Goal: Transaction & Acquisition: Obtain resource

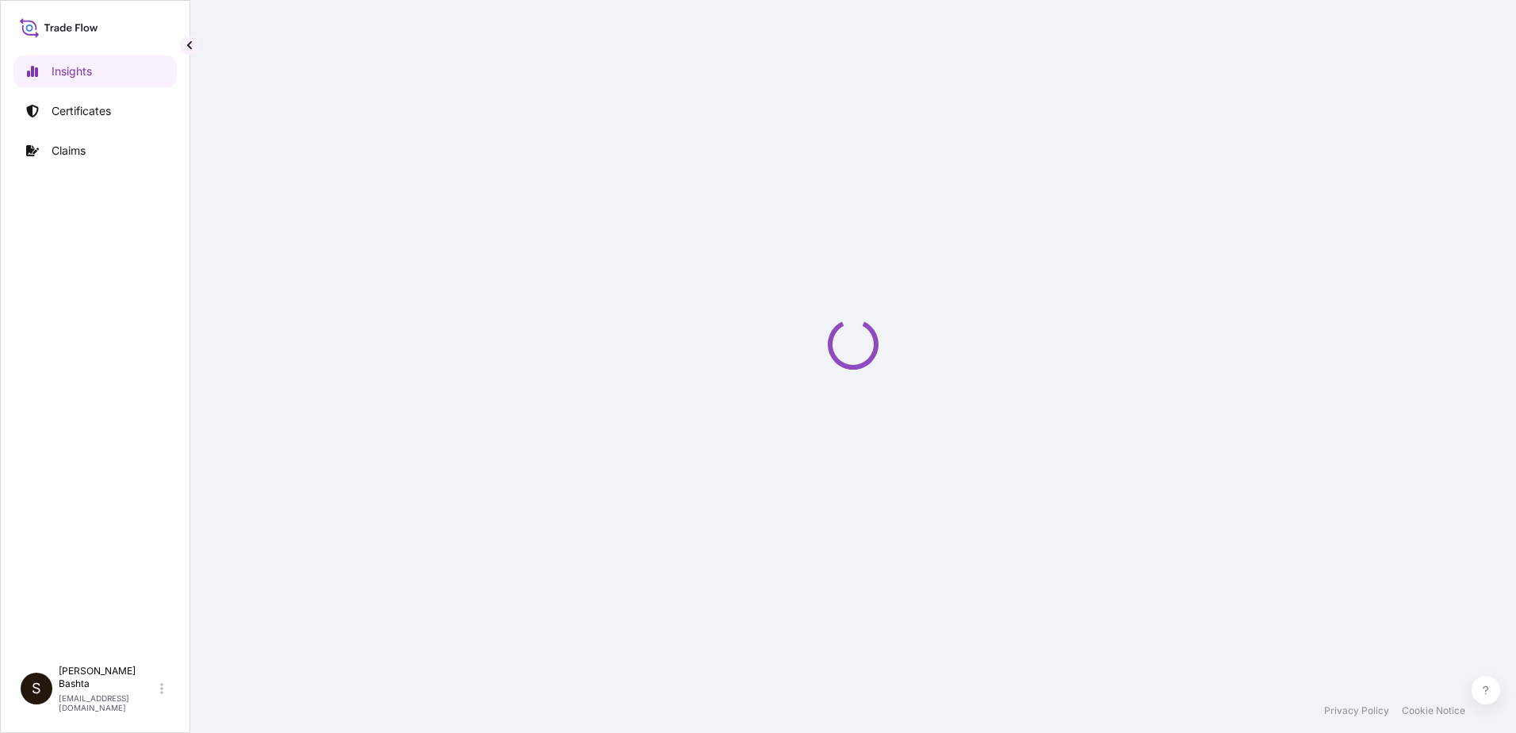
select select "2025"
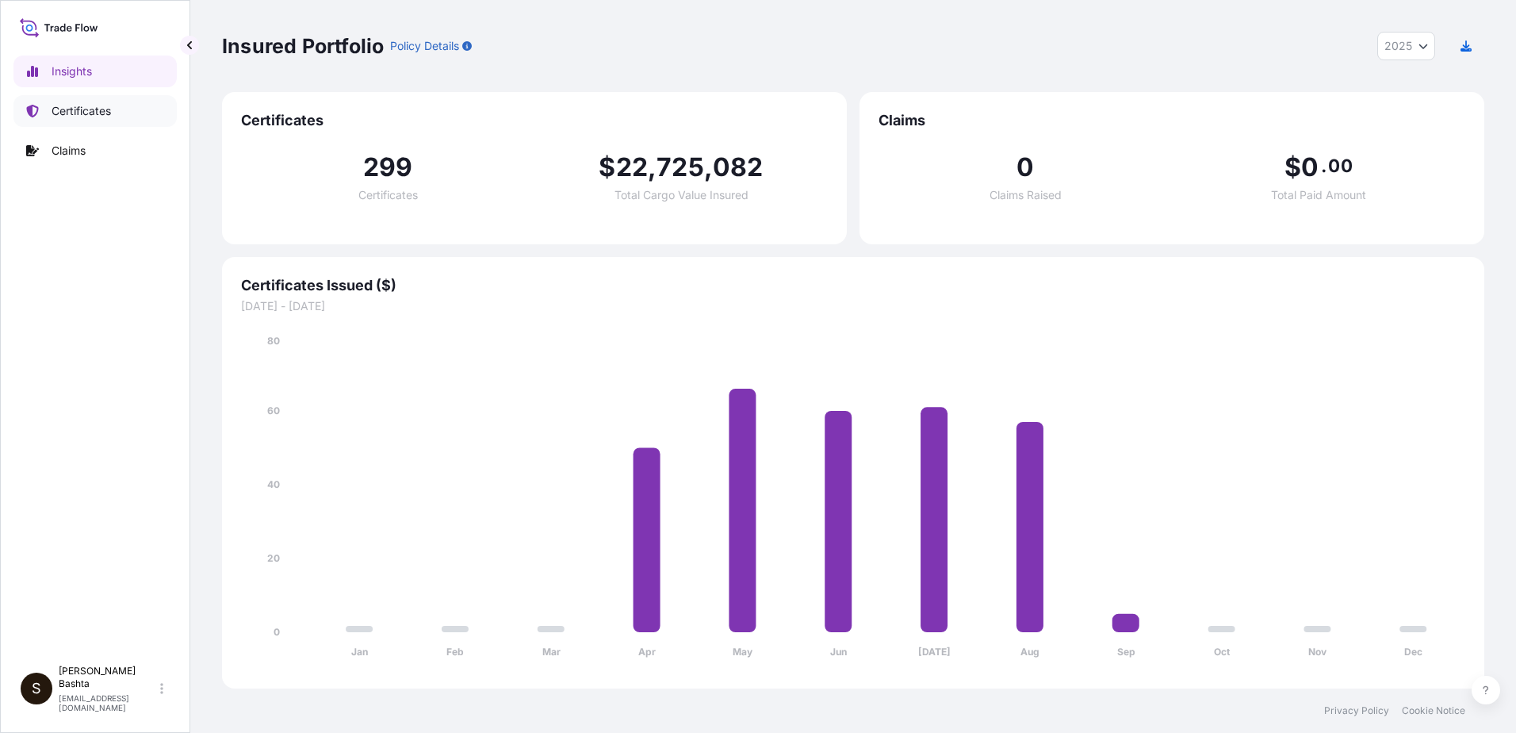
click at [81, 110] on p "Certificates" at bounding box center [81, 111] width 59 height 16
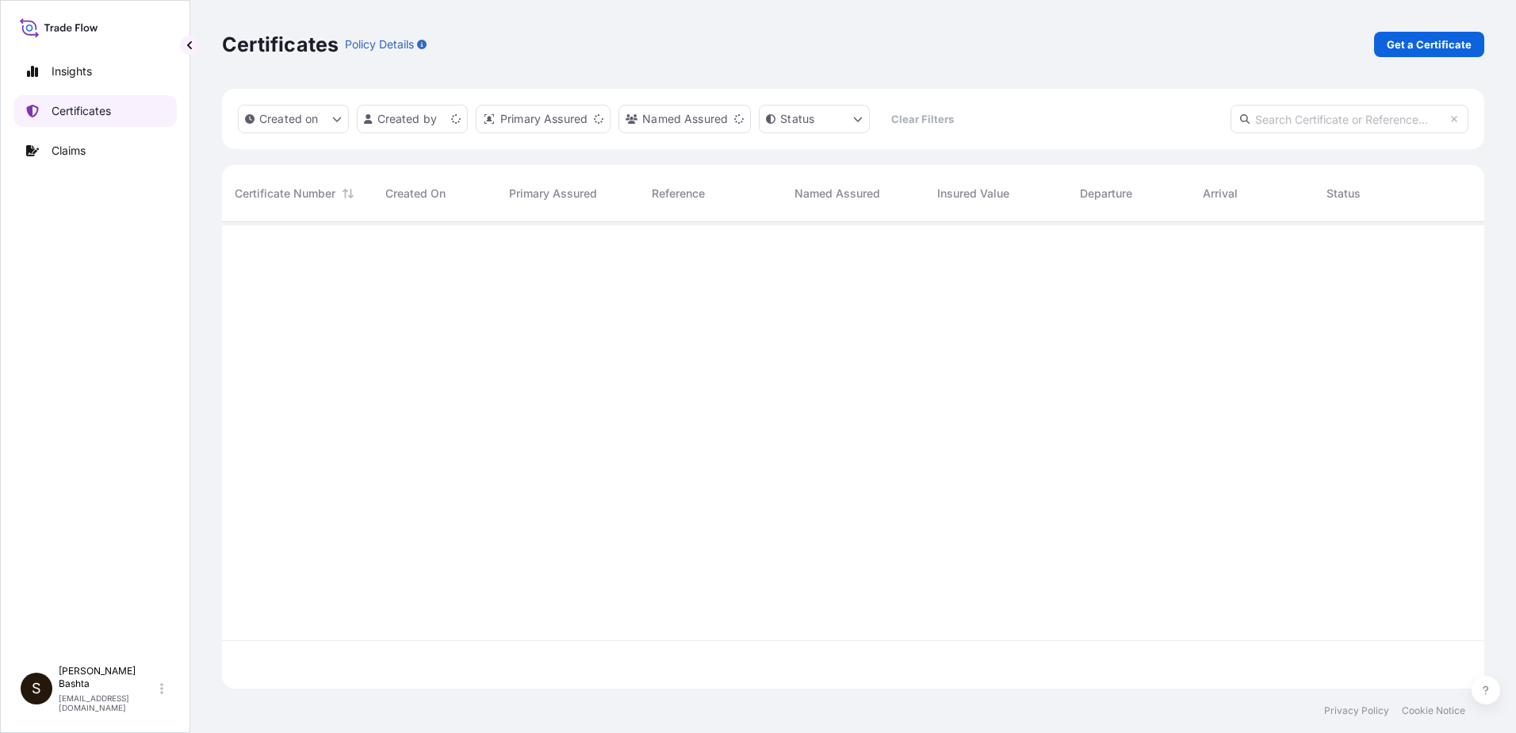
scroll to position [463, 1250]
click at [1455, 41] on p "Get a Certificate" at bounding box center [1429, 44] width 85 height 16
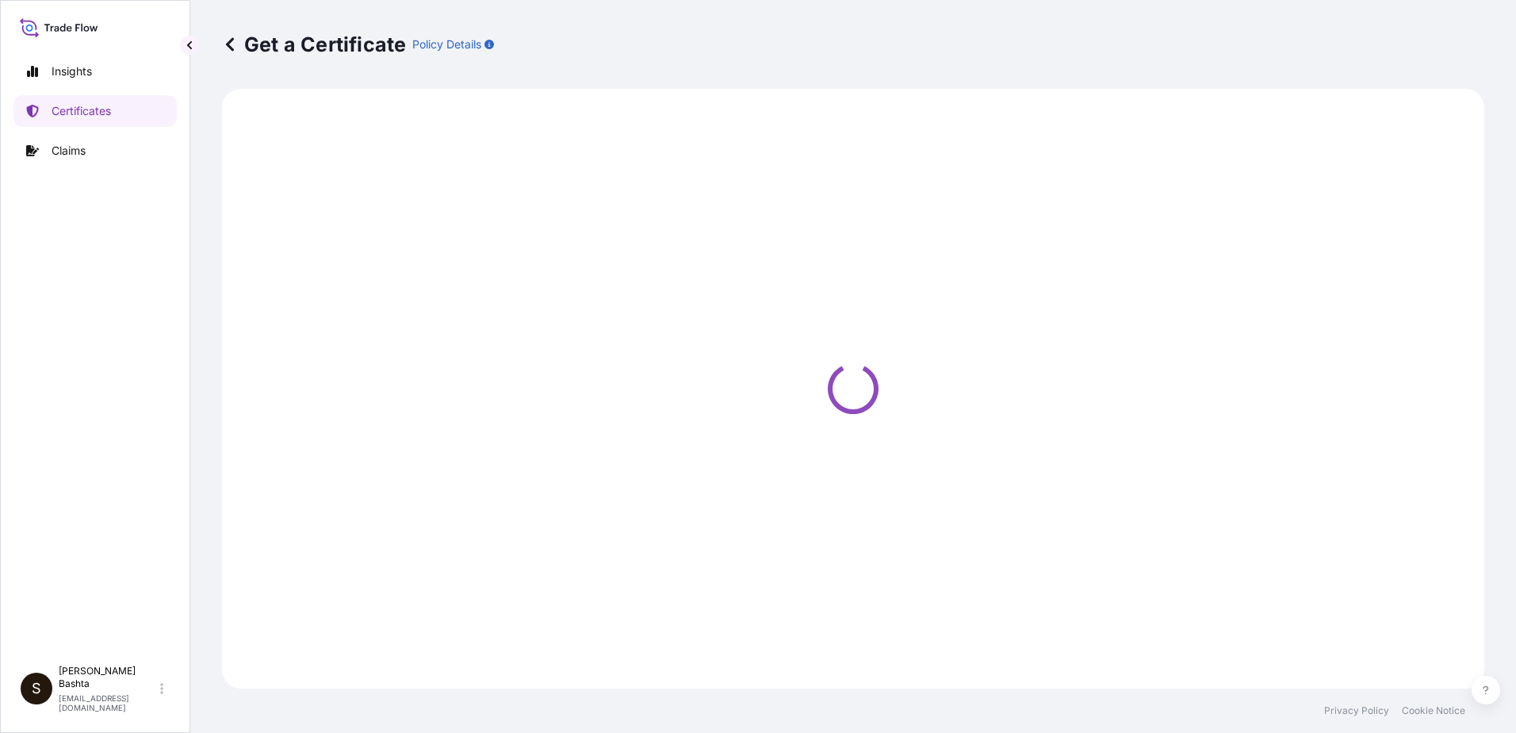
select select "Barge"
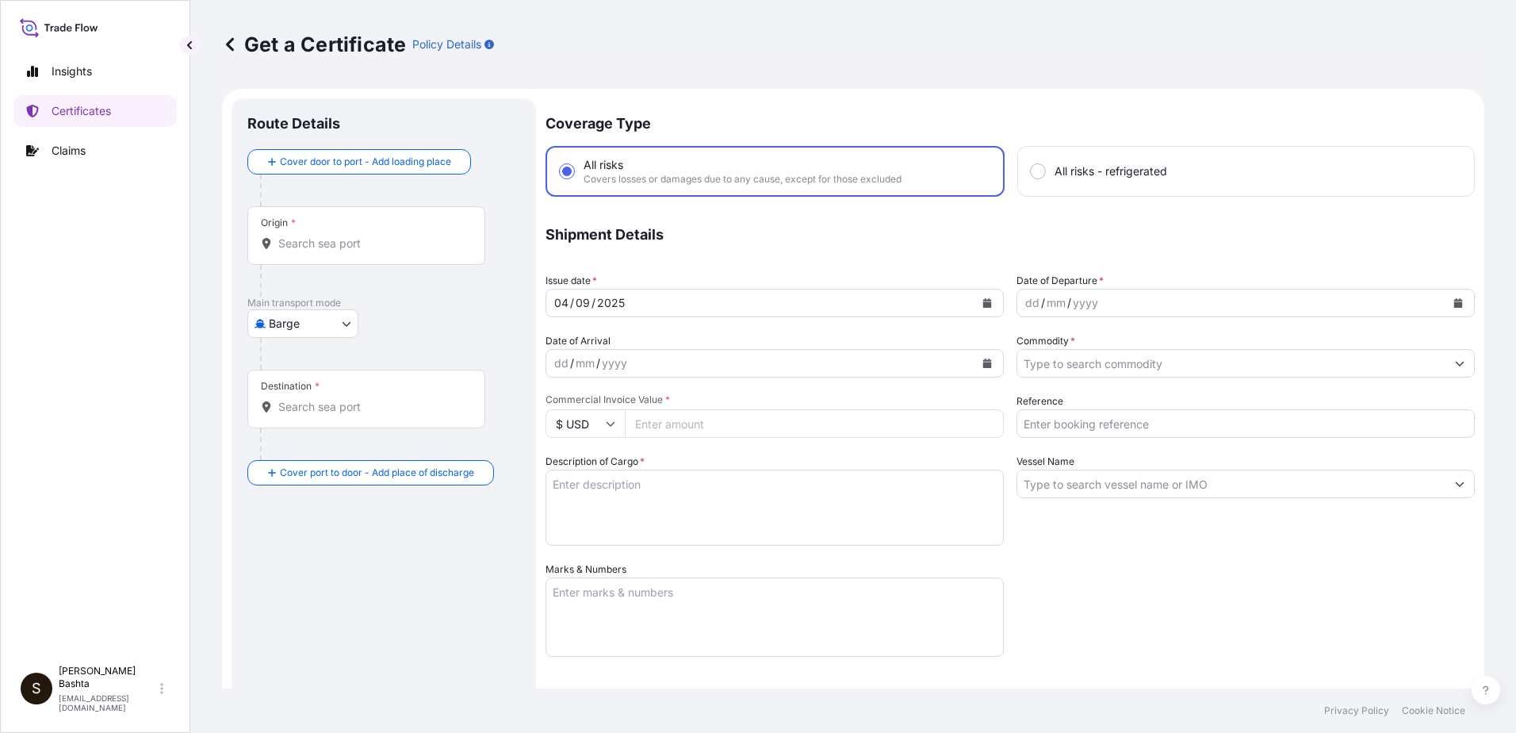
click at [346, 232] on div "Origin *" at bounding box center [366, 235] width 238 height 59
click at [346, 235] on input "Origin *" at bounding box center [371, 243] width 187 height 16
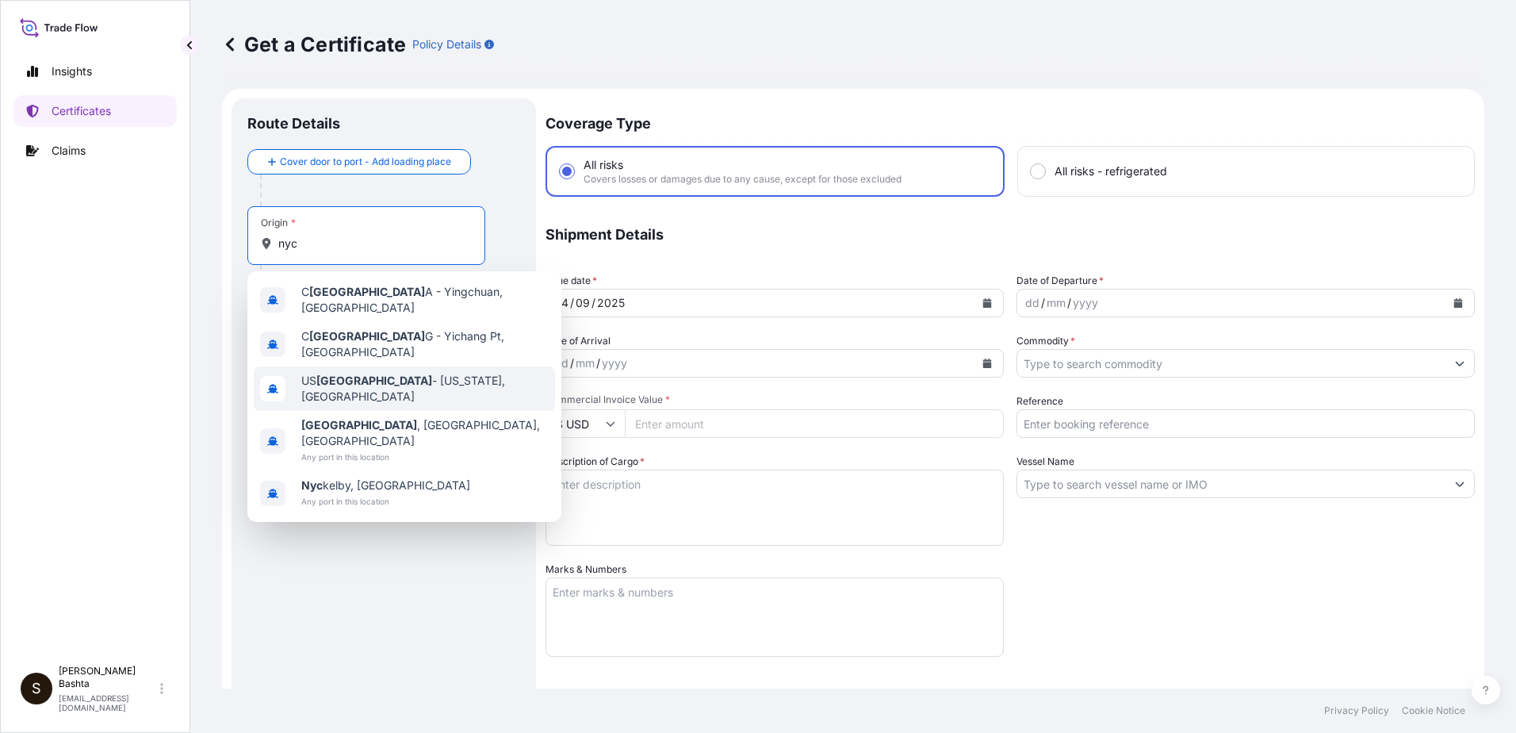
click at [372, 377] on span "US NYC - New York, United States" at bounding box center [424, 389] width 247 height 32
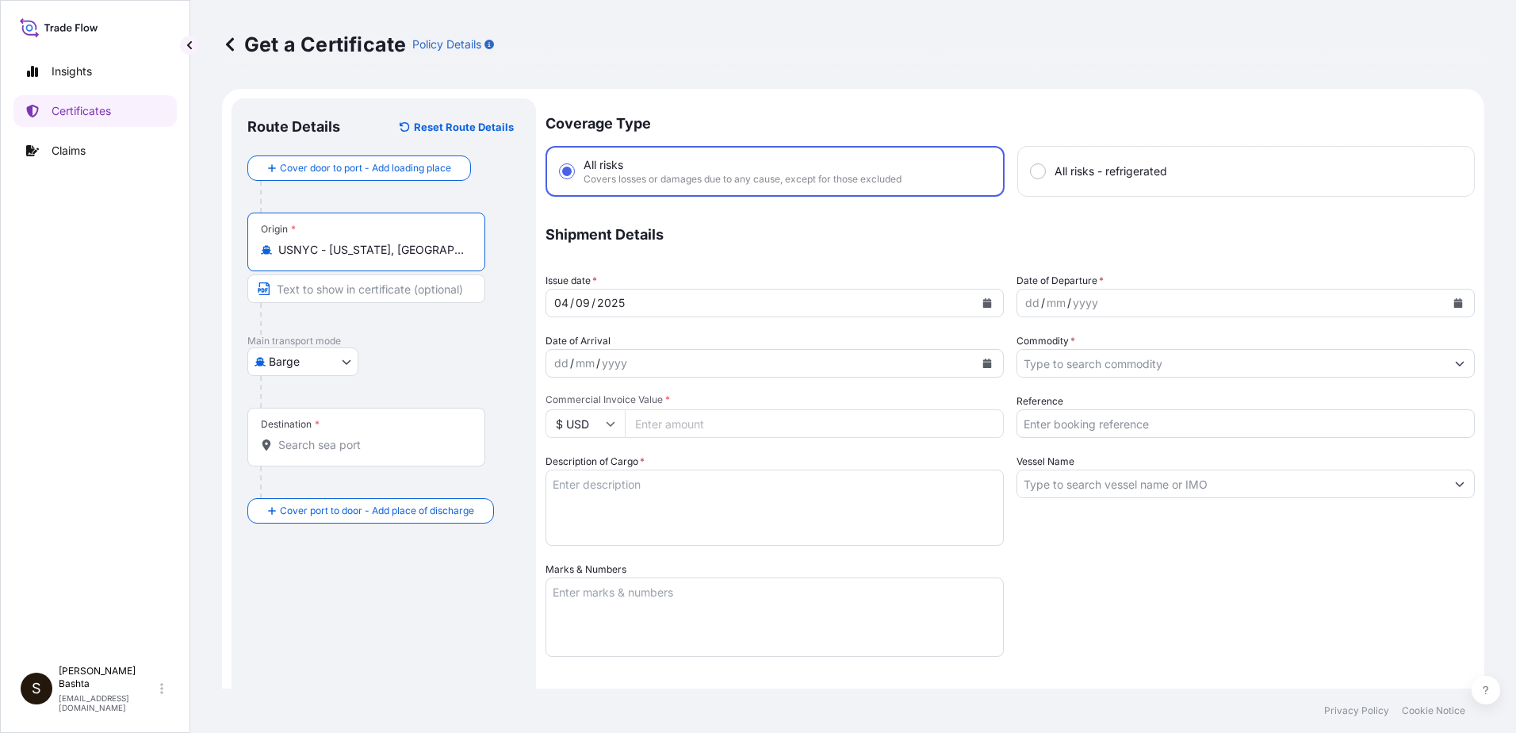
type input "USNYC - New York, United States"
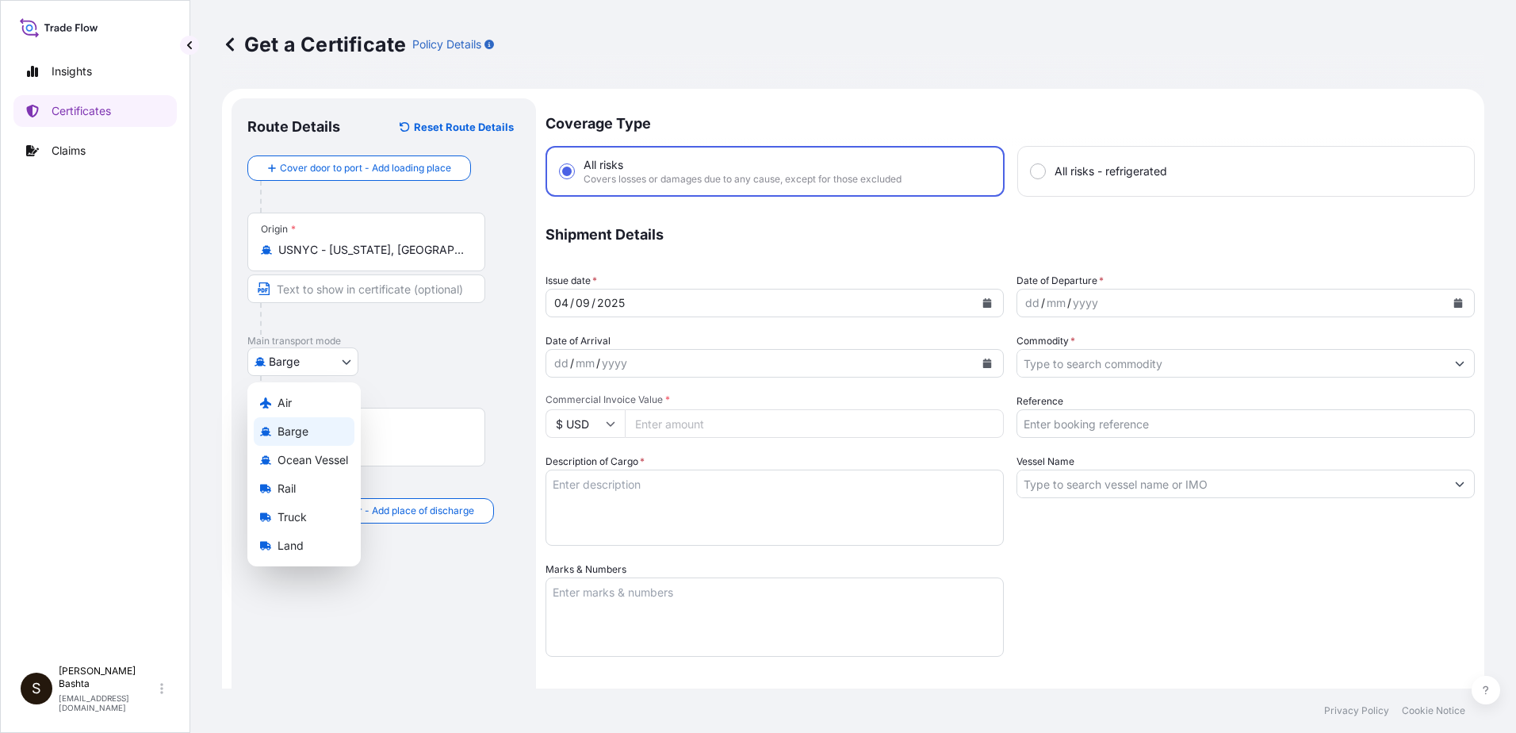
click at [346, 362] on body "10 options available. 0 options available. 5 options available. Insights Certif…" at bounding box center [758, 366] width 1516 height 733
click at [304, 400] on div "Air" at bounding box center [304, 403] width 101 height 29
select select "Air"
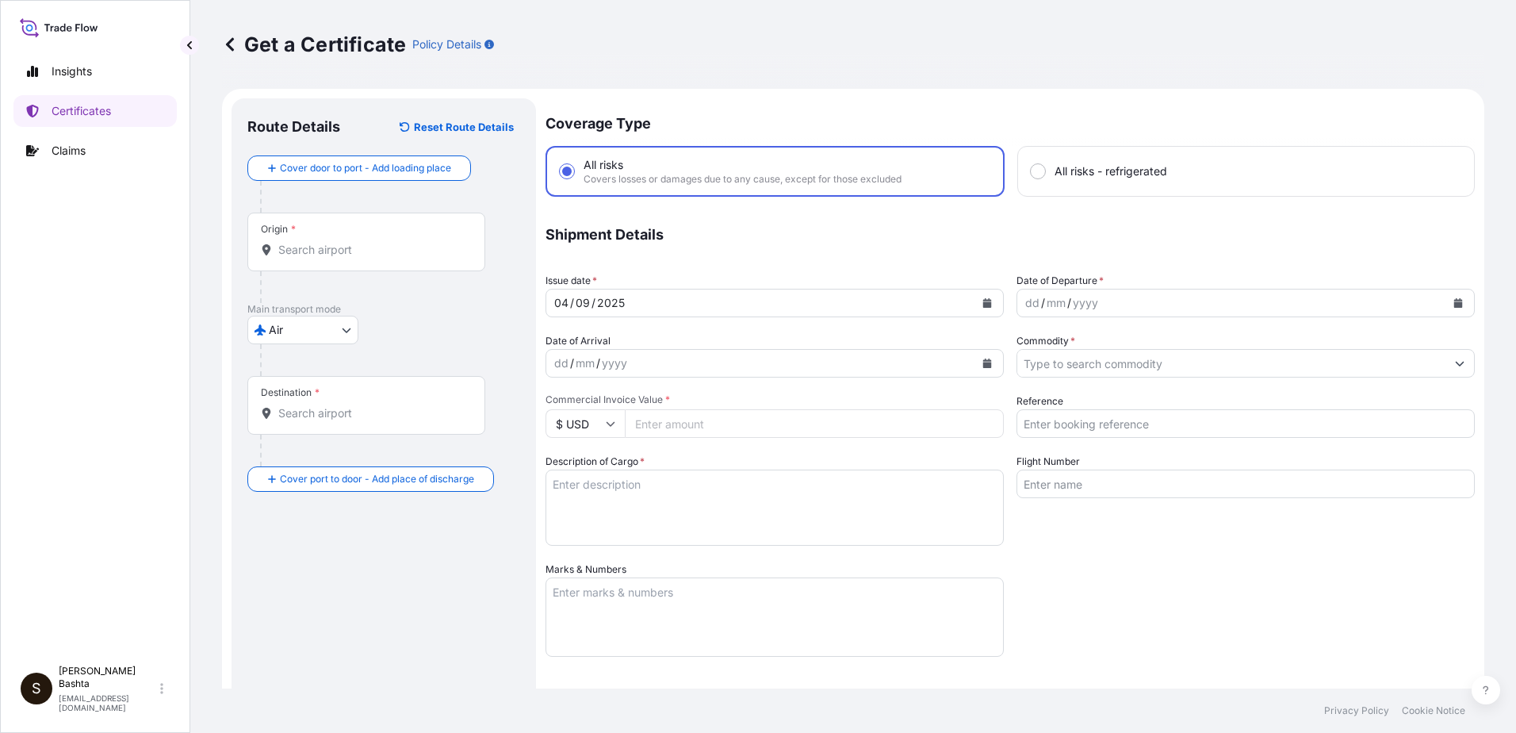
click at [290, 422] on div "Destination *" at bounding box center [366, 405] width 238 height 59
click at [290, 421] on input "Destination *" at bounding box center [371, 413] width 187 height 16
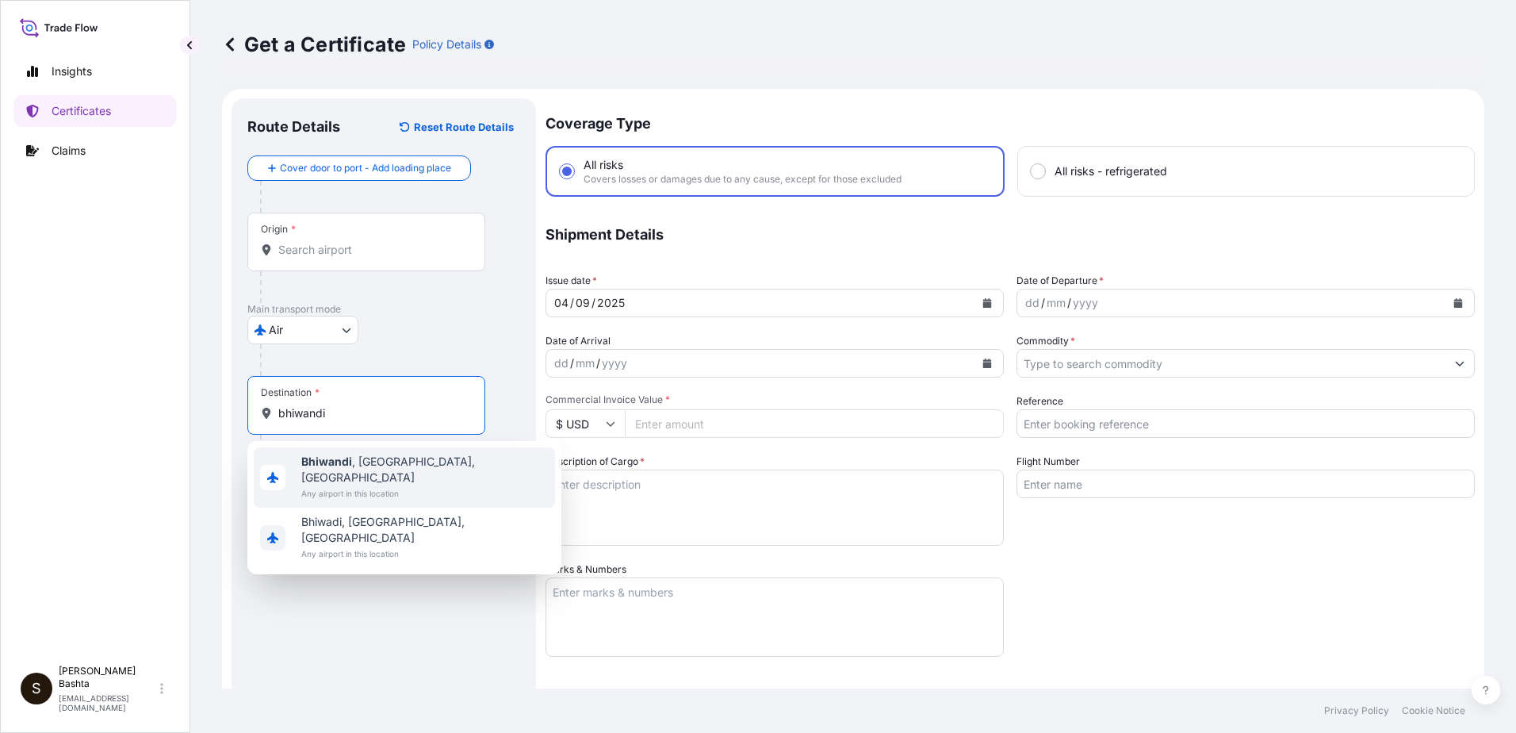
click at [411, 461] on span "Bhiwandi , Maharashtra, India" at bounding box center [424, 470] width 247 height 32
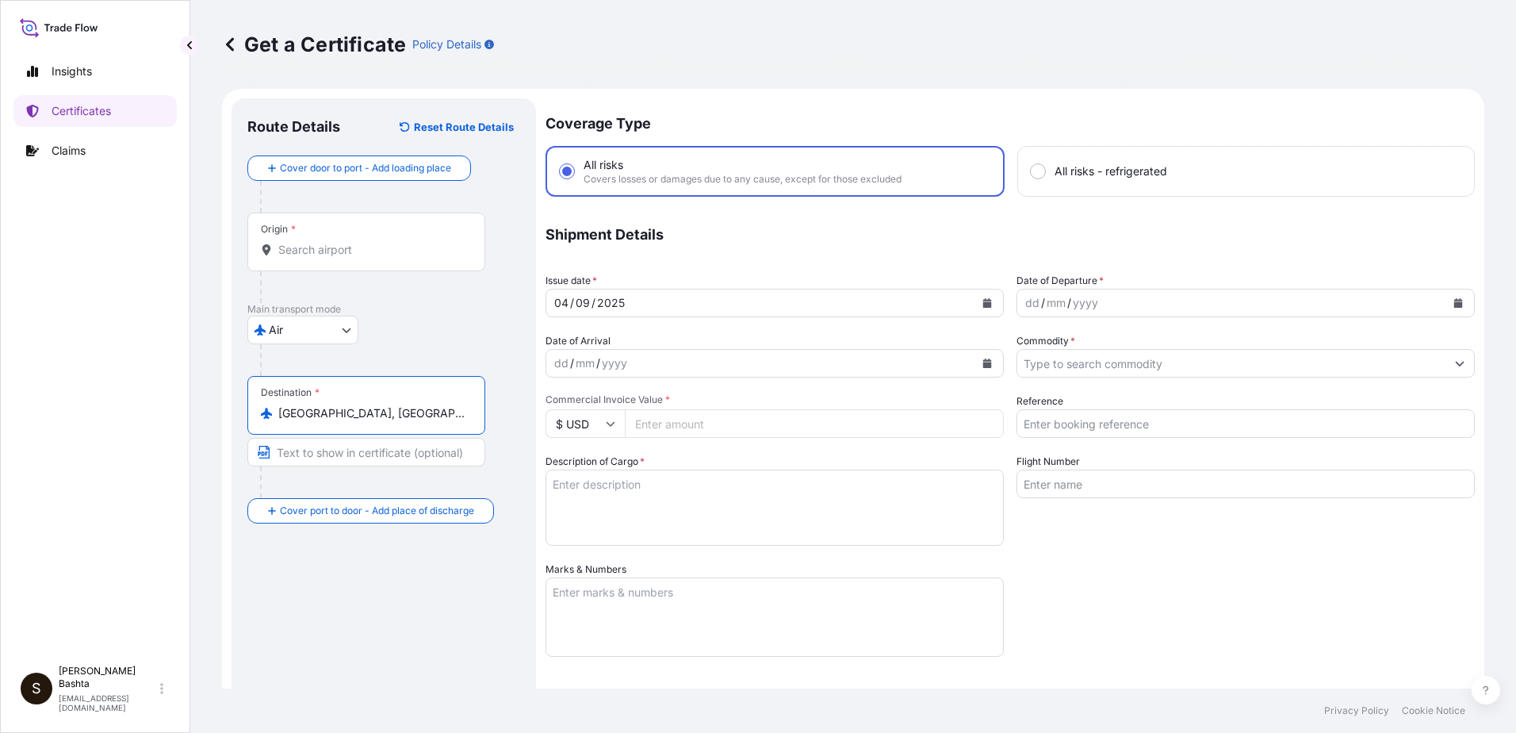
type input "Bhiwandi, Maharashtra, India"
click at [1024, 309] on div "dd" at bounding box center [1032, 302] width 17 height 19
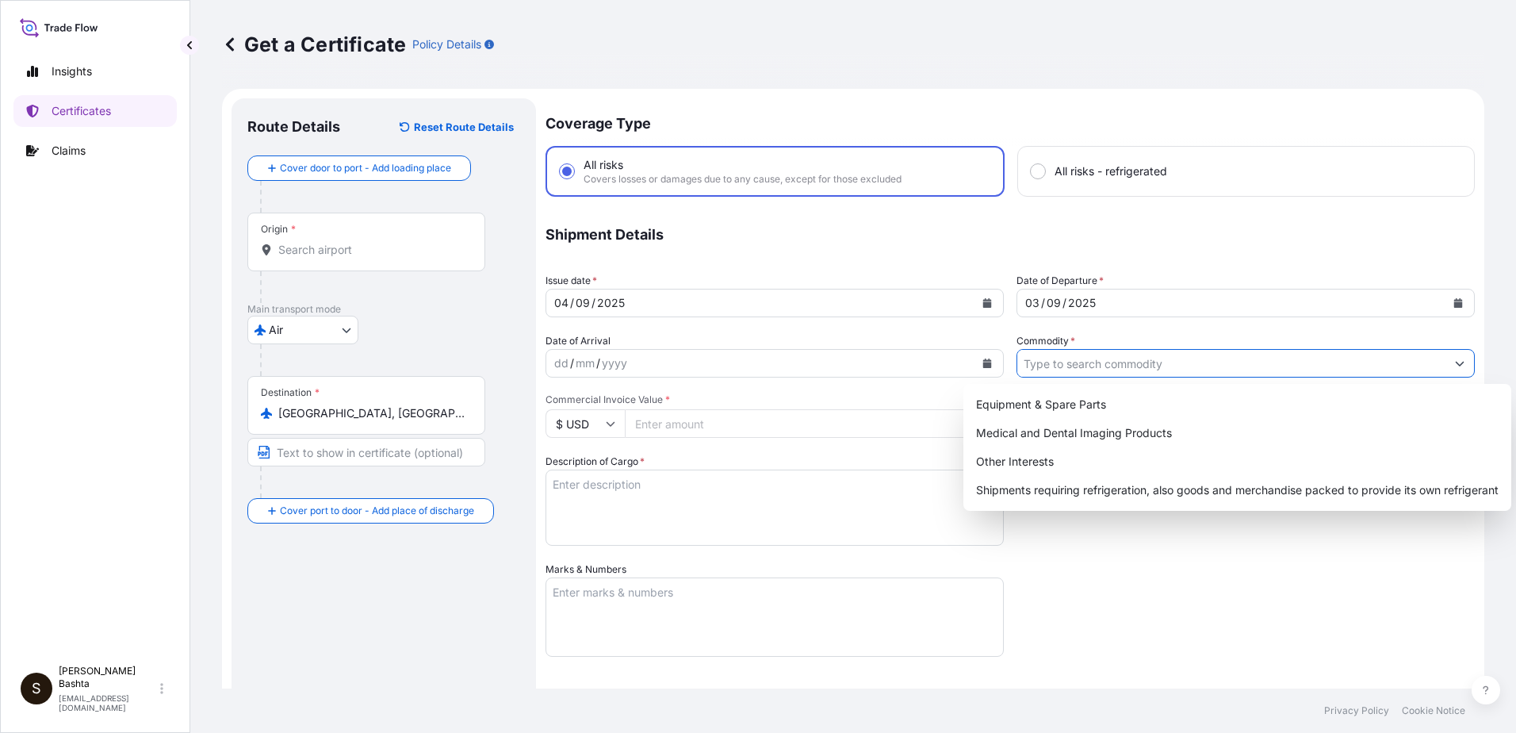
click at [1455, 361] on icon "Show suggestions" at bounding box center [1460, 363] width 10 height 10
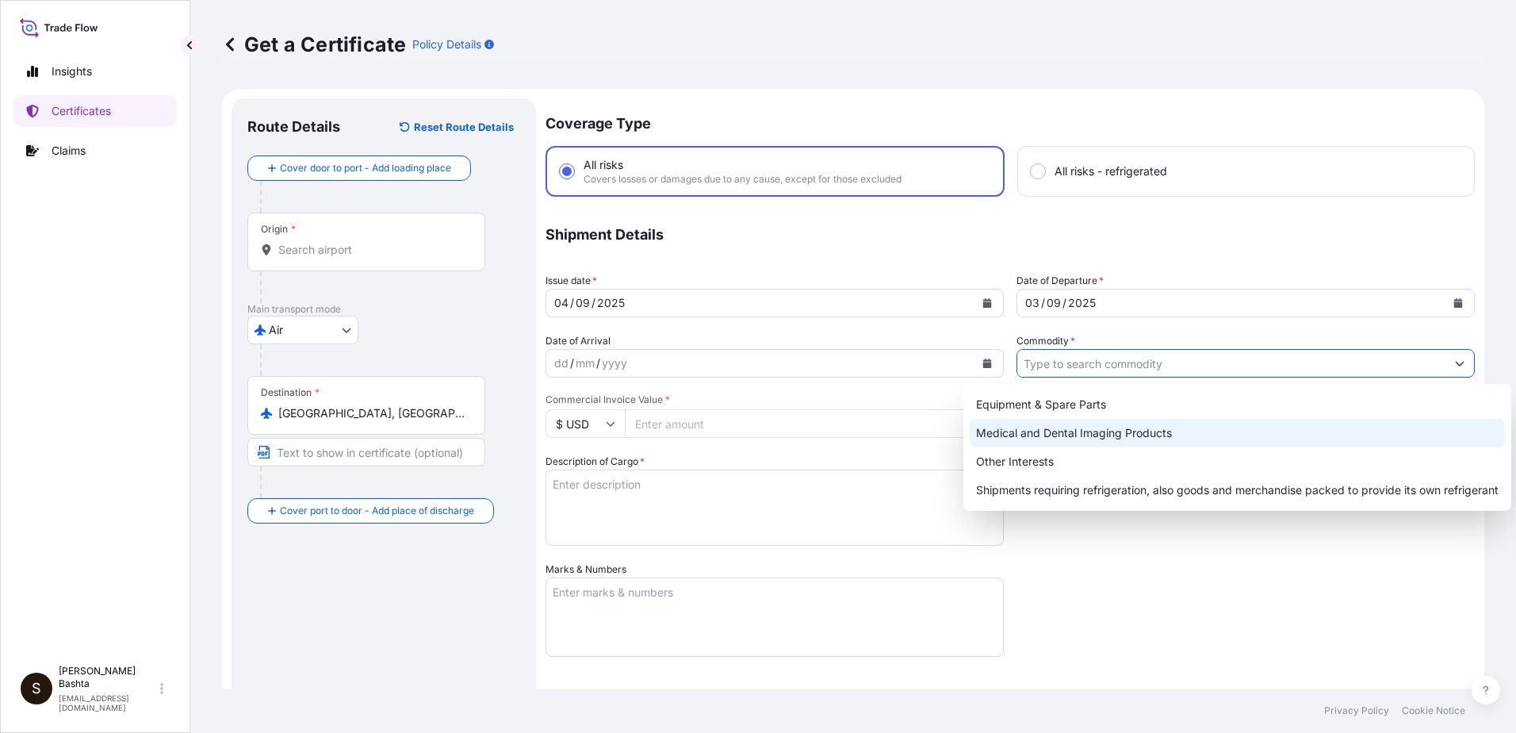
click at [1126, 429] on div "Medical and Dental Imaging Products" at bounding box center [1237, 433] width 535 height 29
type input "Medical and Dental Imaging Products"
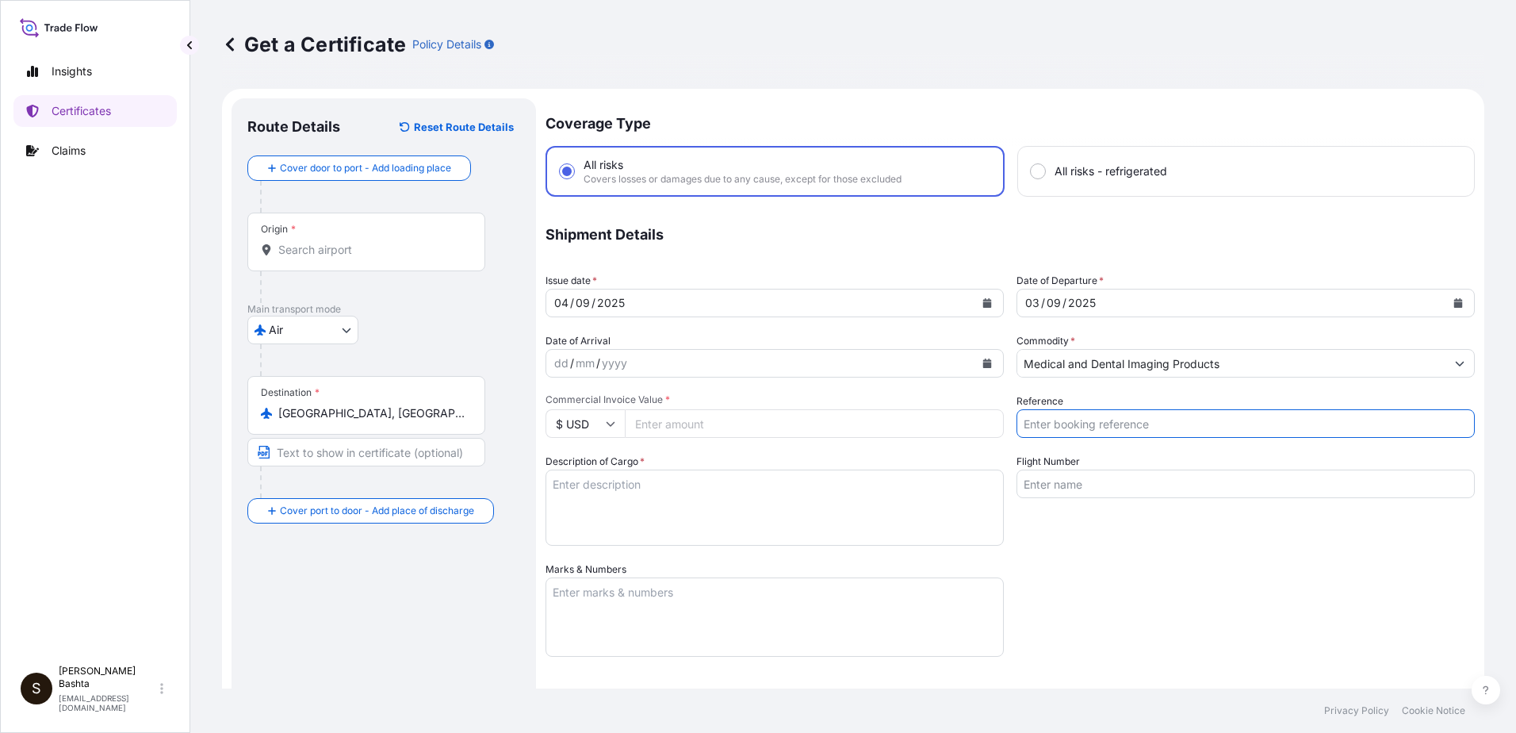
click at [1062, 427] on input "Reference" at bounding box center [1245, 423] width 458 height 29
type input "21244173"
click at [660, 426] on input "Commercial Invoice Value *" at bounding box center [814, 423] width 379 height 29
type input "9810.08"
click at [599, 497] on textarea "Description of Cargo *" at bounding box center [775, 507] width 458 height 76
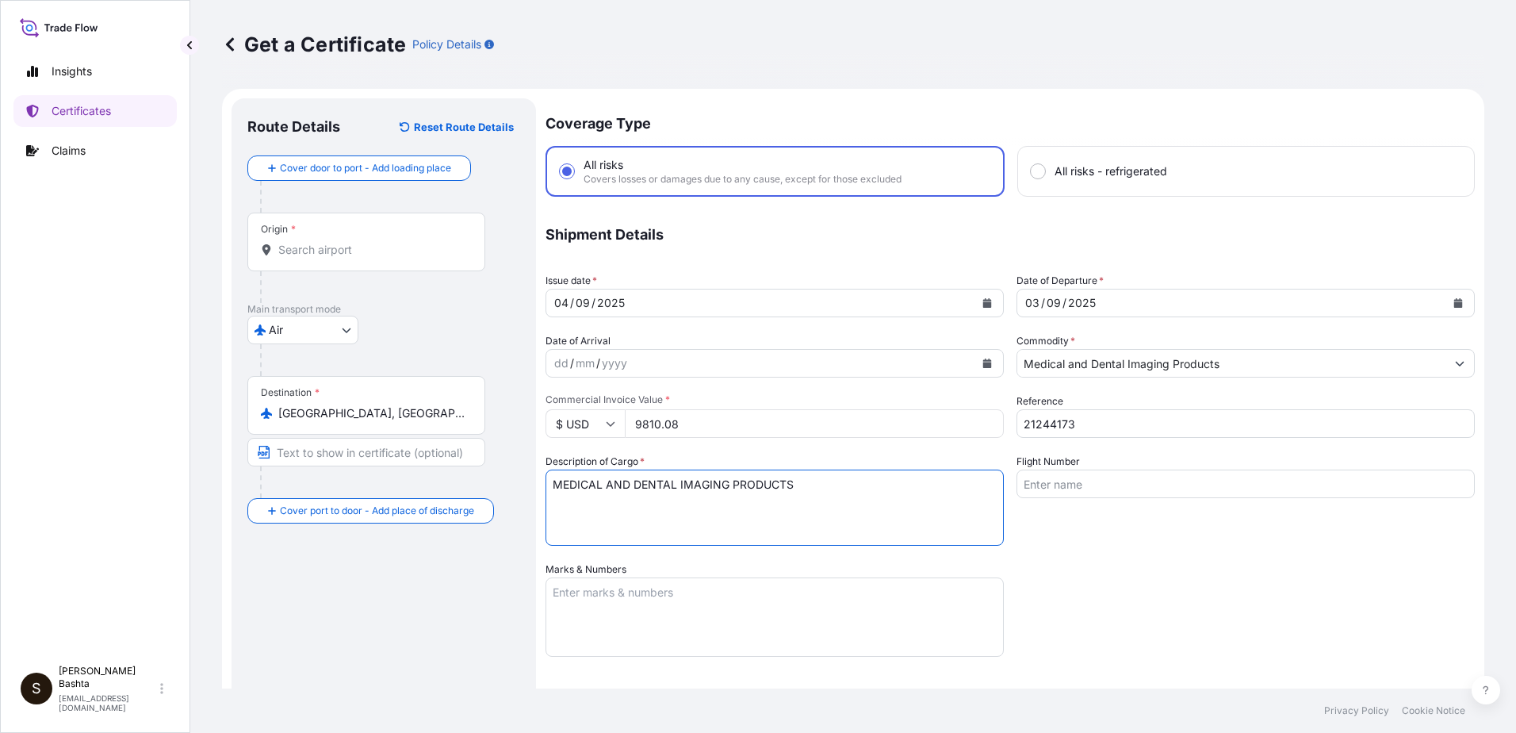
type textarea "MEDICAL AND DENTAL IMAGING PRODUCTS"
click at [629, 581] on textarea "Marks & Numbers" at bounding box center [775, 616] width 458 height 79
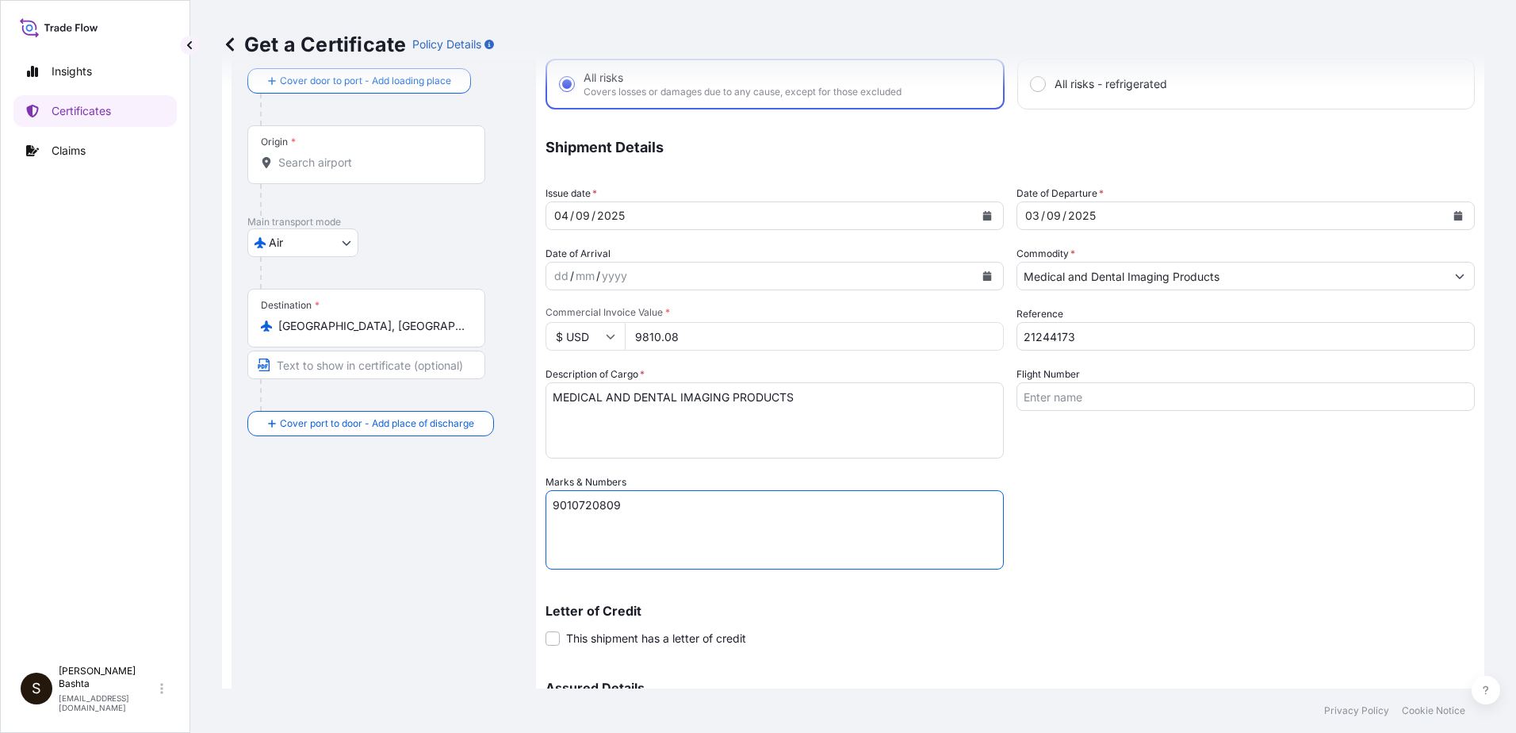
scroll to position [274, 0]
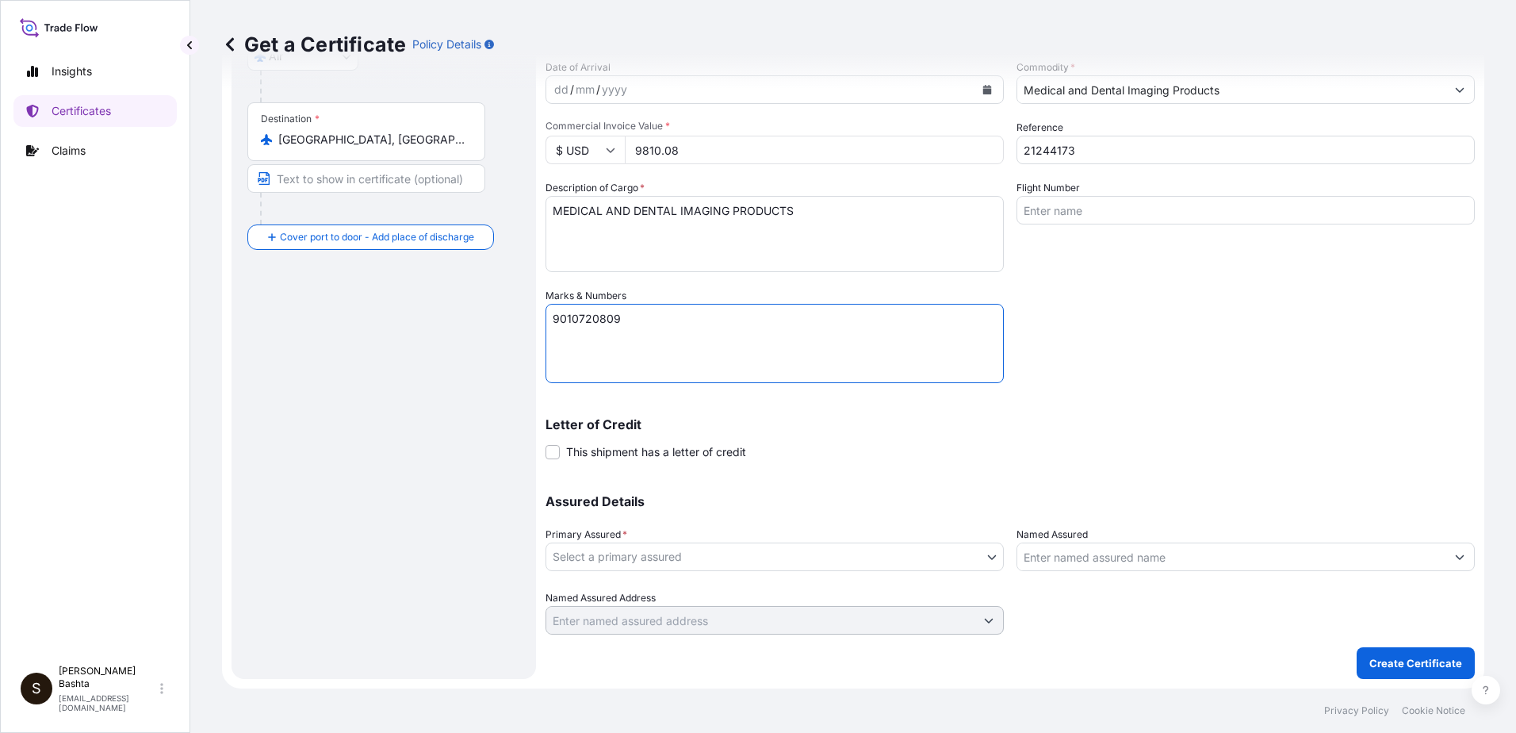
type textarea "9010720809"
click at [989, 553] on body "Insights Certificates Claims S Stella Bashta stella.bashta@carestream.com Get a…" at bounding box center [758, 366] width 1516 height 733
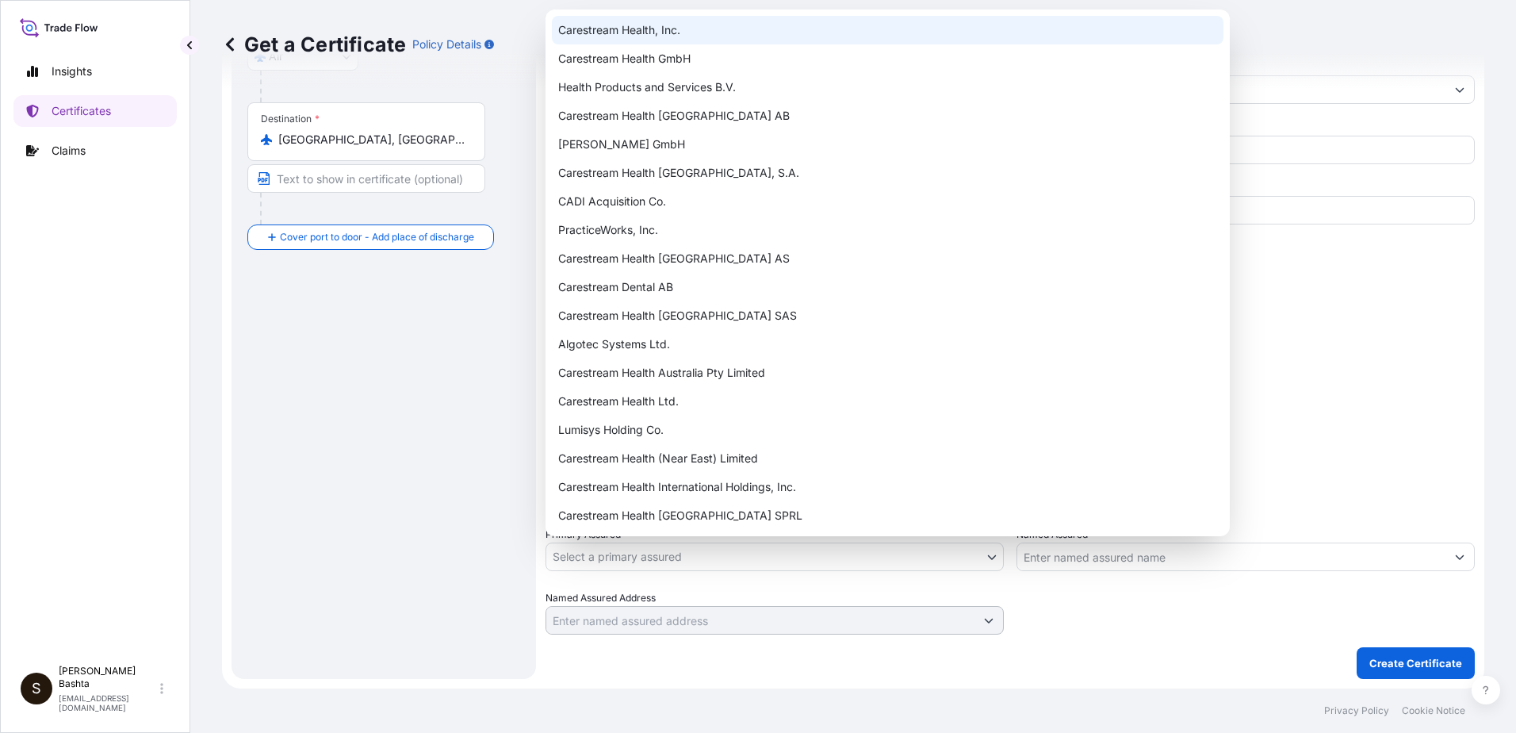
click at [664, 33] on div "Carestream Health, Inc." at bounding box center [888, 30] width 672 height 29
select select "32008"
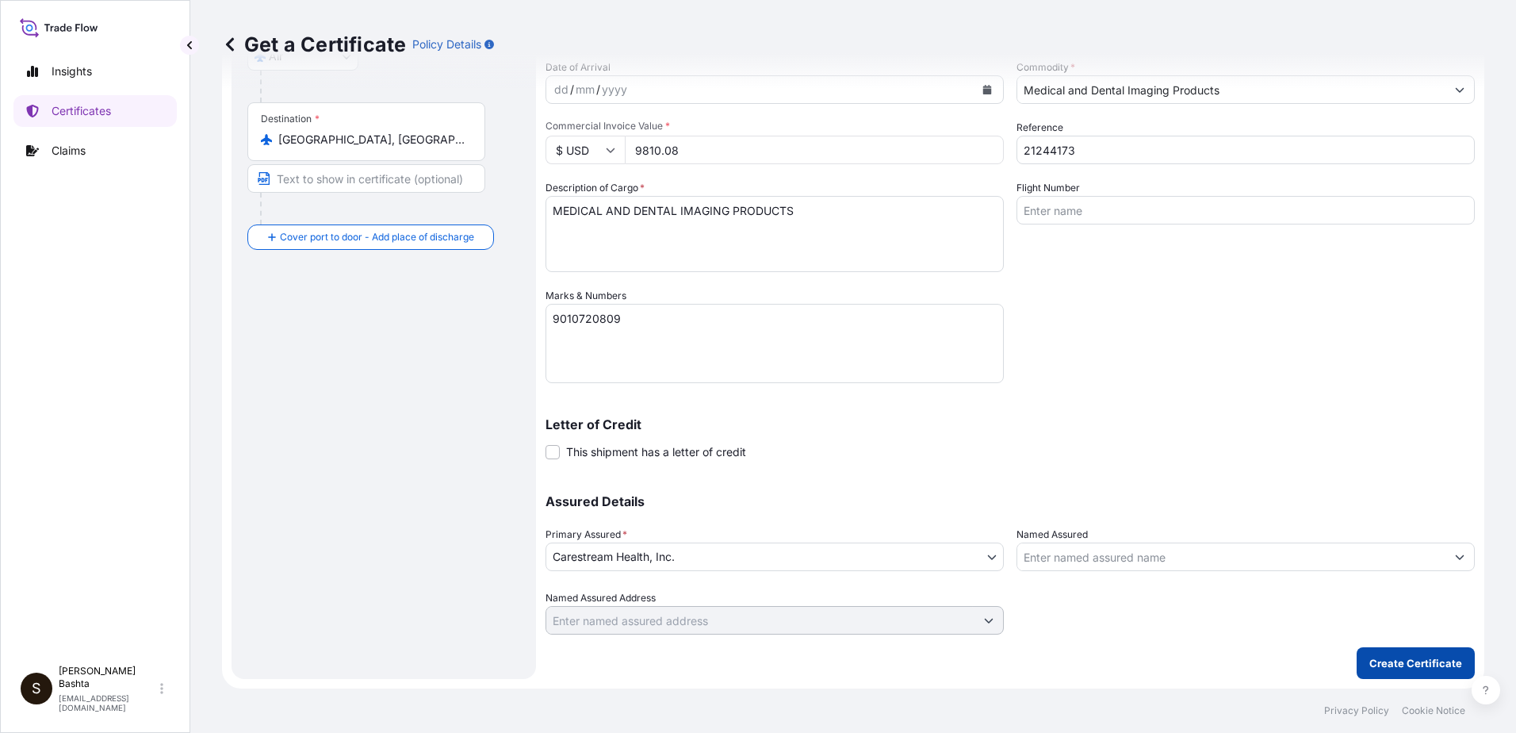
click at [1395, 657] on p "Create Certificate" at bounding box center [1415, 663] width 93 height 16
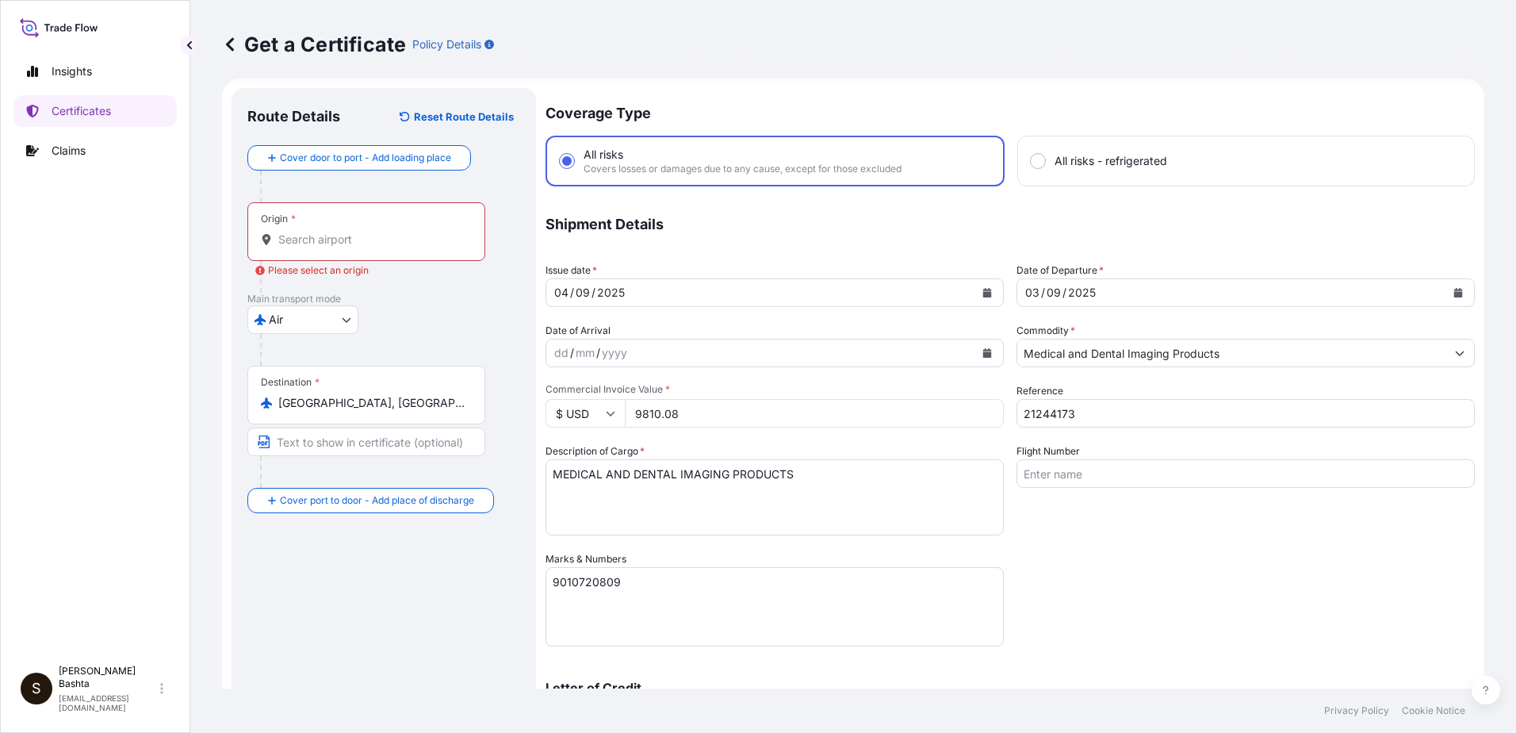
scroll to position [0, 0]
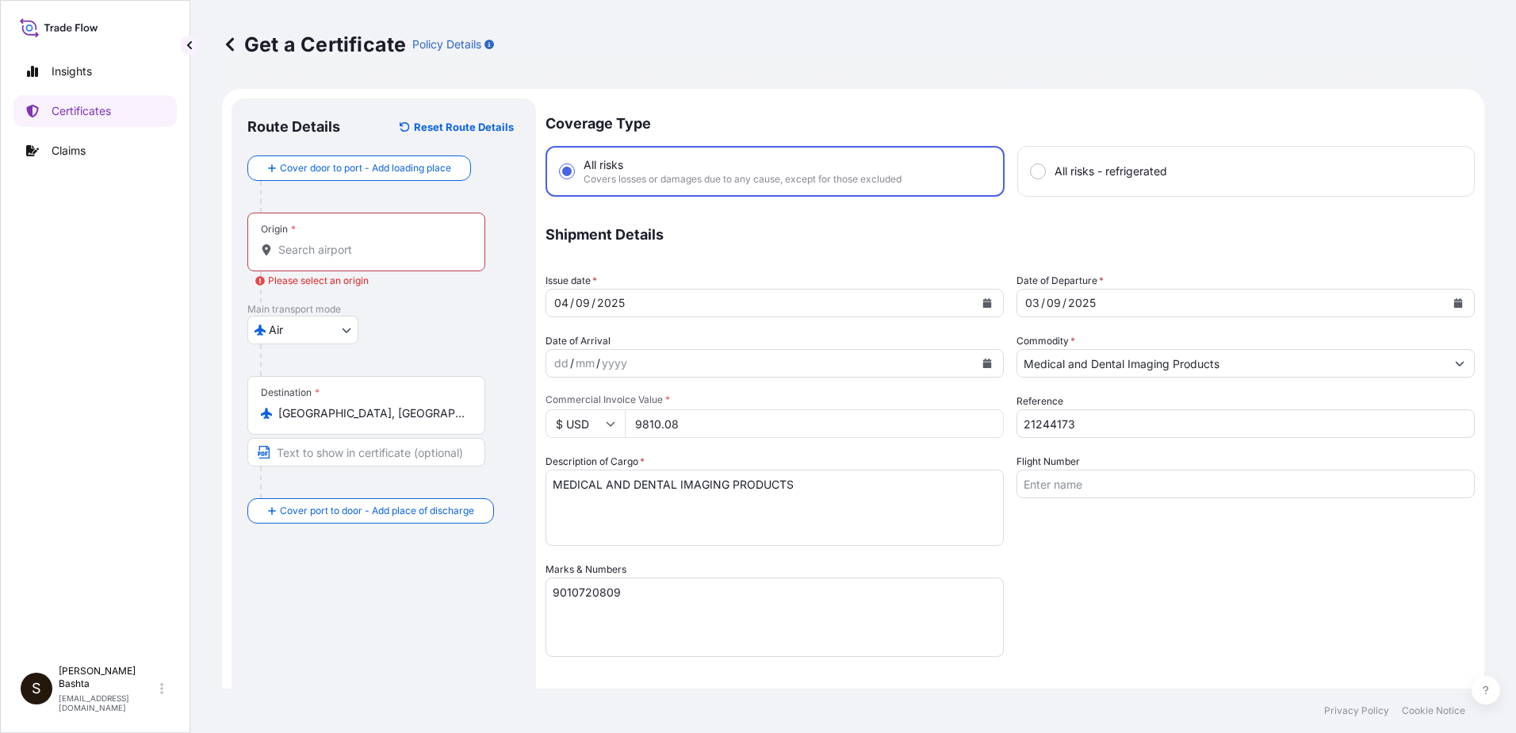
click at [319, 240] on div "Origin *" at bounding box center [366, 241] width 238 height 59
click at [319, 242] on input "Origin * Please select an origin" at bounding box center [371, 250] width 187 height 16
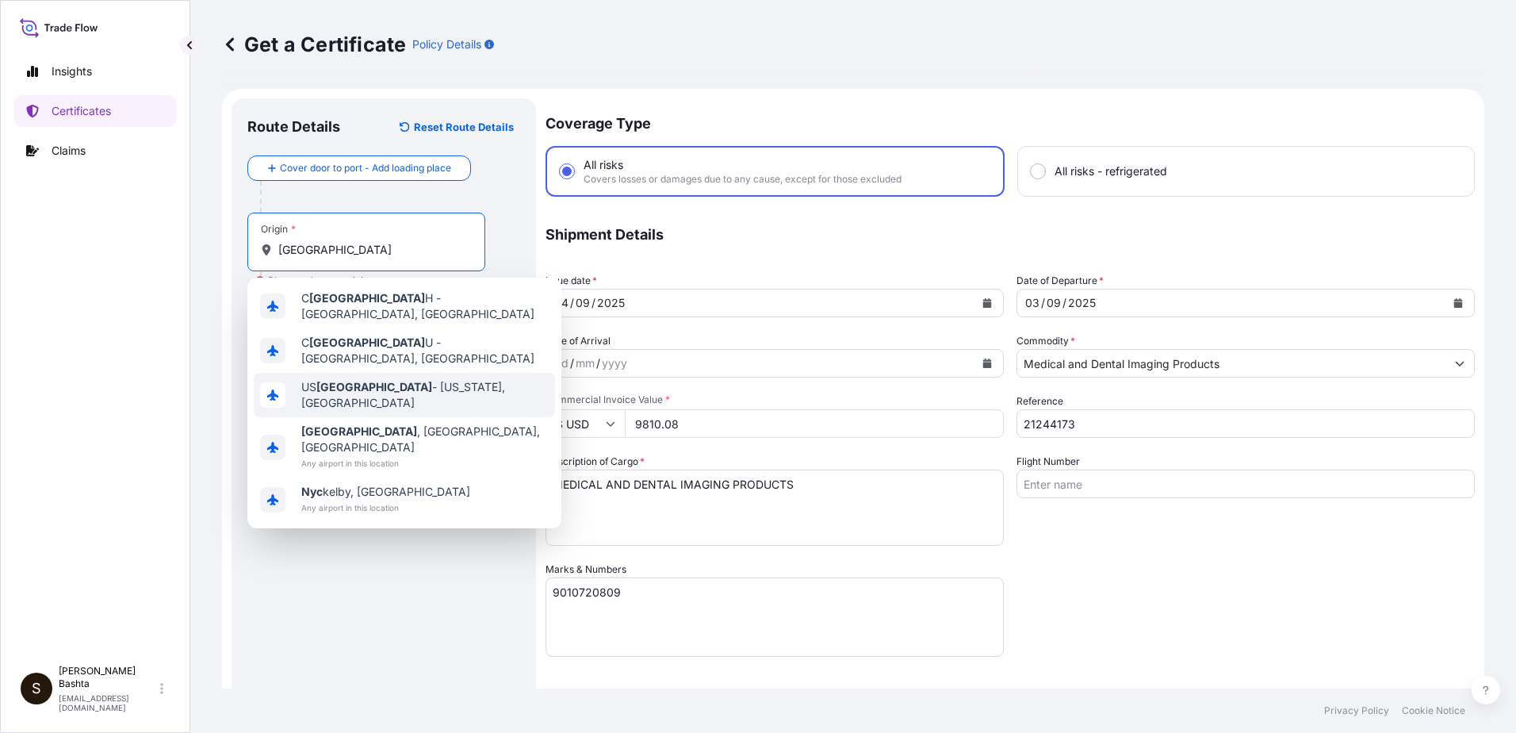
click at [375, 384] on span "US NYC - New York, United States" at bounding box center [424, 395] width 247 height 32
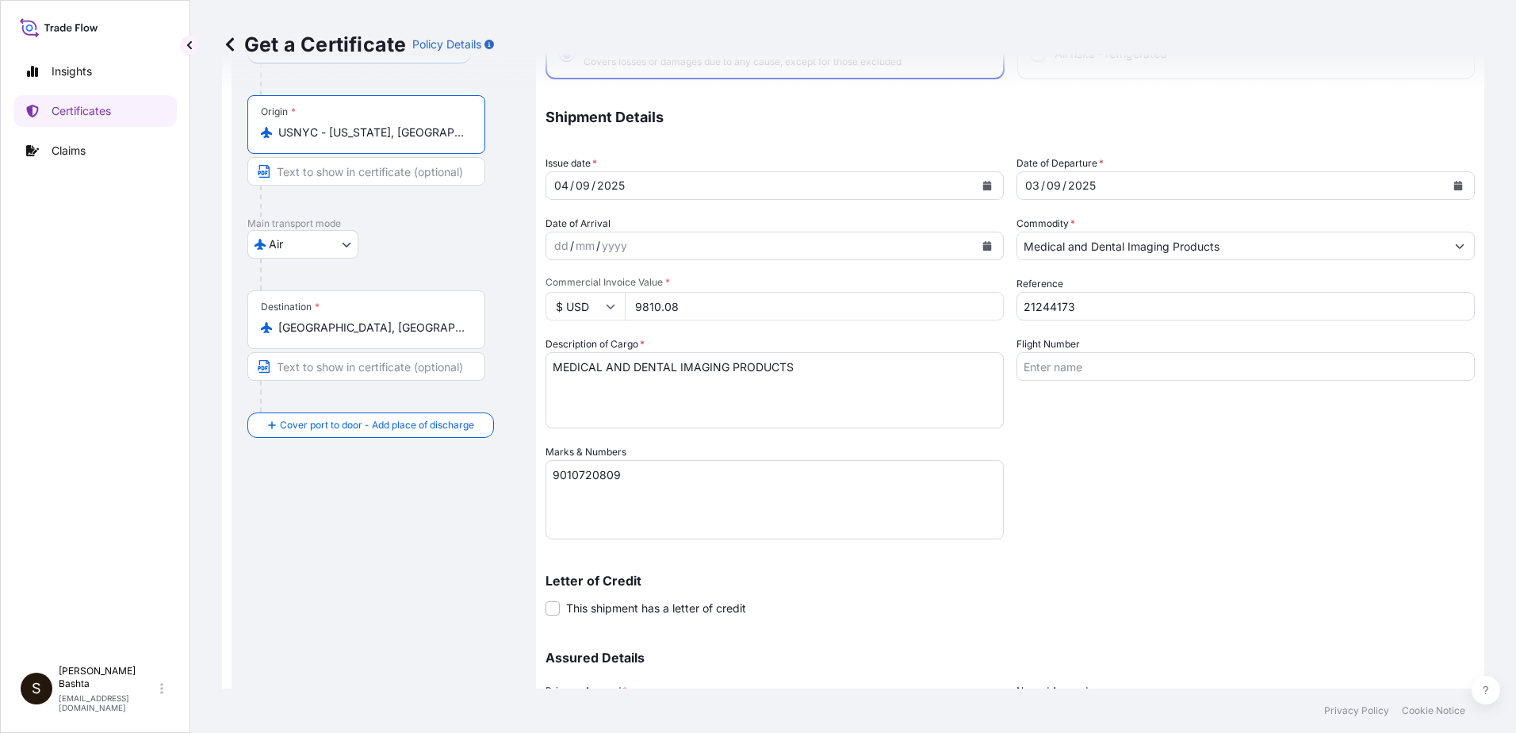
scroll to position [274, 0]
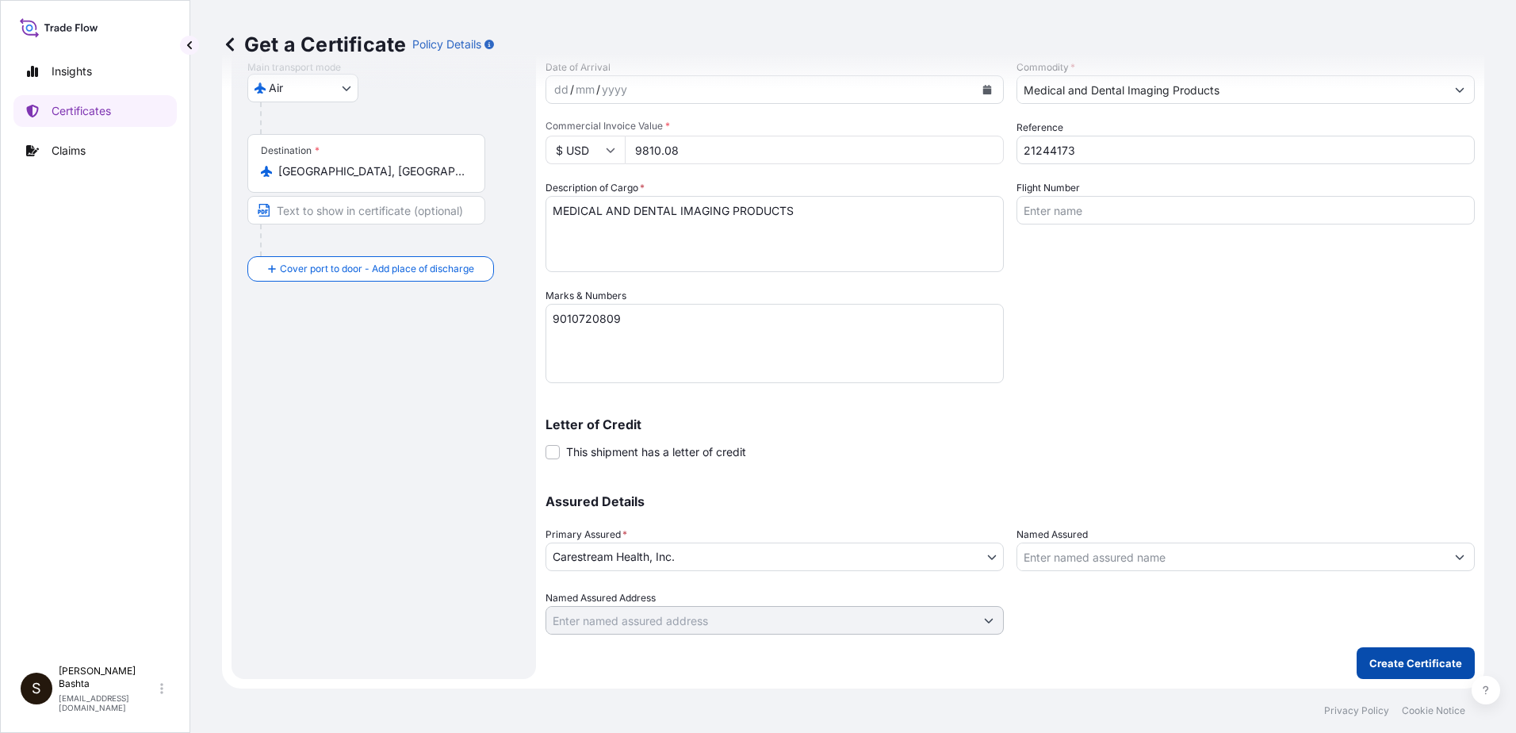
type input "USNYC - New York, United States"
click at [1441, 667] on p "Create Certificate" at bounding box center [1415, 663] width 93 height 16
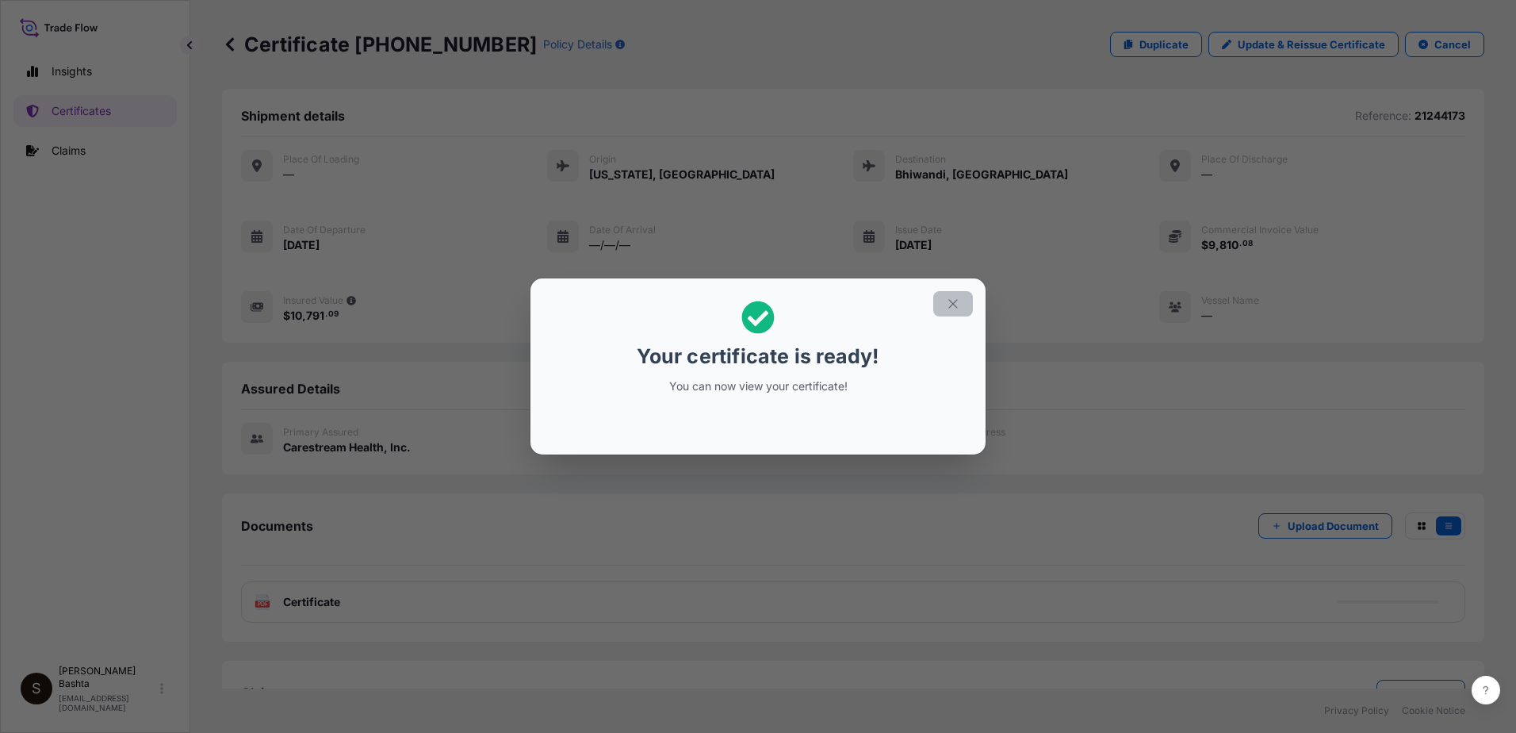
click at [954, 301] on icon "button" at bounding box center [953, 304] width 14 height 14
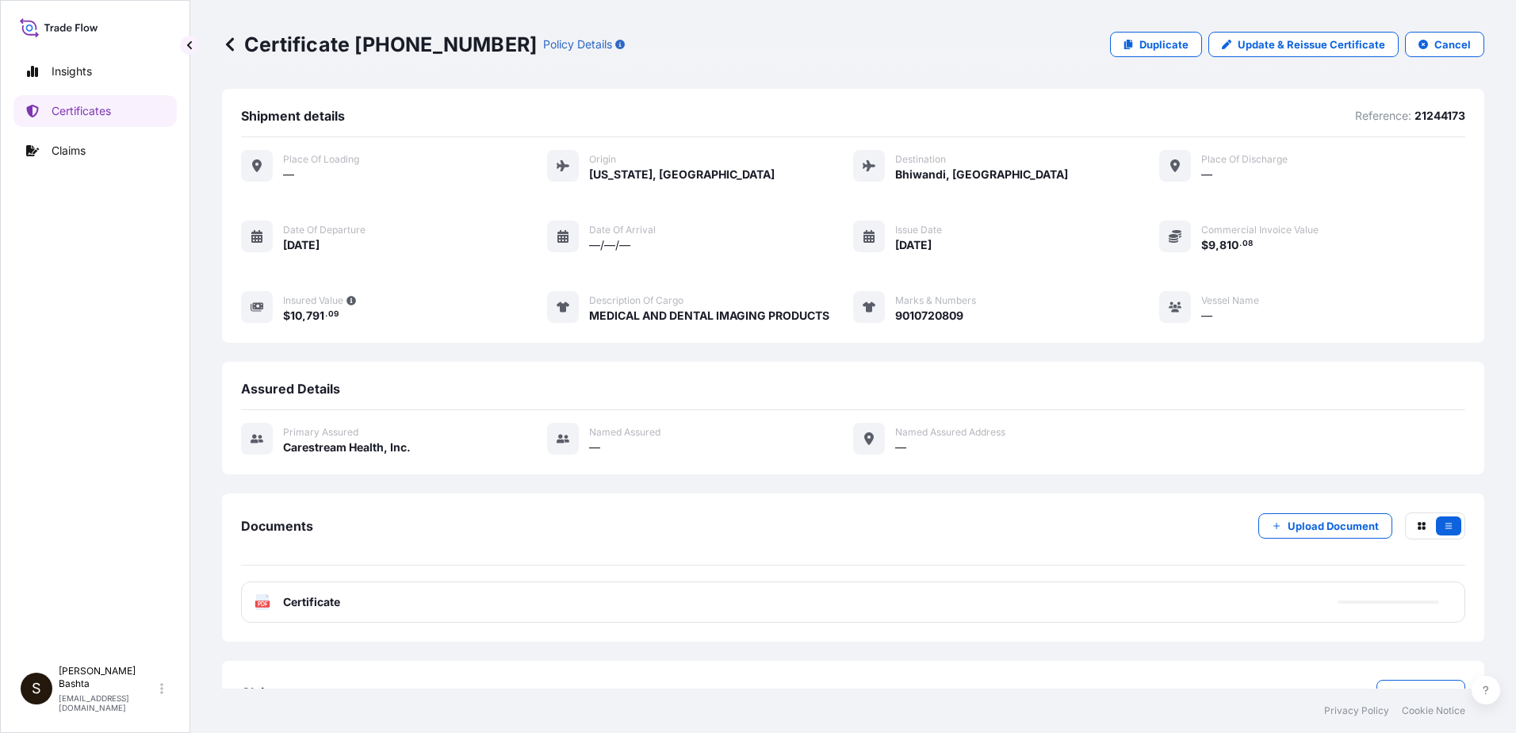
click at [261, 600] on icon at bounding box center [262, 602] width 13 height 16
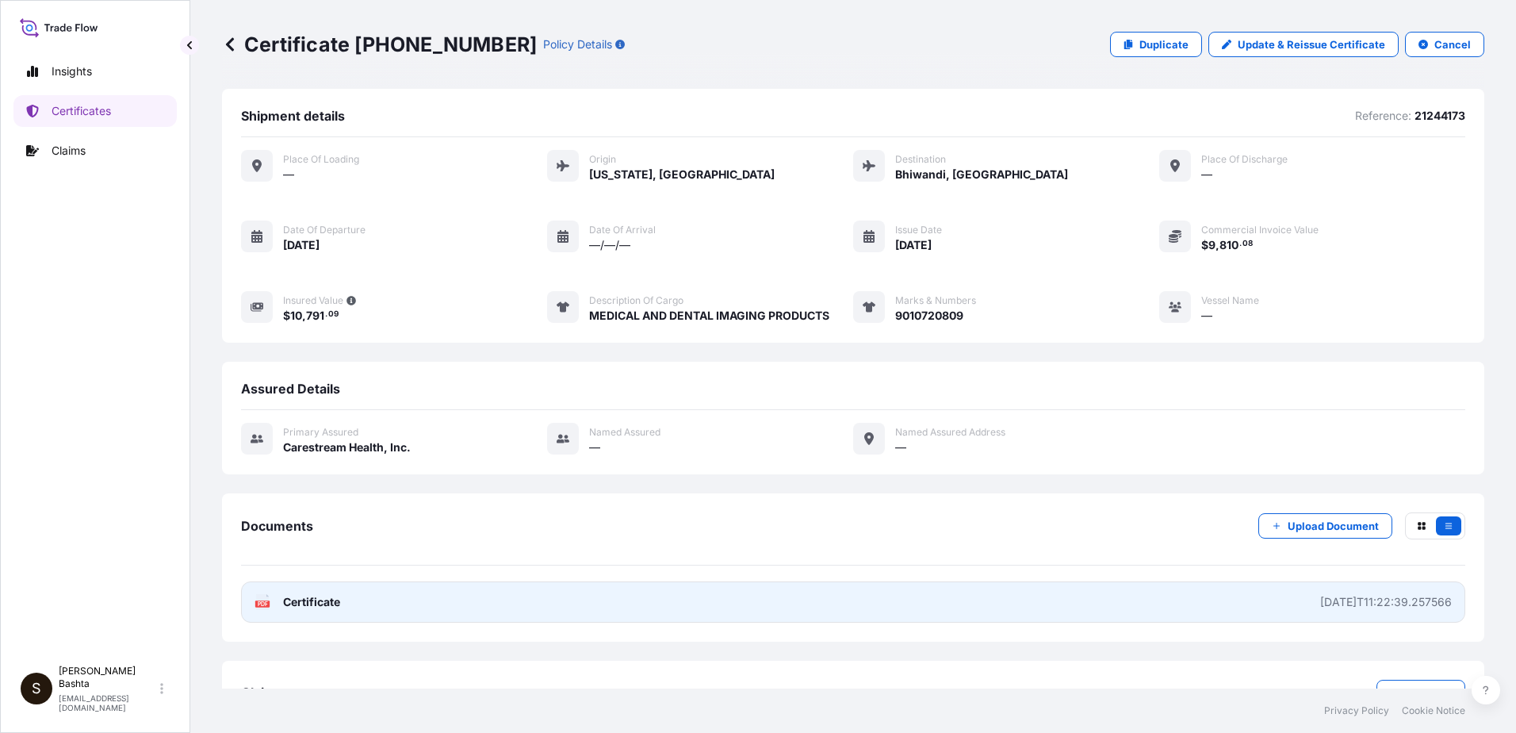
click at [264, 603] on text "PDF" at bounding box center [263, 604] width 10 height 6
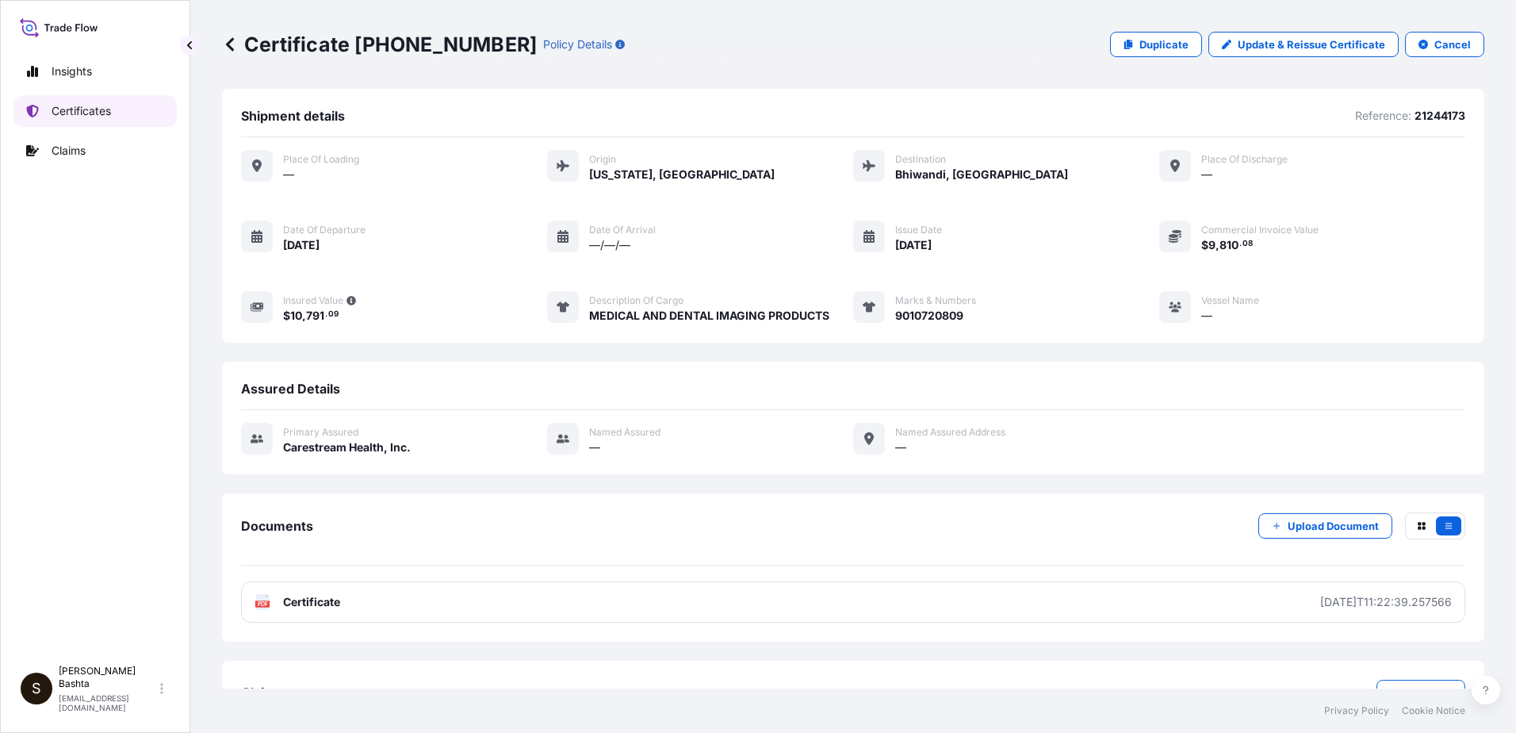
click at [122, 111] on link "Certificates" at bounding box center [94, 111] width 163 height 32
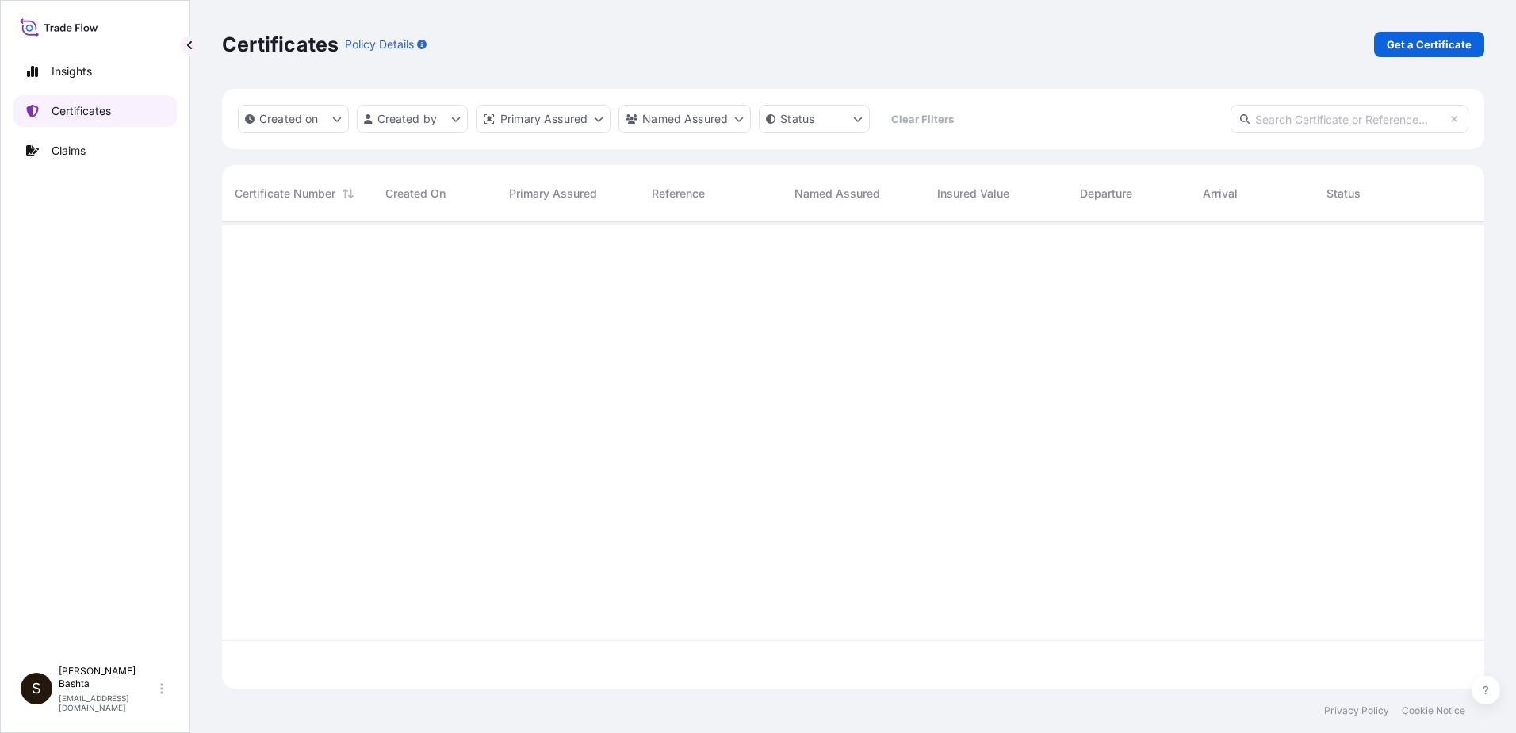
scroll to position [463, 1250]
click at [1444, 46] on p "Get a Certificate" at bounding box center [1429, 44] width 85 height 16
select select "Barge"
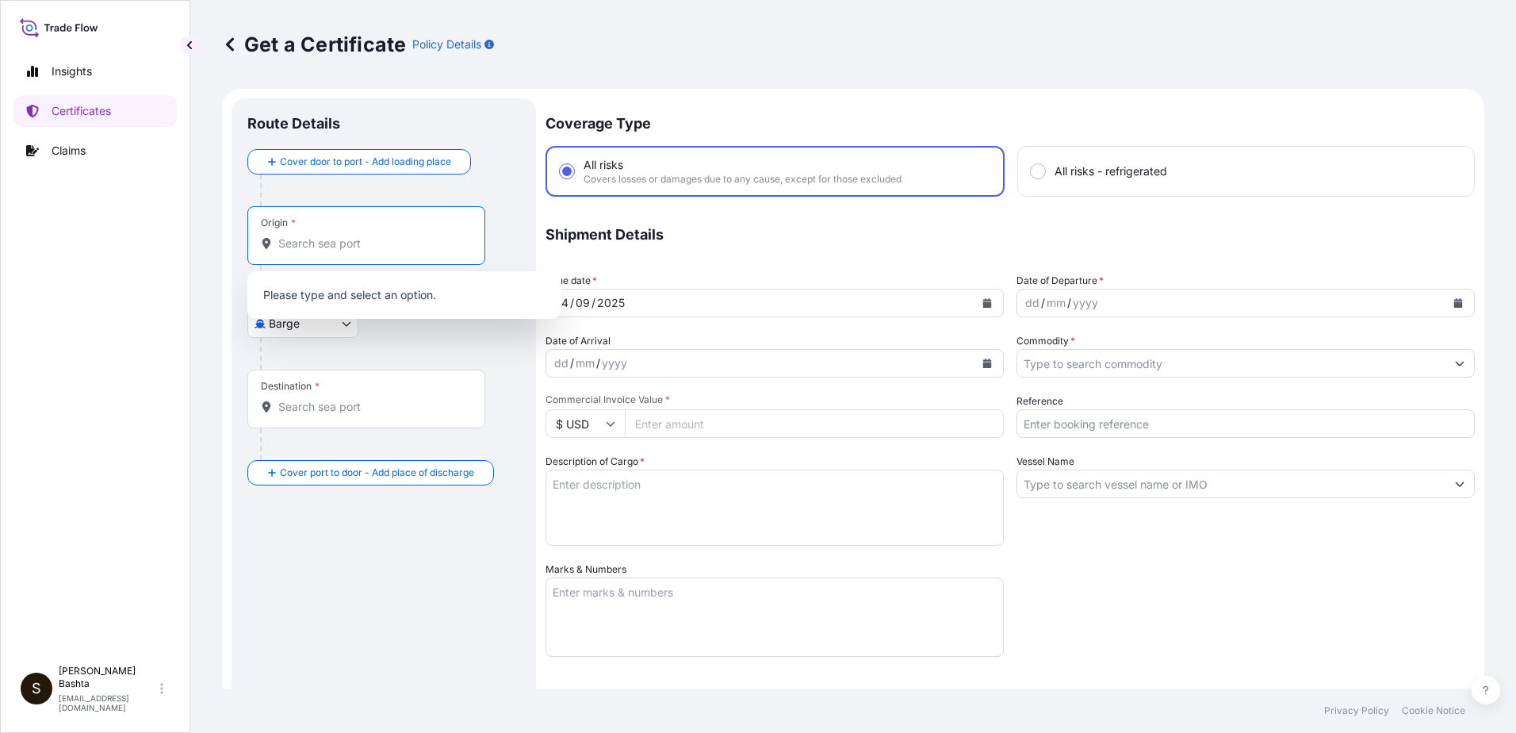
click at [347, 243] on input "Origin *" at bounding box center [371, 243] width 187 height 16
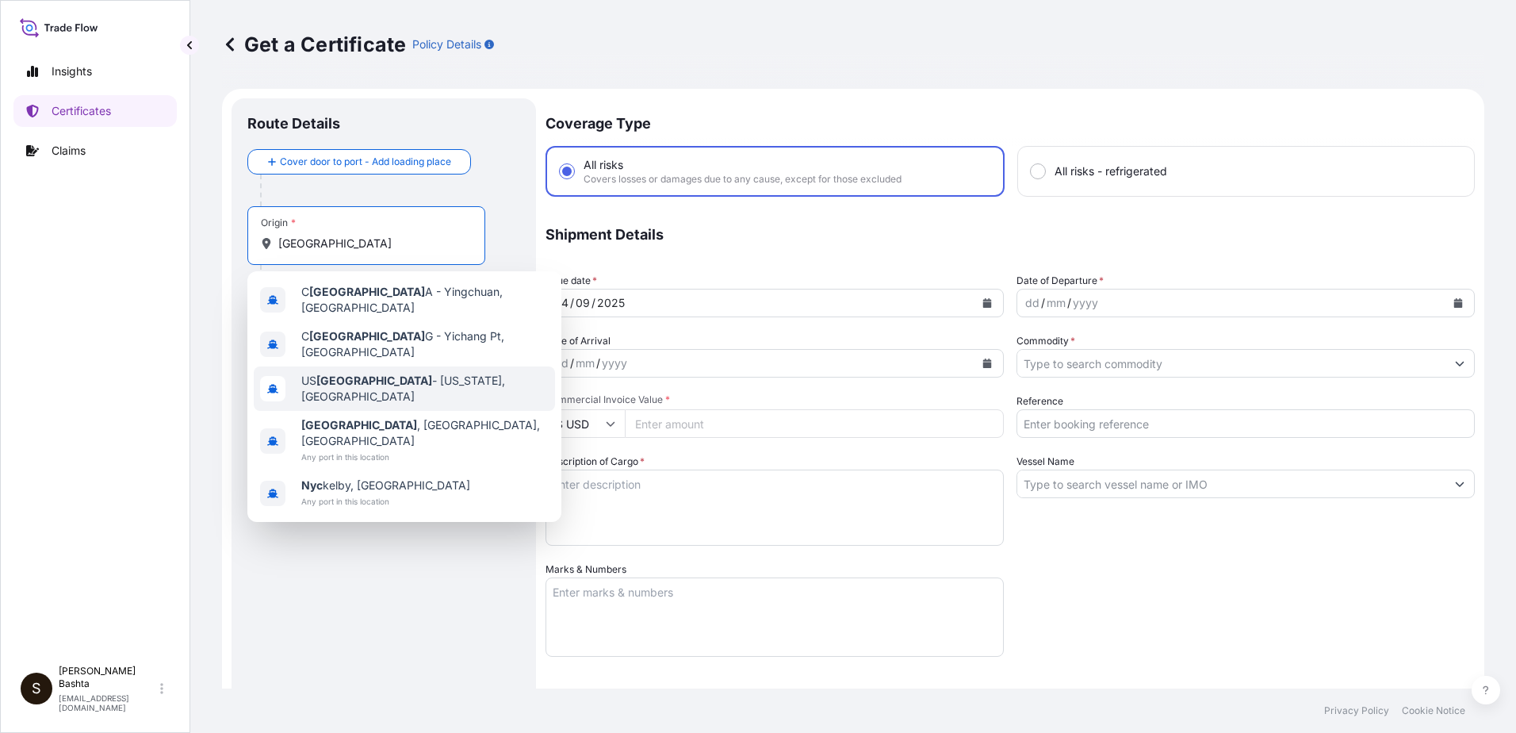
click at [438, 373] on span "US NYC - New York, United States" at bounding box center [424, 389] width 247 height 32
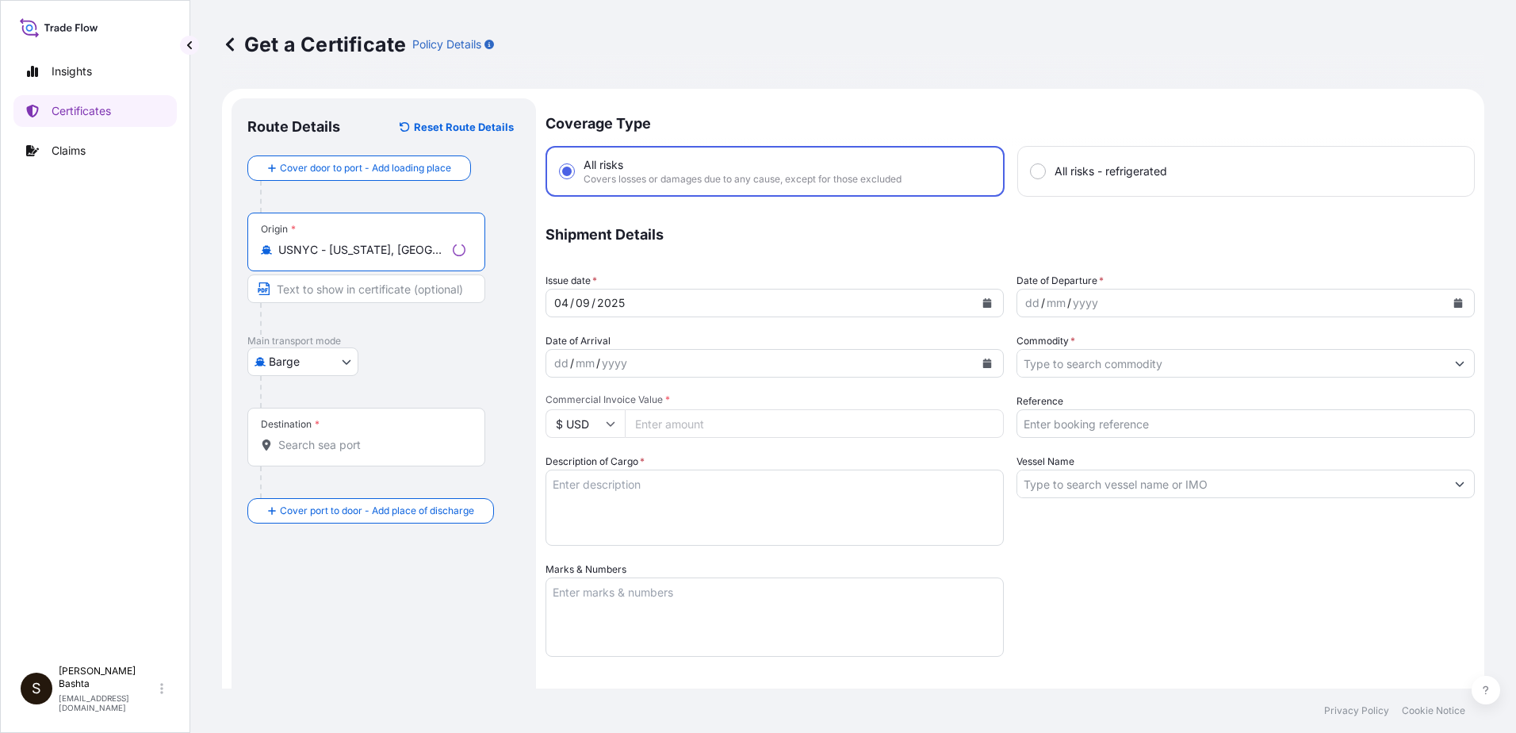
type input "USNYC - New York, United States"
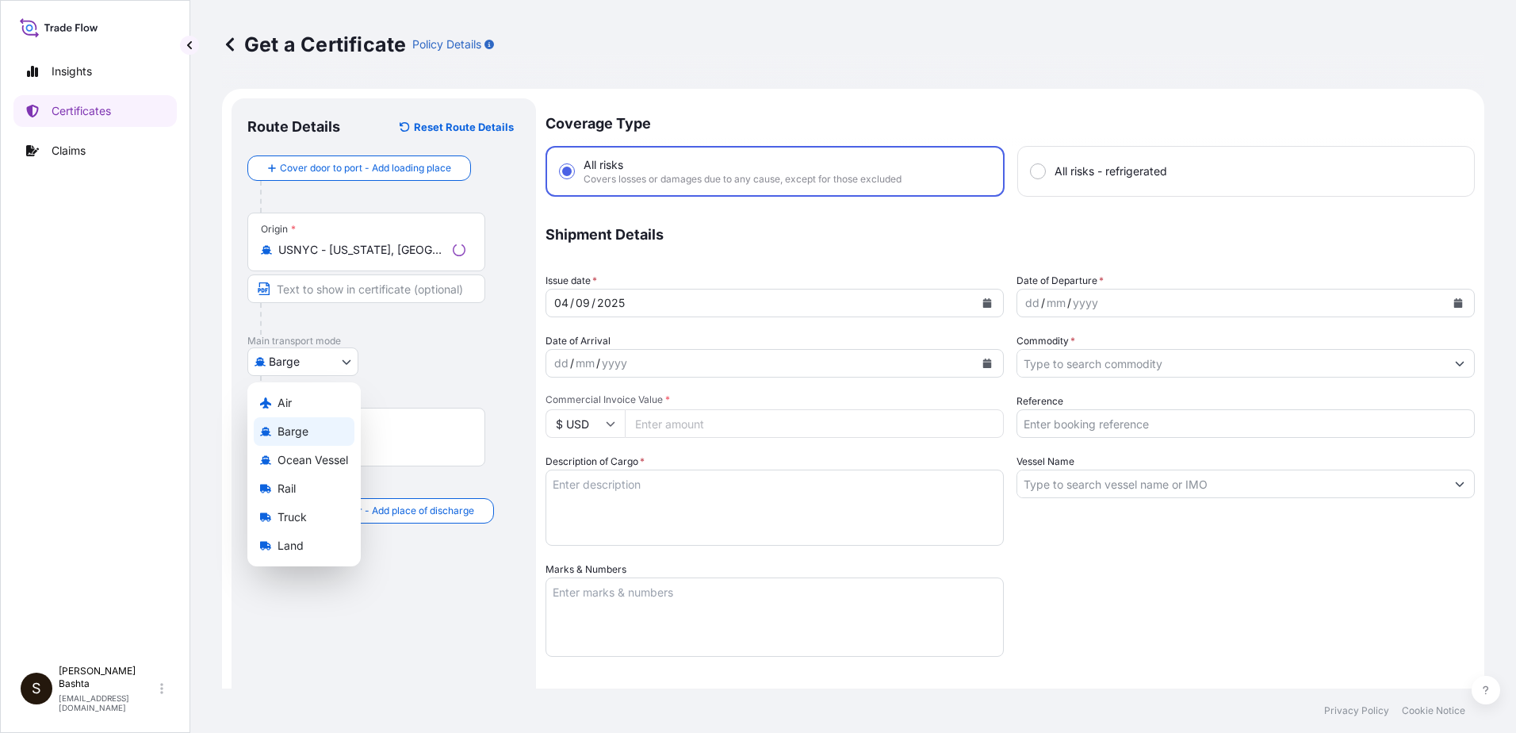
click at [344, 361] on body "0 options available. 5 options available. Insights Certificates Claims S Stella…" at bounding box center [758, 366] width 1516 height 733
click at [304, 401] on div "Air" at bounding box center [304, 403] width 101 height 29
select select "Air"
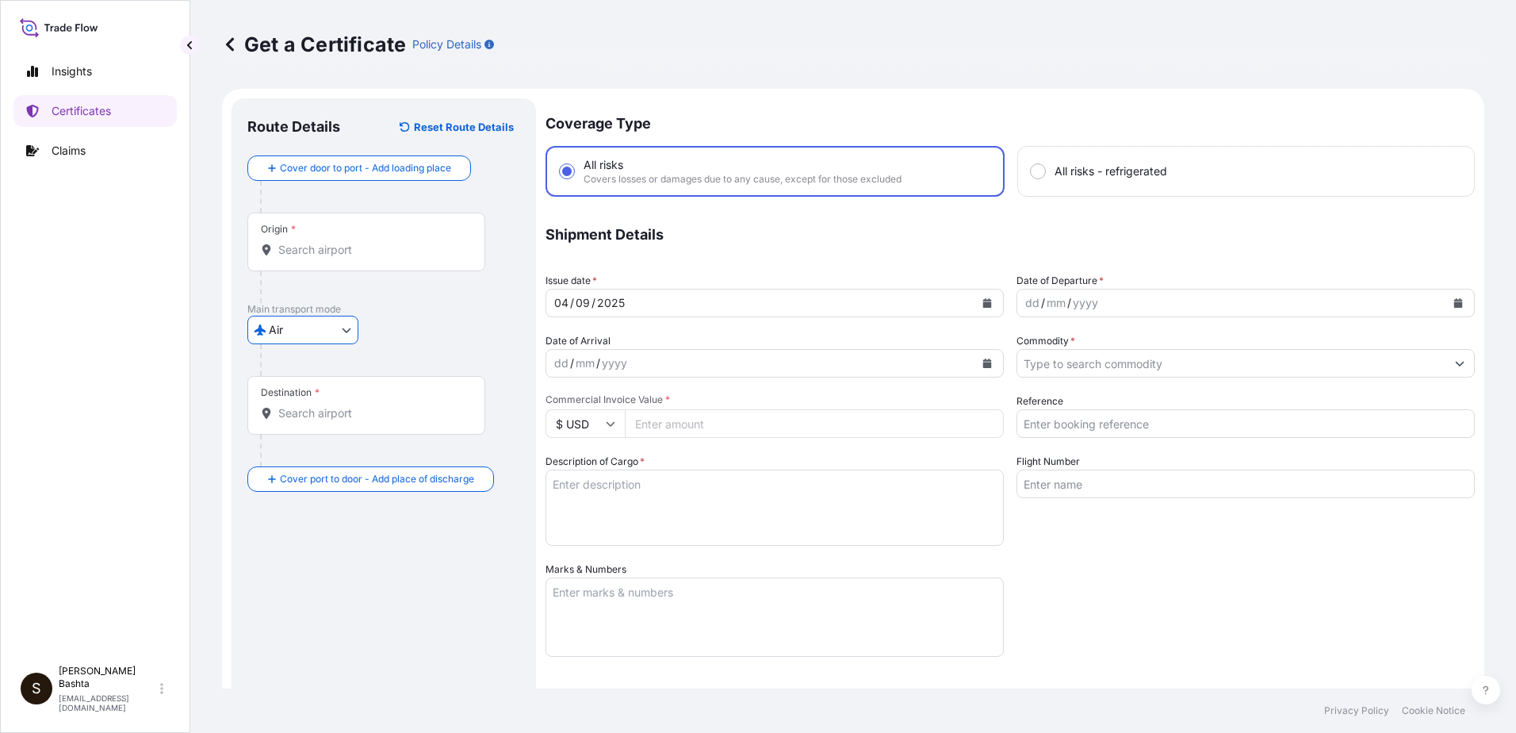
click at [301, 415] on input "Destination *" at bounding box center [371, 413] width 187 height 16
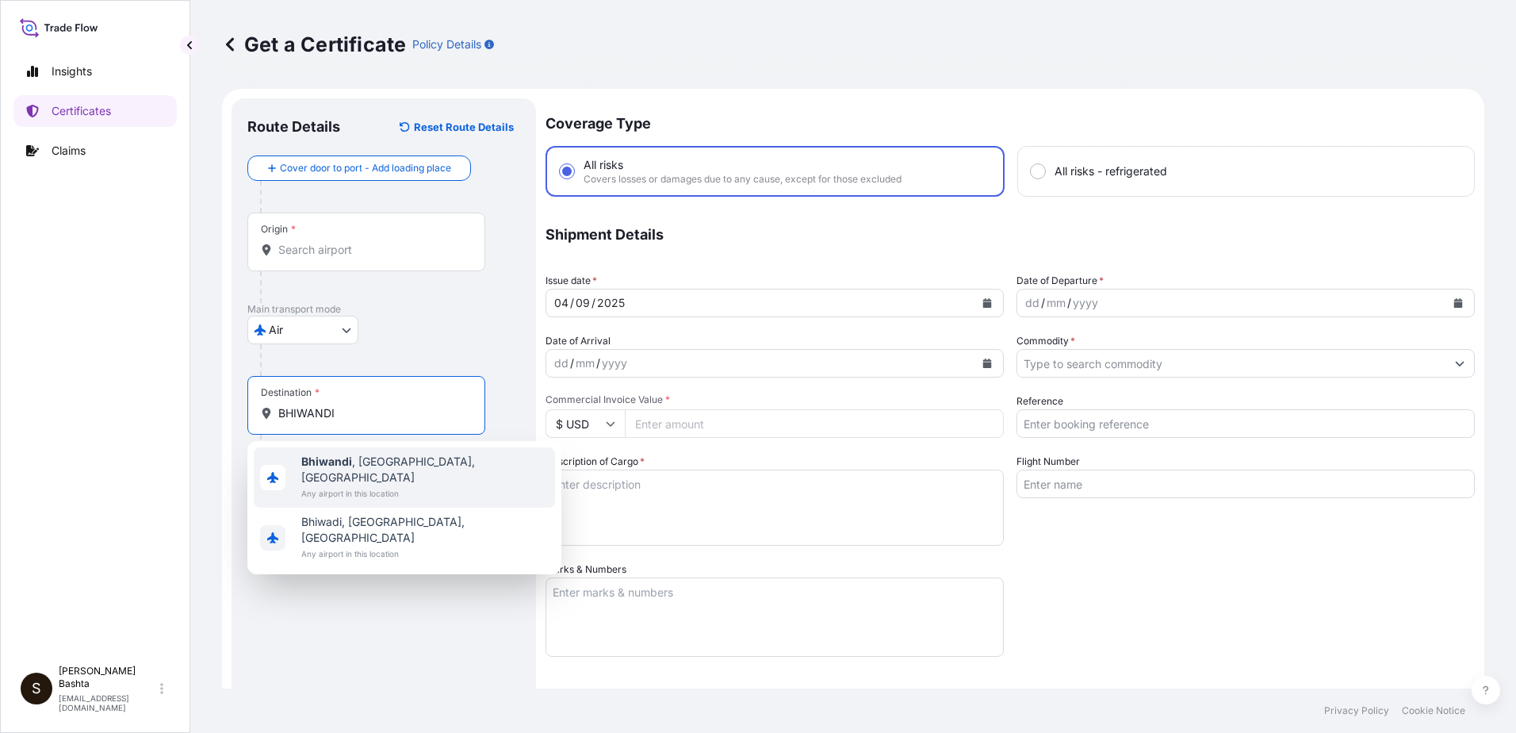
click at [365, 458] on span "Bhiwandi , Maharashtra, India" at bounding box center [424, 470] width 247 height 32
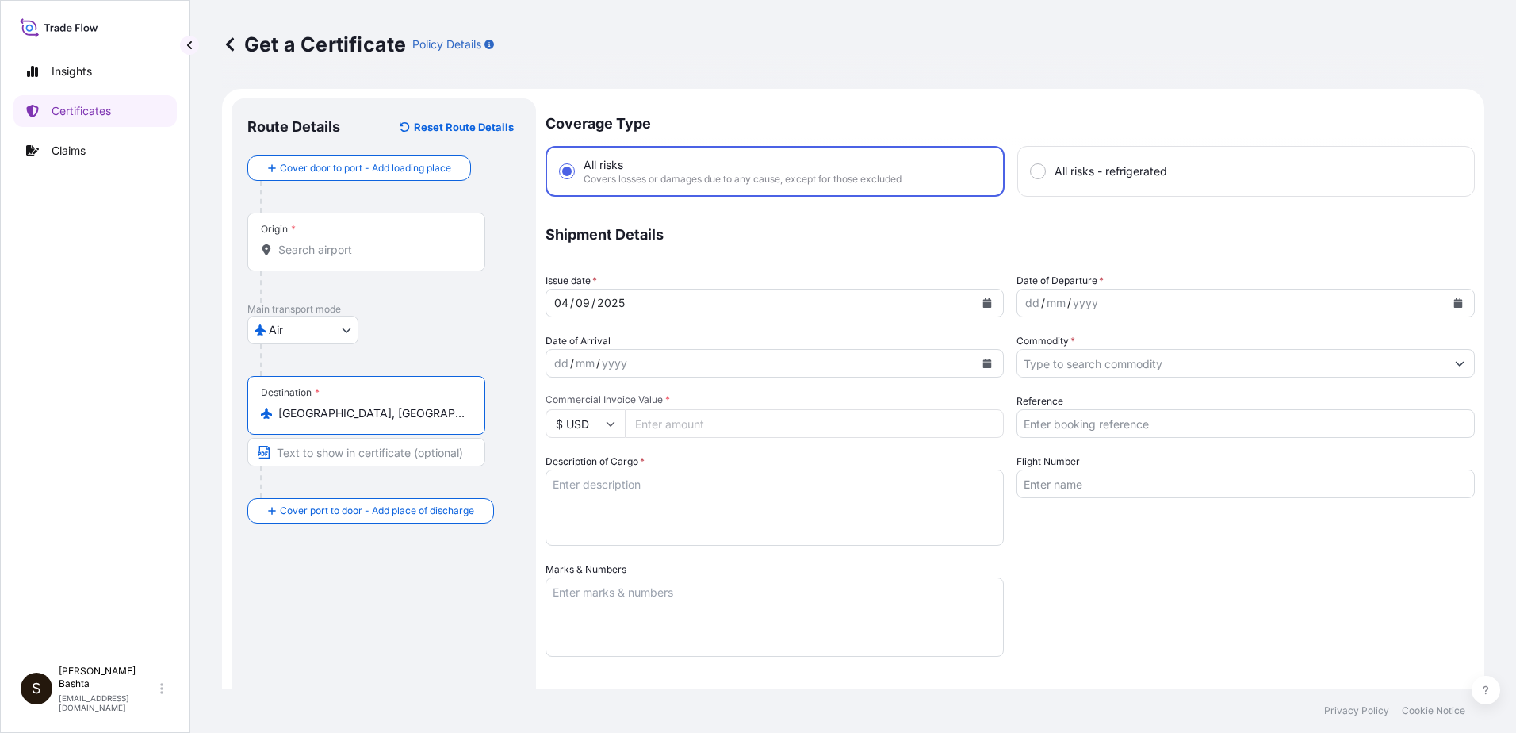
type input "Bhiwandi, Maharashtra, India"
click at [1024, 301] on div "dd" at bounding box center [1032, 302] width 17 height 19
click at [1456, 362] on icon "Show suggestions" at bounding box center [1460, 364] width 9 height 5
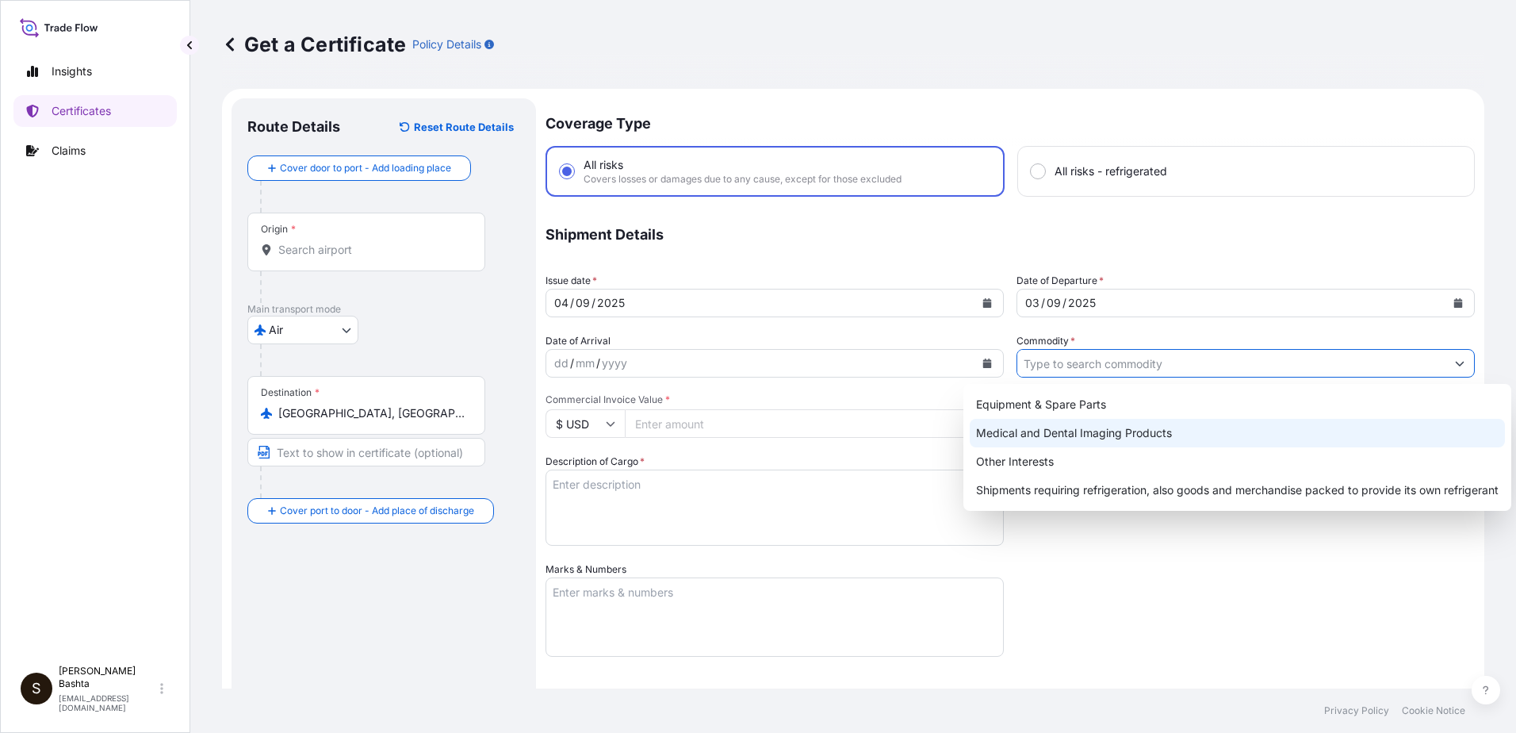
click at [1111, 430] on div "Medical and Dental Imaging Products" at bounding box center [1237, 433] width 535 height 29
type input "Medical and Dental Imaging Products"
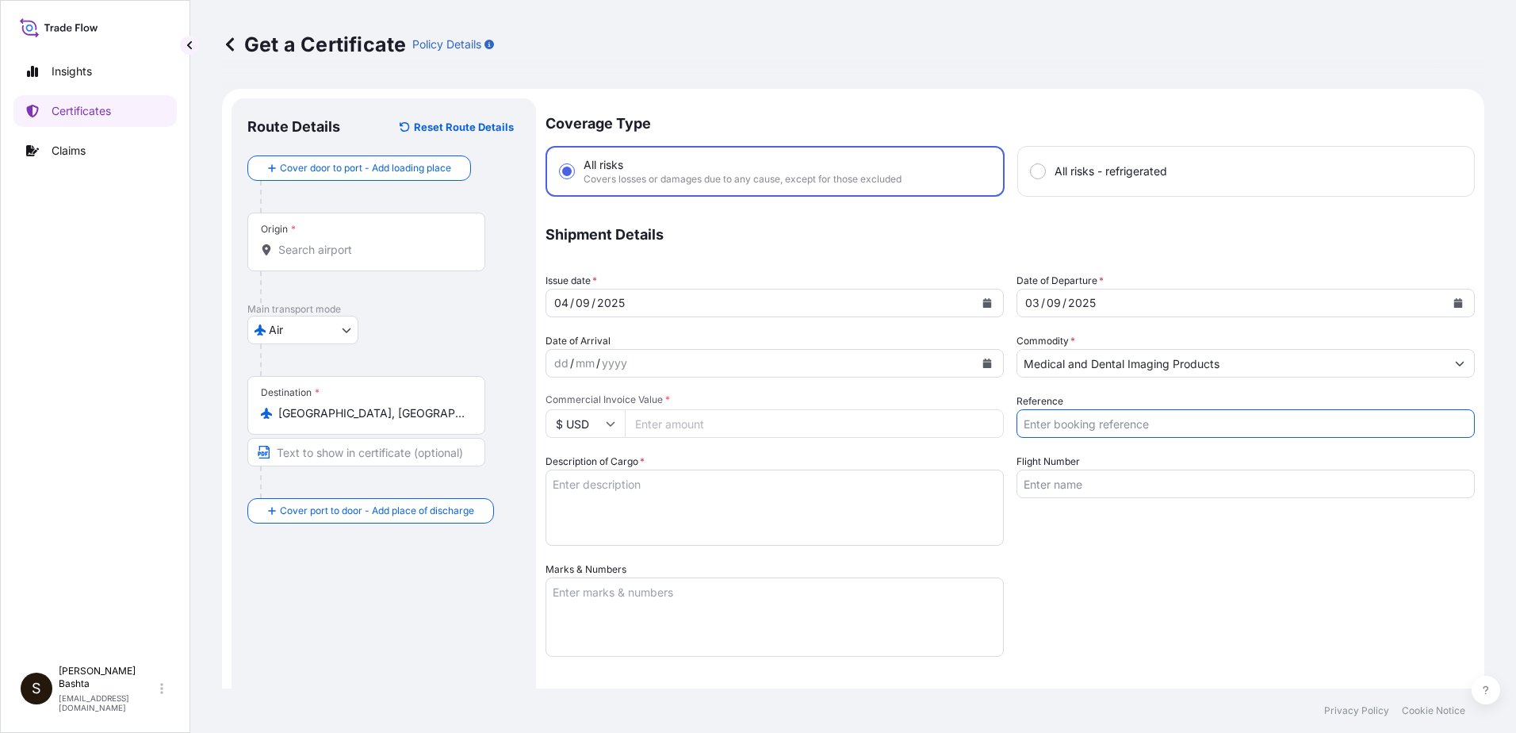
click at [1073, 425] on input "Reference" at bounding box center [1245, 423] width 458 height 29
type input "21244172"
click at [684, 415] on input "Commercial Invoice Value *" at bounding box center [814, 423] width 379 height 29
type input "53037.94"
click at [578, 480] on textarea "Description of Cargo *" at bounding box center [775, 507] width 458 height 76
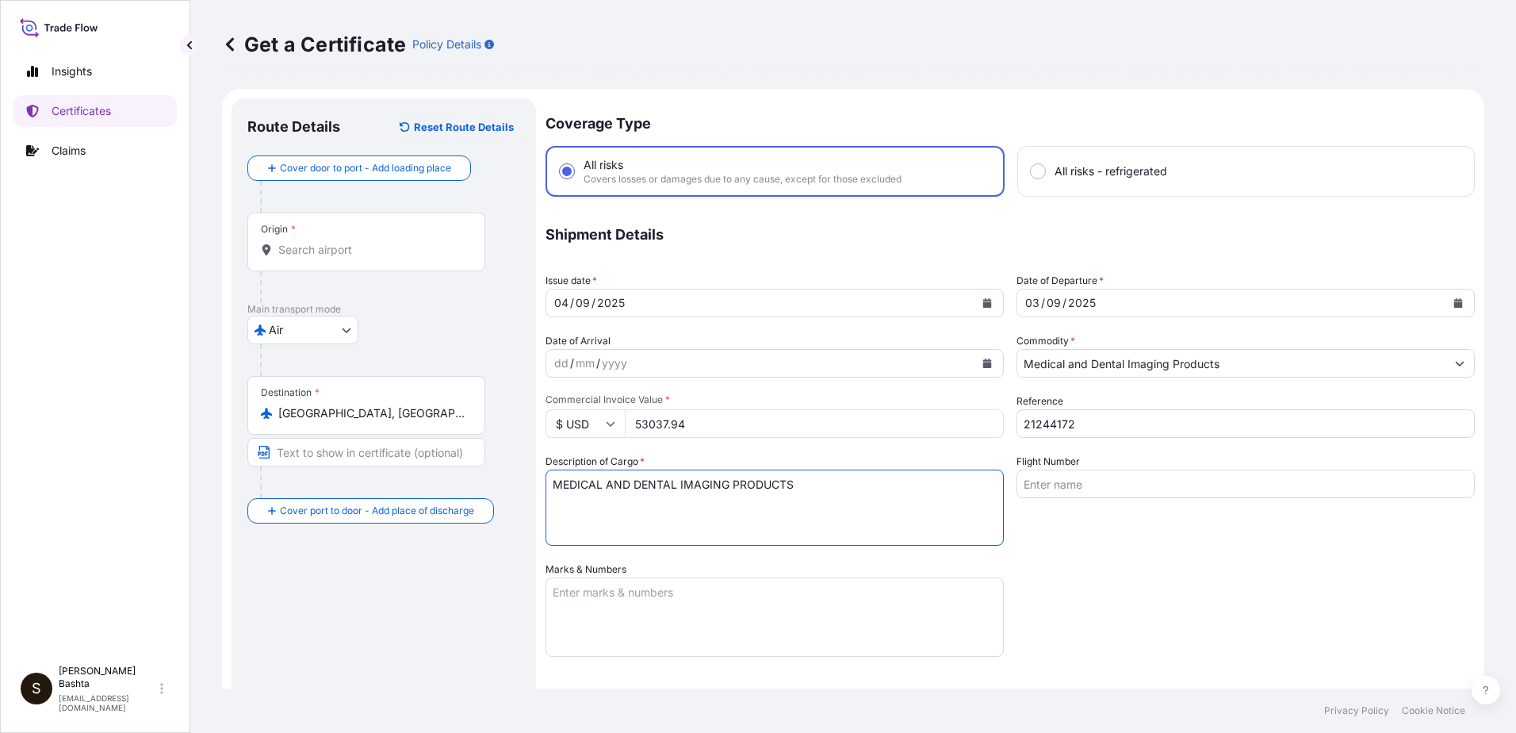
type textarea "MEDICAL AND DENTAL IMAGING PRODUCTS"
click at [594, 598] on textarea "Marks & Numbers" at bounding box center [775, 616] width 458 height 79
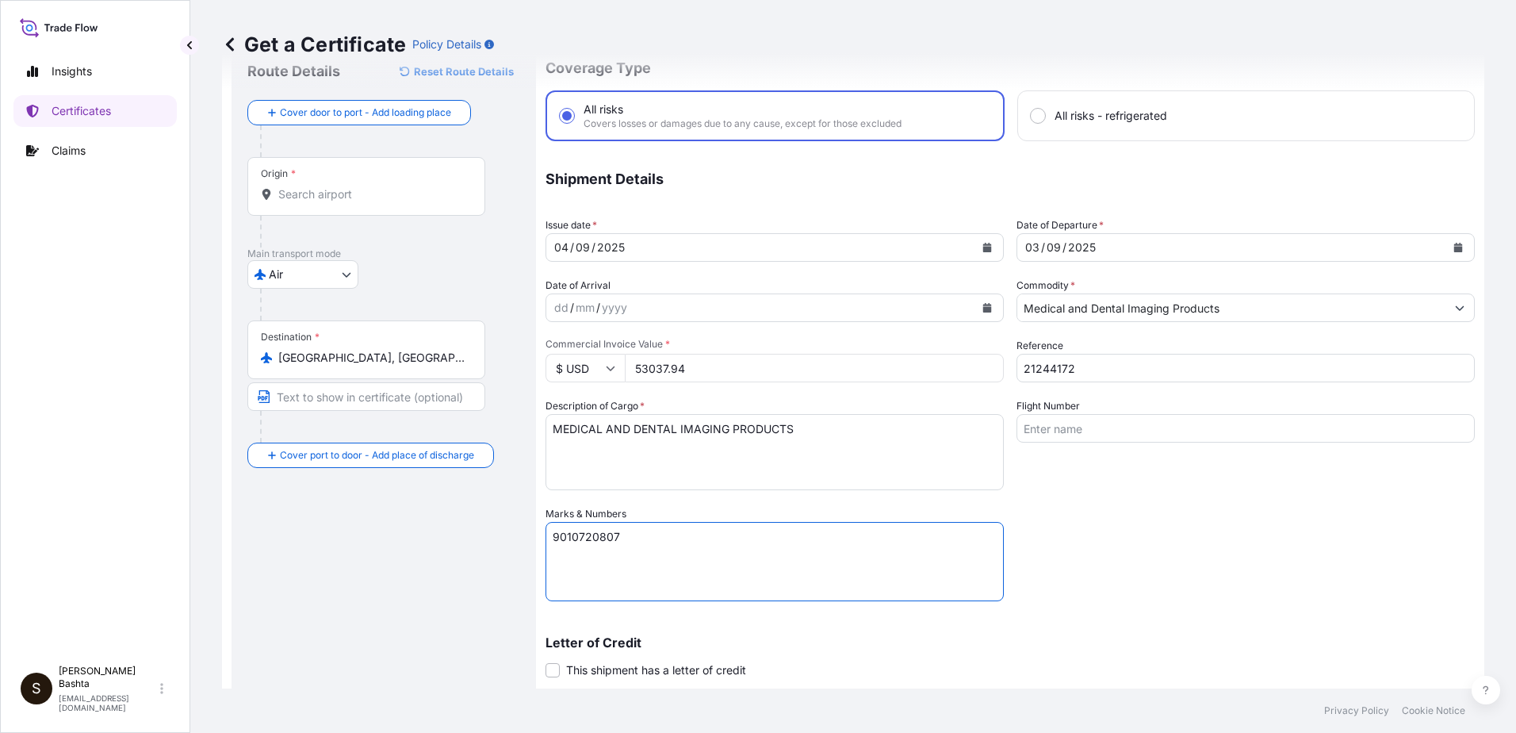
scroll to position [274, 0]
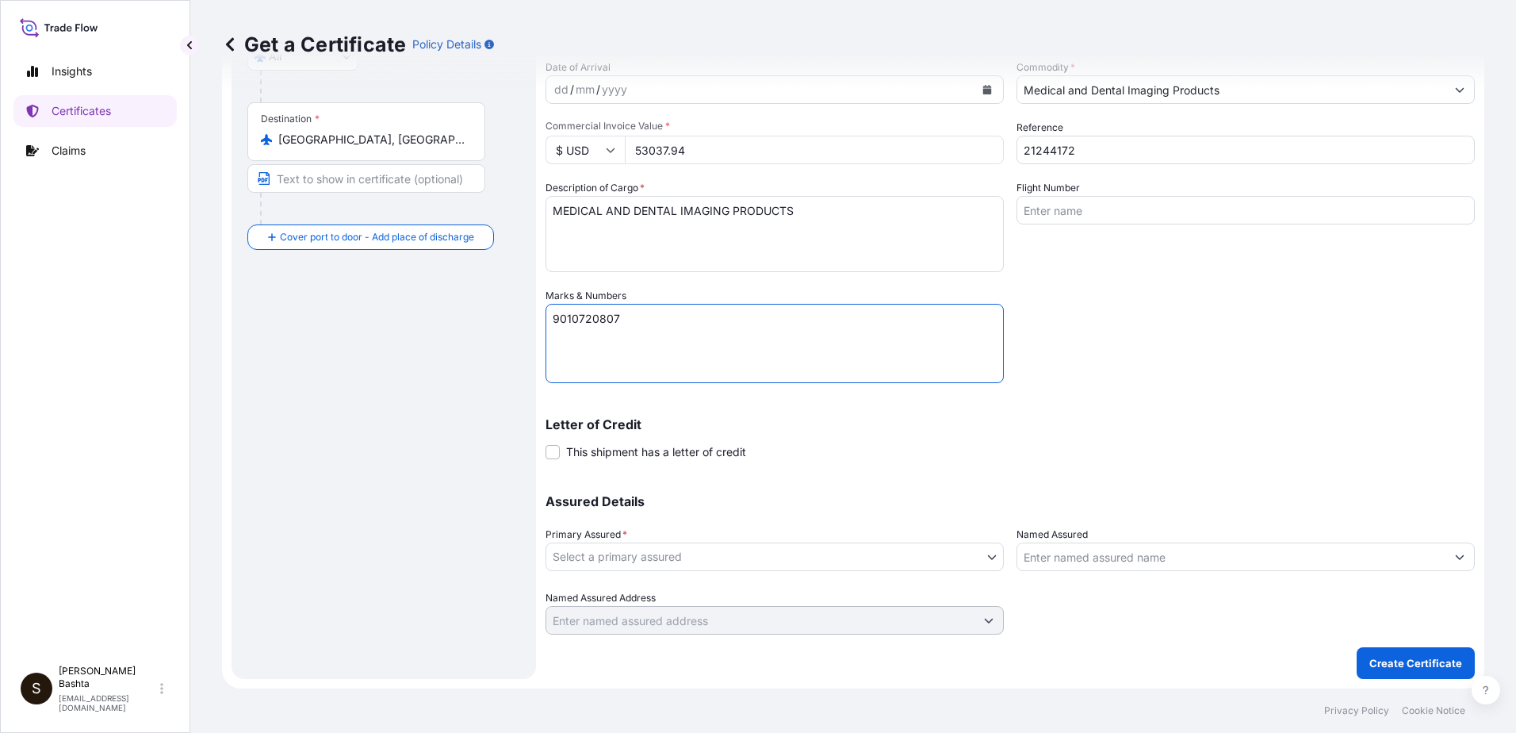
type textarea "9010720807"
click at [986, 552] on body "Insights Certificates Claims S Stella Bashta stella.bashta@carestream.com Get a…" at bounding box center [758, 366] width 1516 height 733
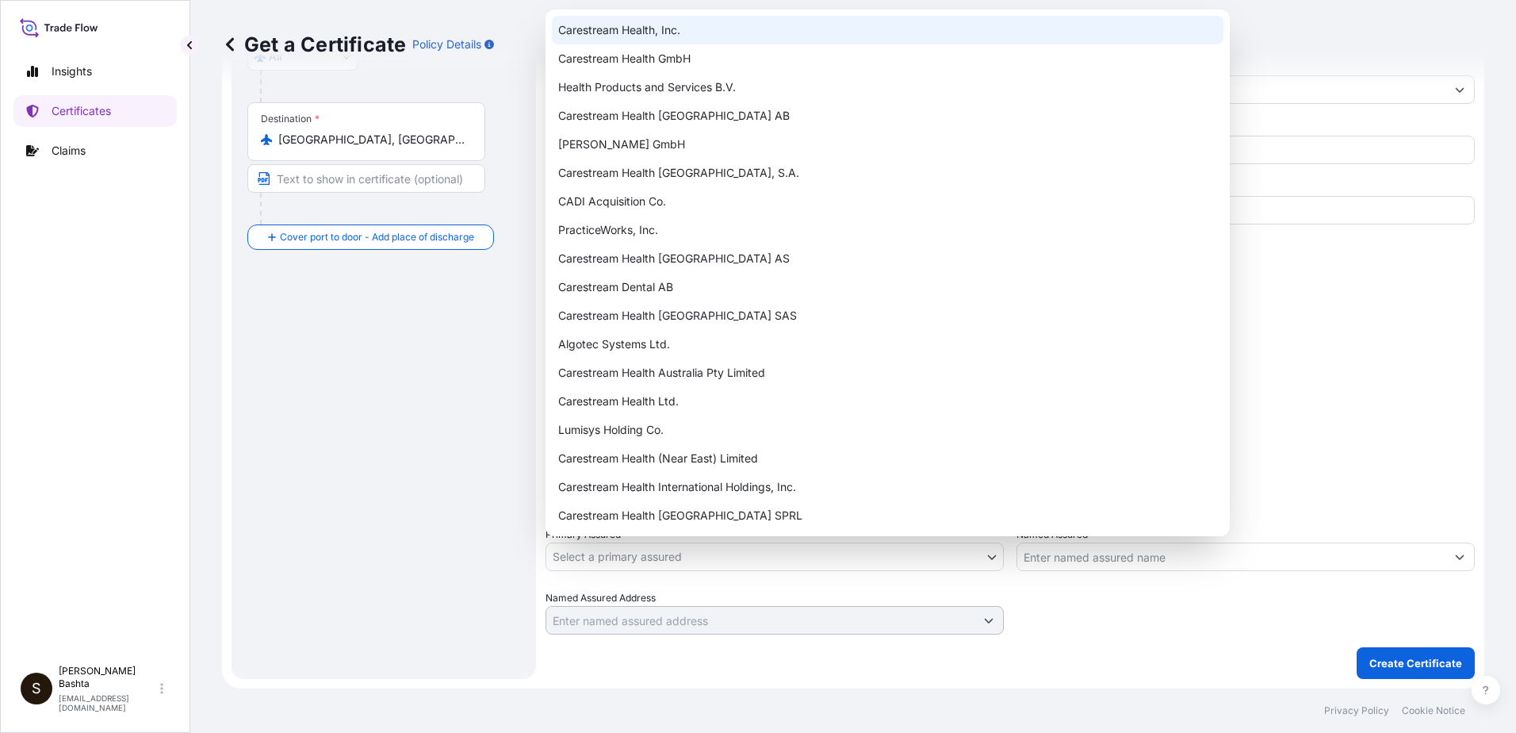
click at [630, 32] on div "Carestream Health, Inc." at bounding box center [888, 30] width 672 height 29
select select "32008"
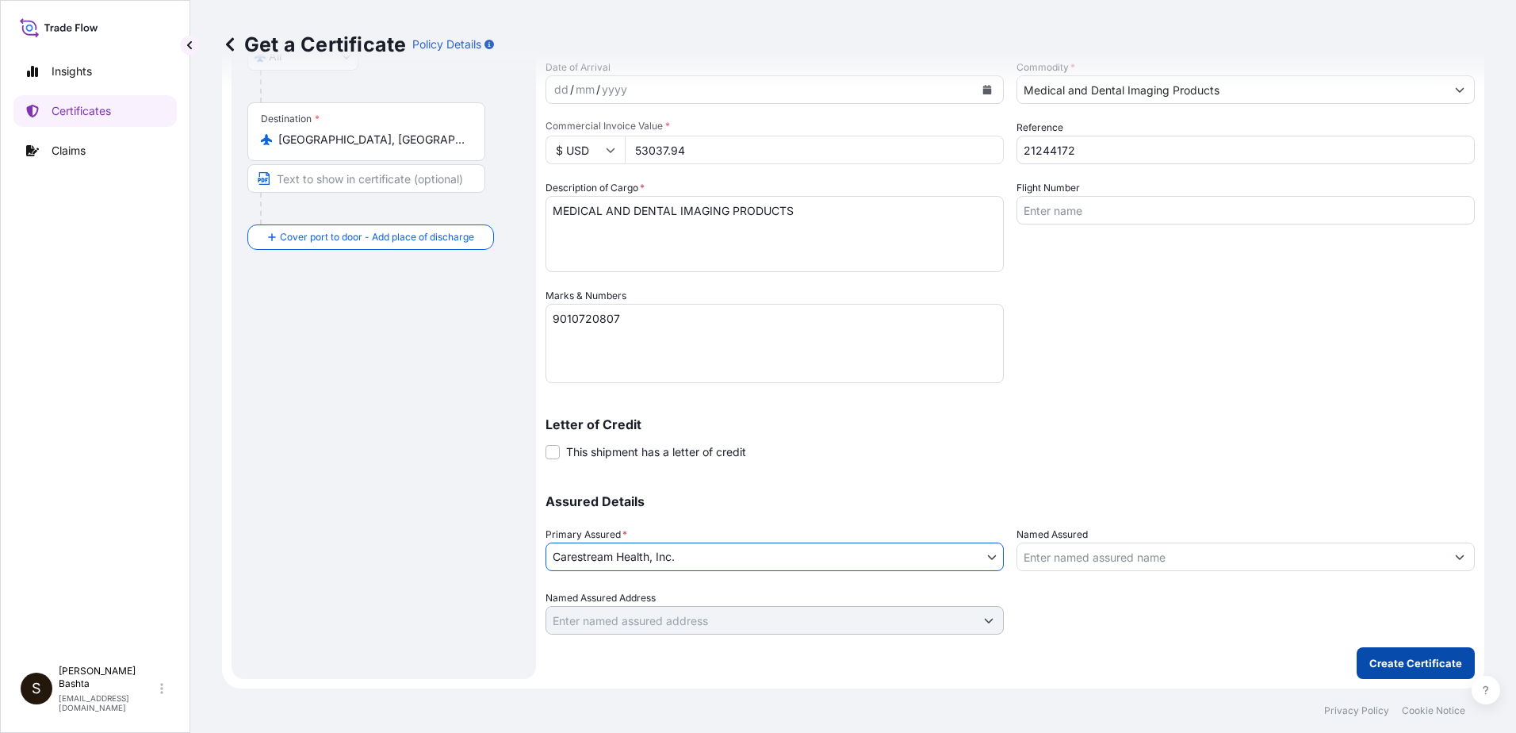
click at [1439, 657] on p "Create Certificate" at bounding box center [1415, 663] width 93 height 16
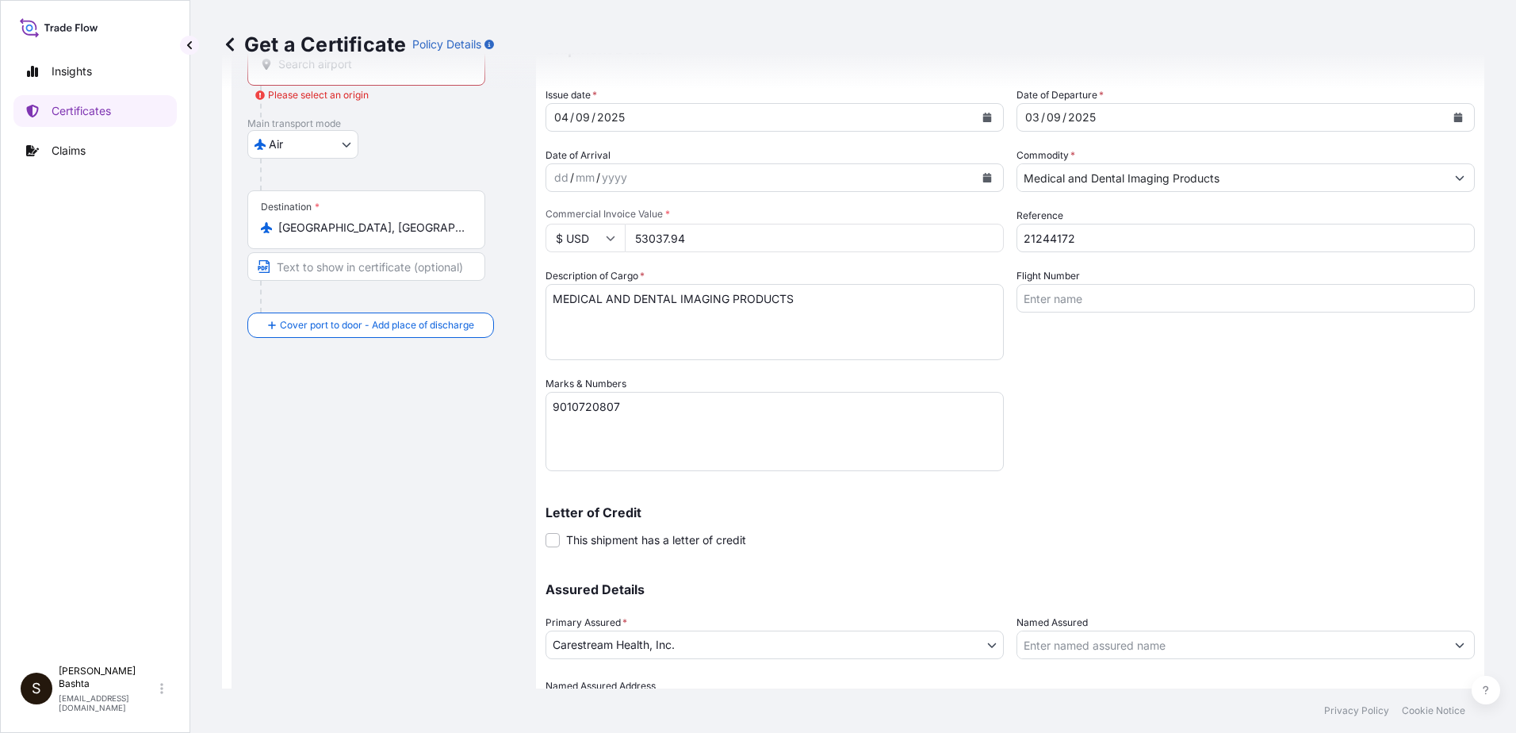
scroll to position [0, 0]
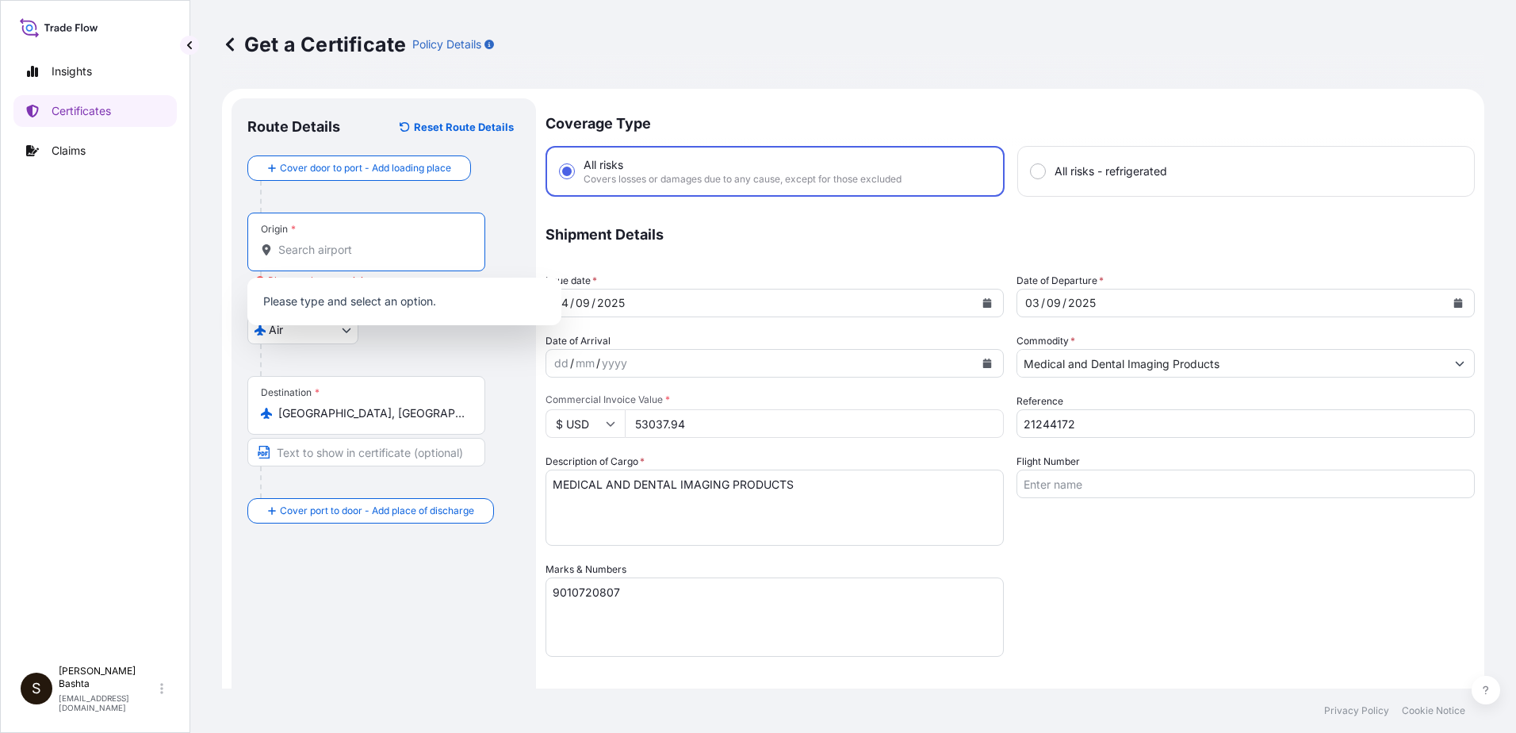
click at [367, 242] on input "Origin * Please select an origin" at bounding box center [371, 250] width 187 height 16
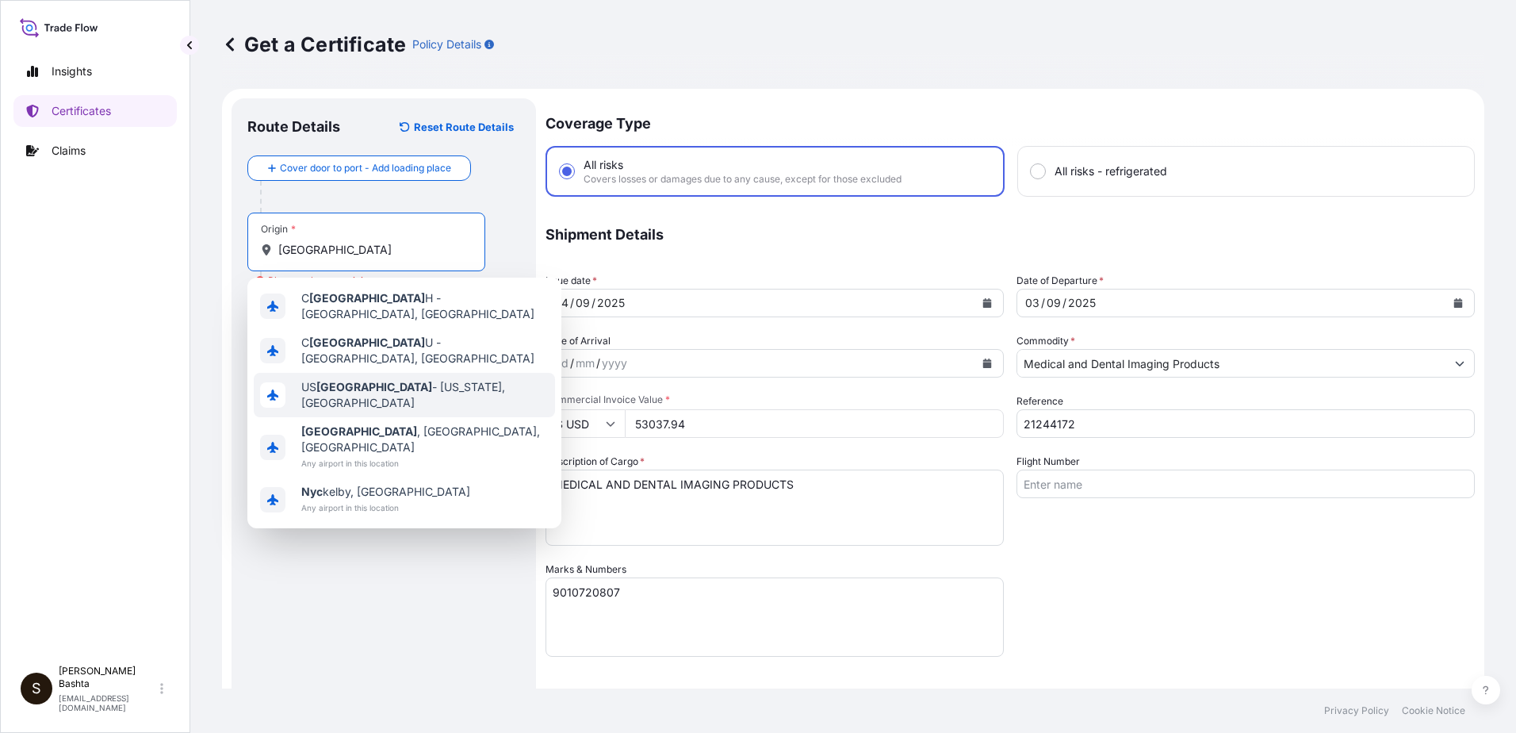
click at [405, 379] on span "US NYC - New York, United States" at bounding box center [424, 395] width 247 height 32
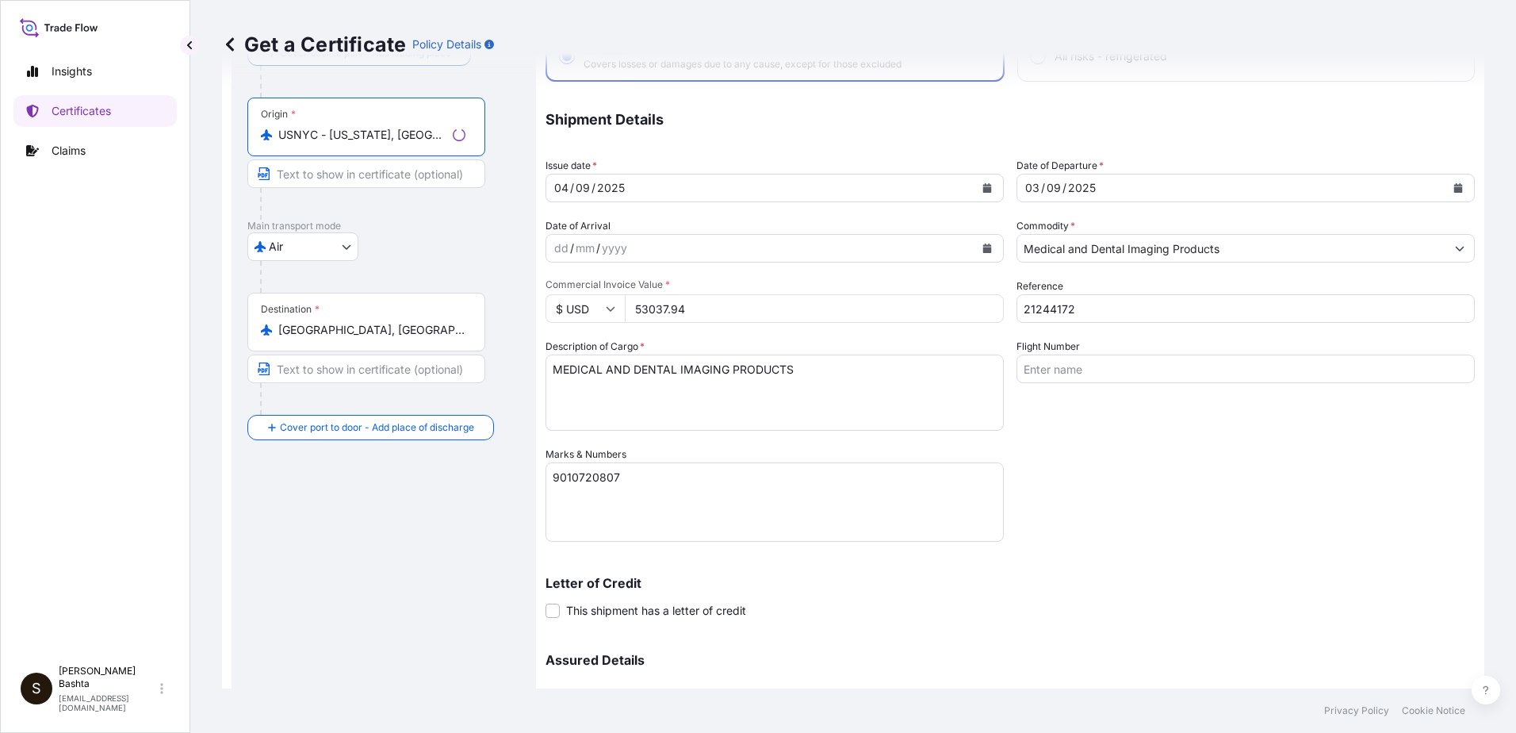
scroll to position [274, 0]
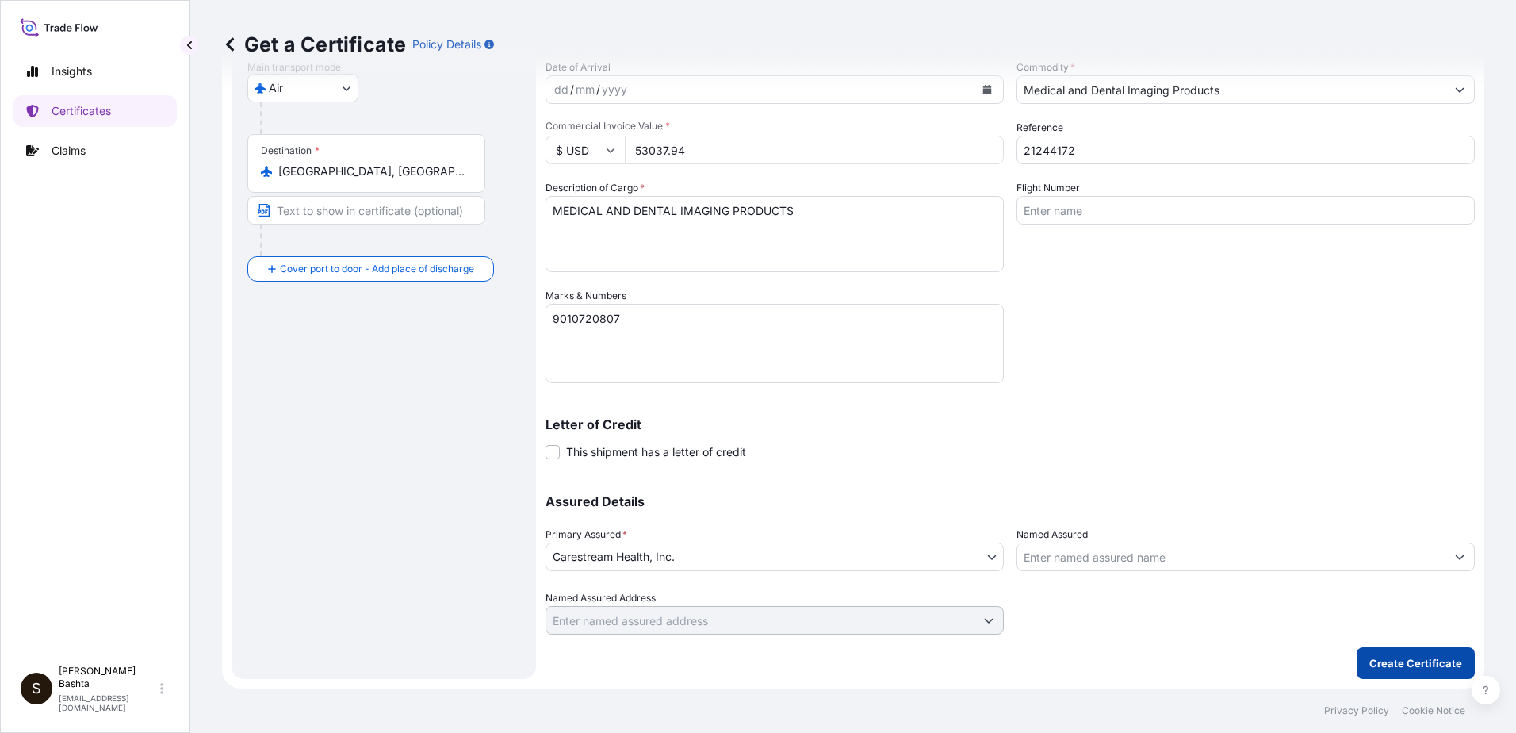
type input "USNYC - New York, United States"
click at [1369, 661] on p "Create Certificate" at bounding box center [1415, 663] width 93 height 16
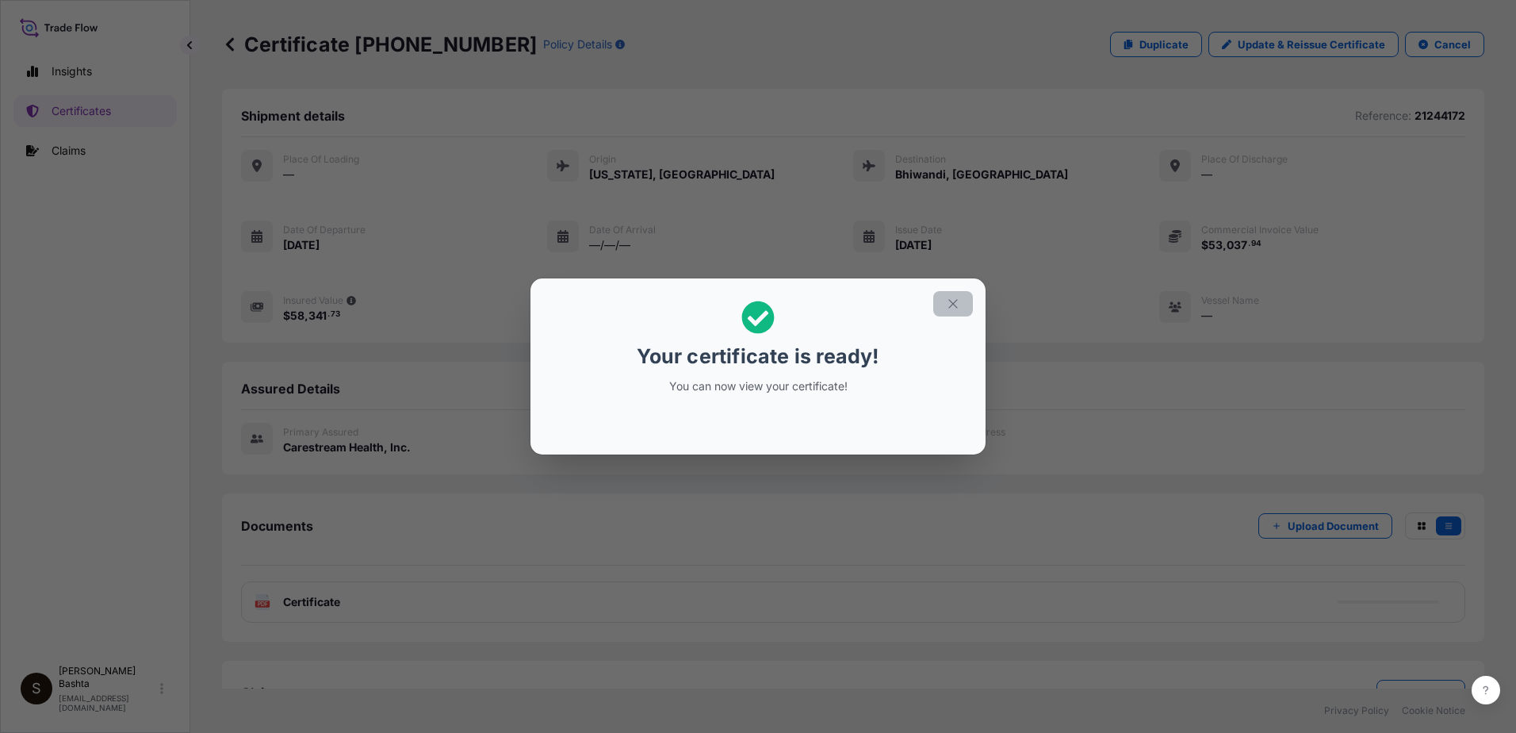
click at [959, 304] on icon "button" at bounding box center [953, 304] width 14 height 14
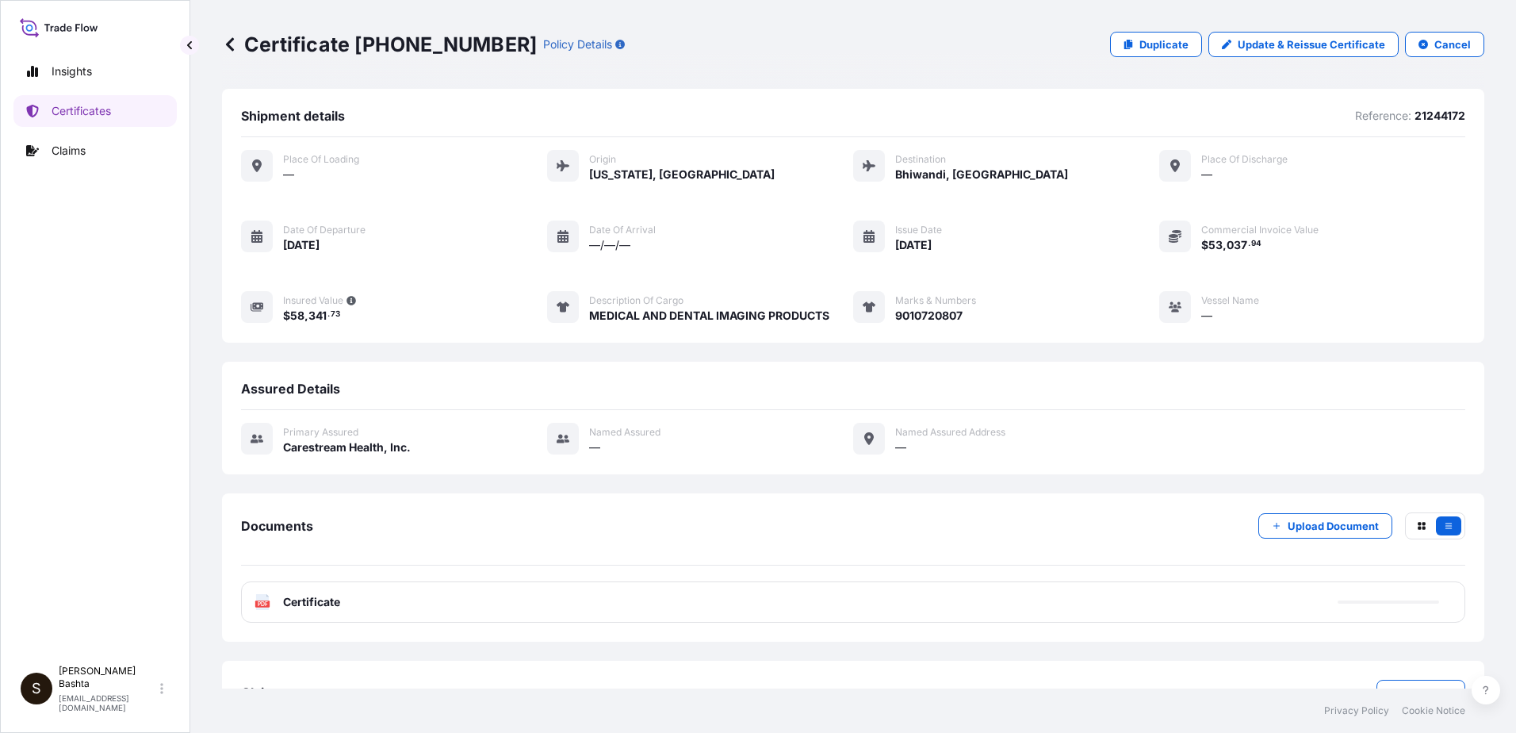
click at [267, 601] on text "PDF" at bounding box center [263, 604] width 10 height 6
click at [262, 603] on text "PDF" at bounding box center [263, 604] width 10 height 6
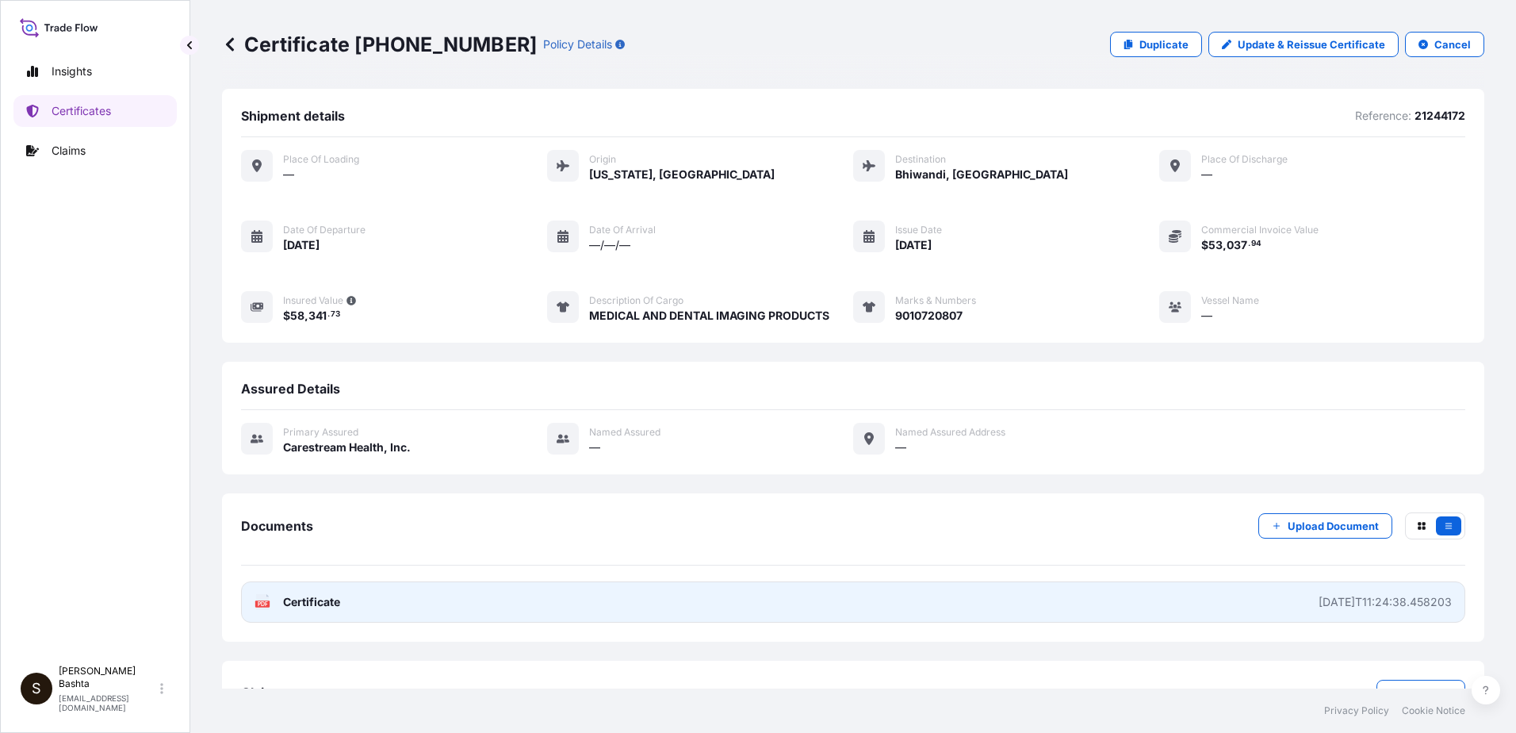
click at [262, 603] on text "PDF" at bounding box center [263, 604] width 10 height 6
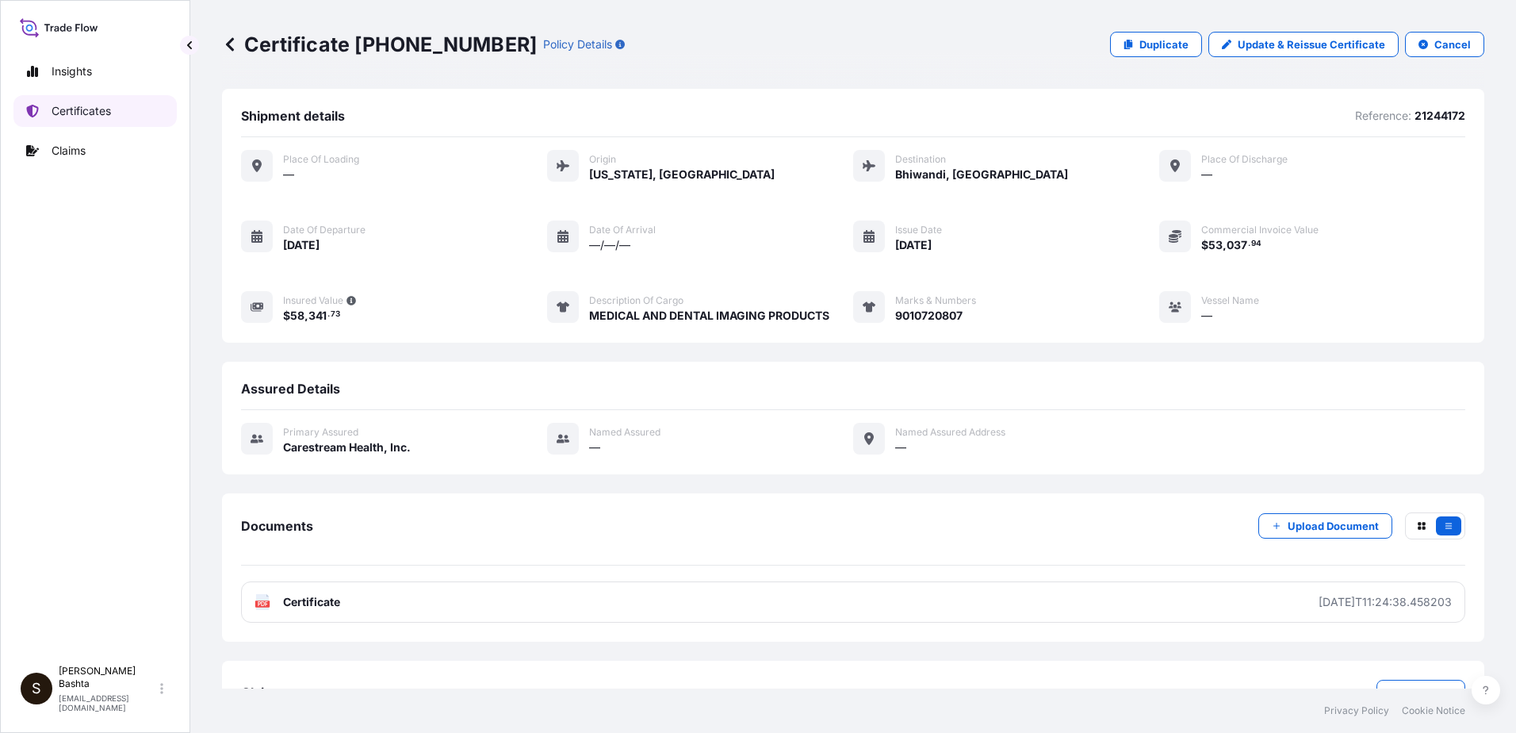
click at [86, 109] on p "Certificates" at bounding box center [81, 111] width 59 height 16
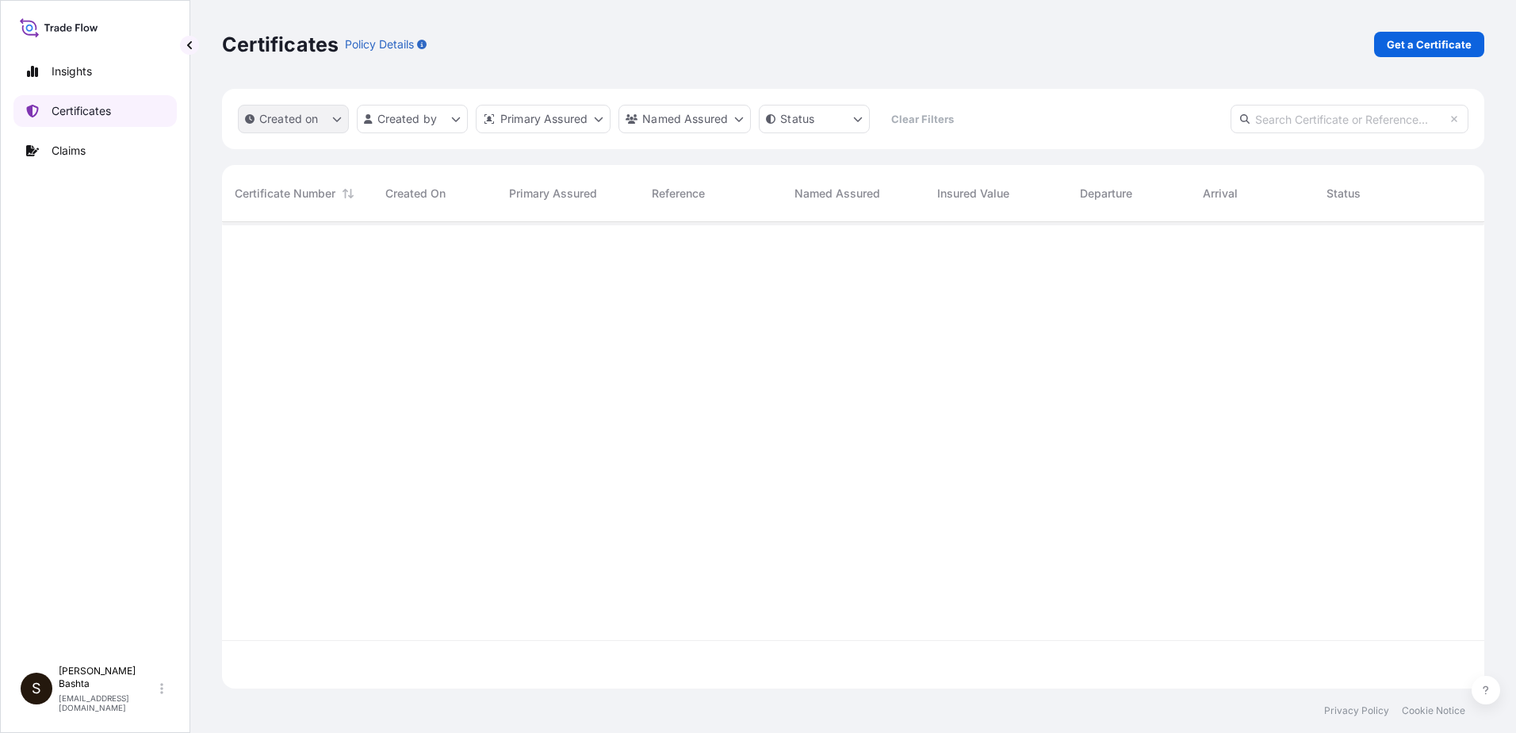
scroll to position [463, 1250]
click at [1456, 46] on p "Get a Certificate" at bounding box center [1429, 44] width 85 height 16
select select "Barge"
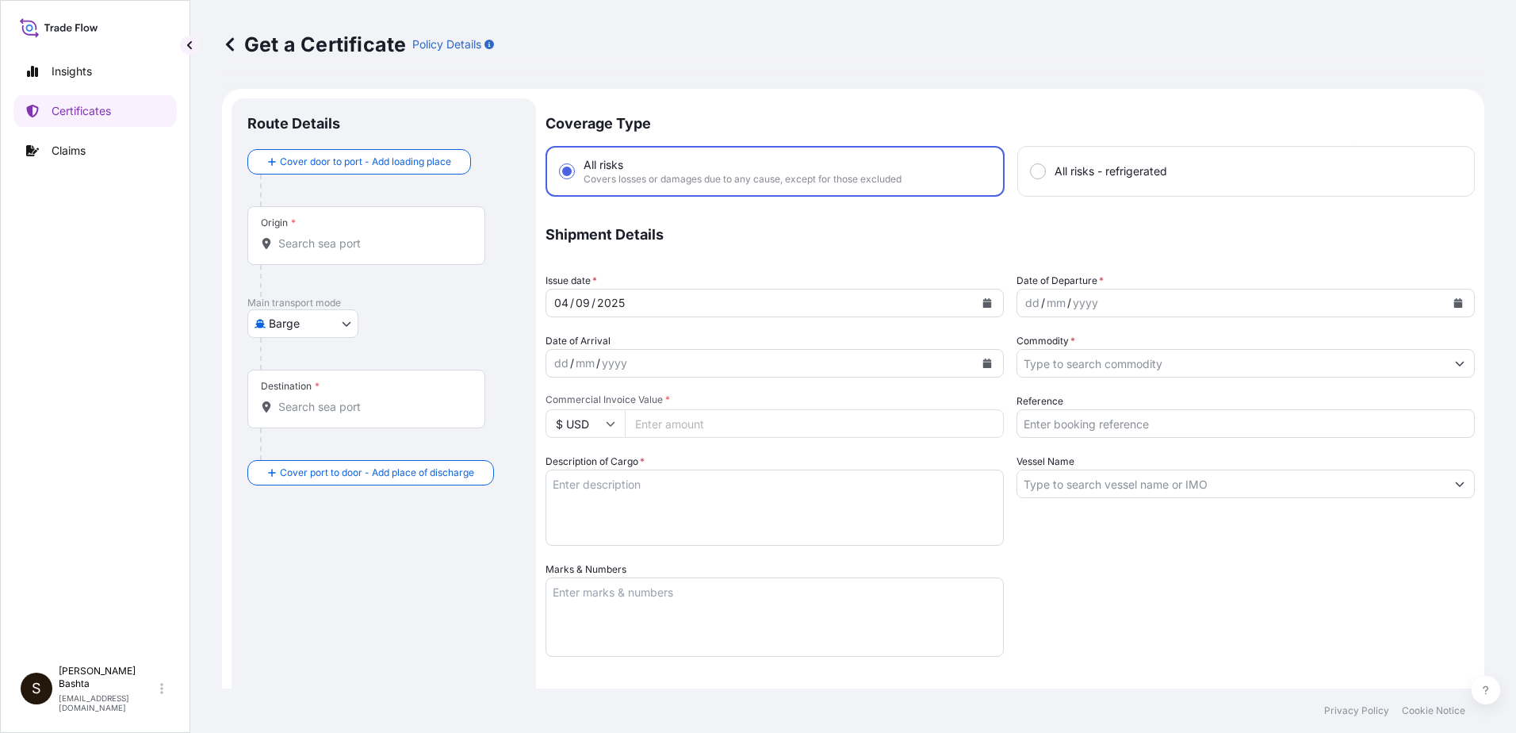
click at [326, 242] on input "Origin *" at bounding box center [371, 243] width 187 height 16
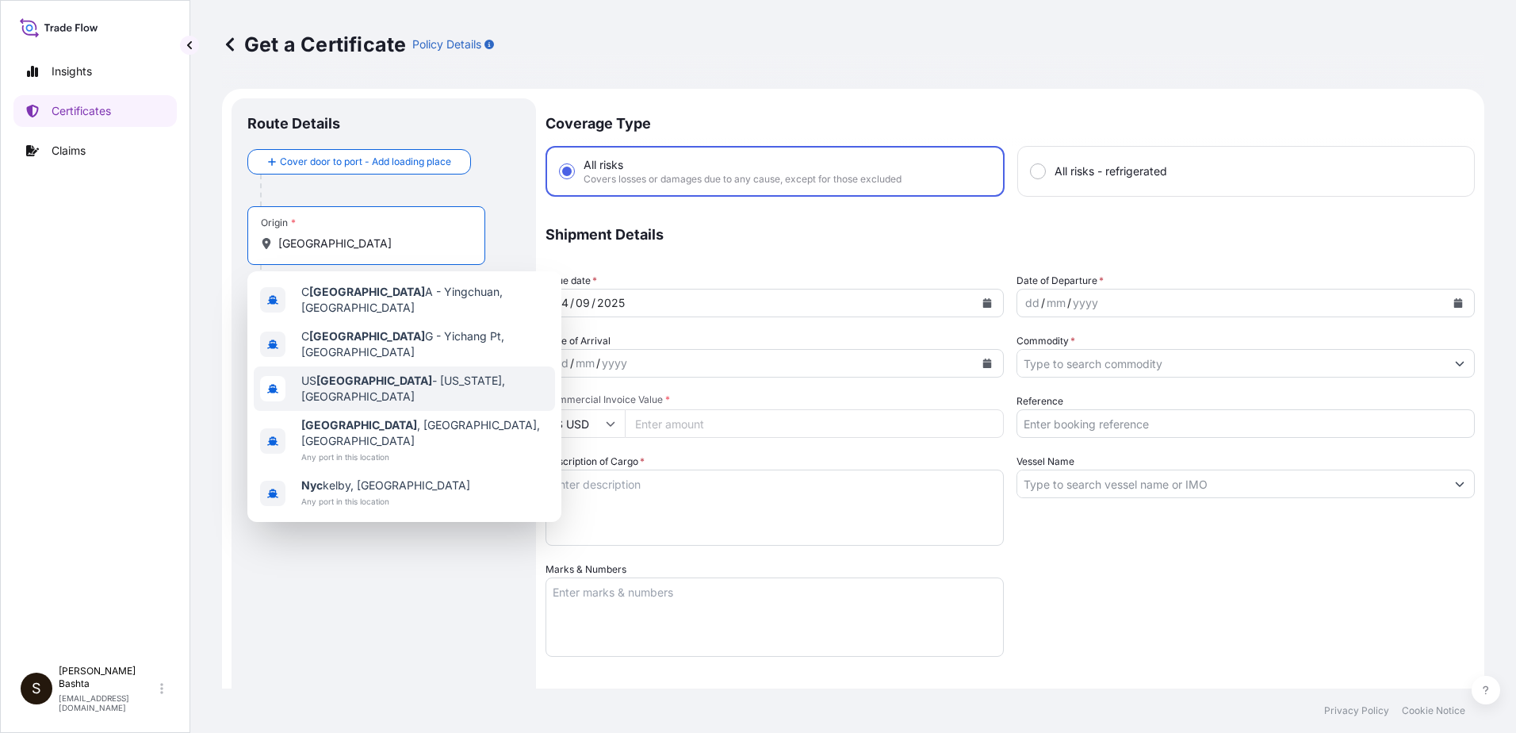
click at [381, 378] on span "US NYC - New York, United States" at bounding box center [424, 389] width 247 height 32
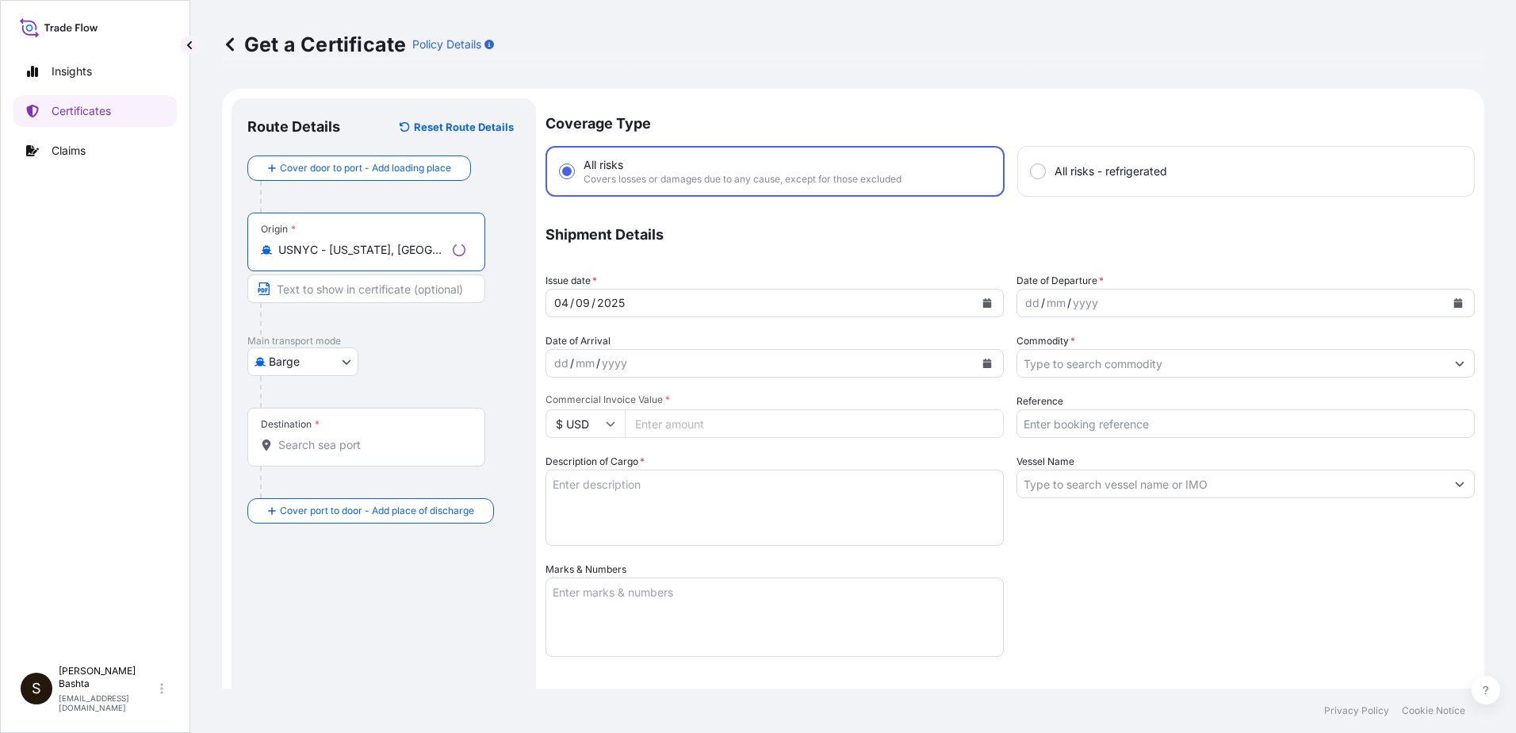
type input "USNYC - New York, United States"
click at [343, 363] on body "0 options available. 5 options available. Insights Certificates Claims S Stella…" at bounding box center [758, 366] width 1516 height 733
click at [309, 401] on div "Air" at bounding box center [304, 403] width 101 height 29
select select "Air"
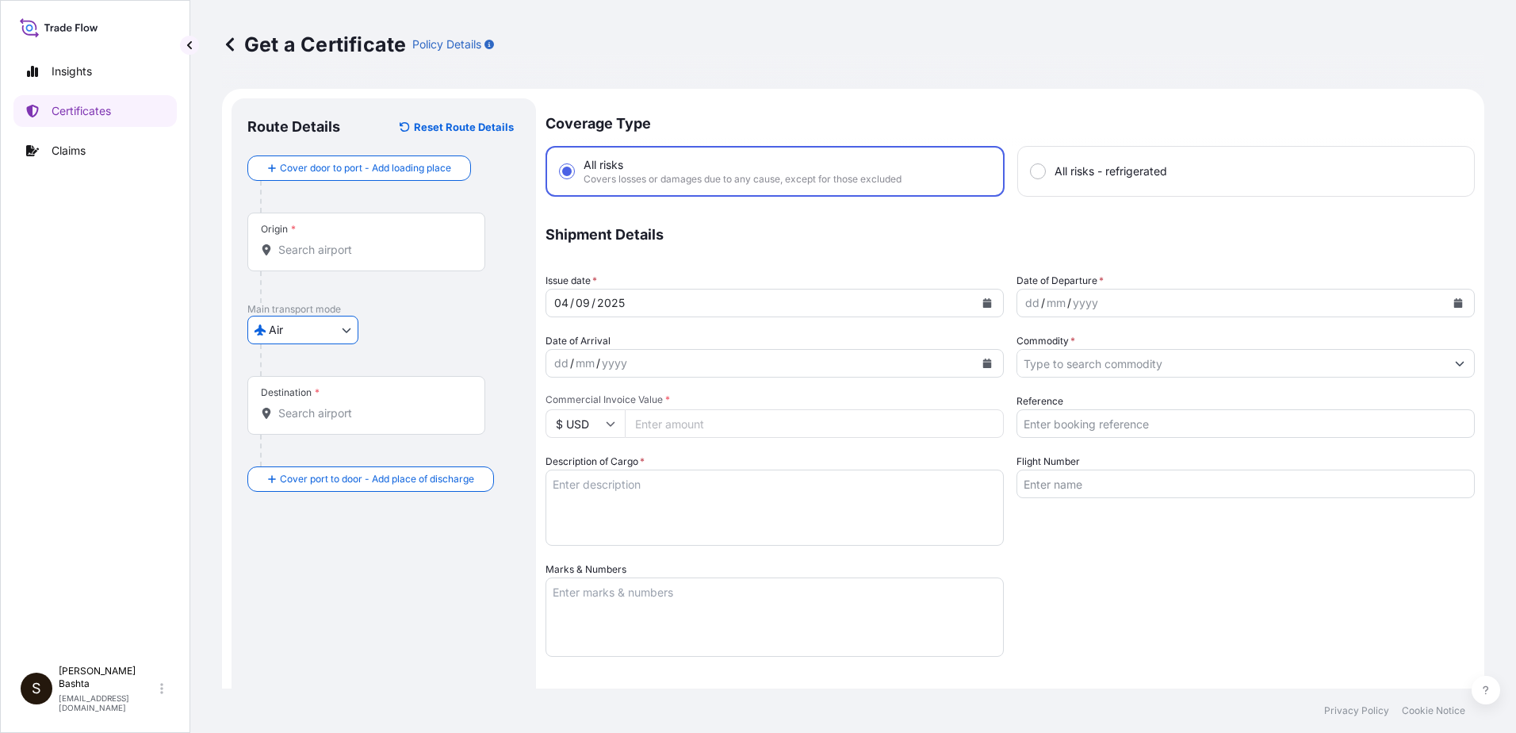
click at [312, 418] on input "Destination *" at bounding box center [371, 413] width 187 height 16
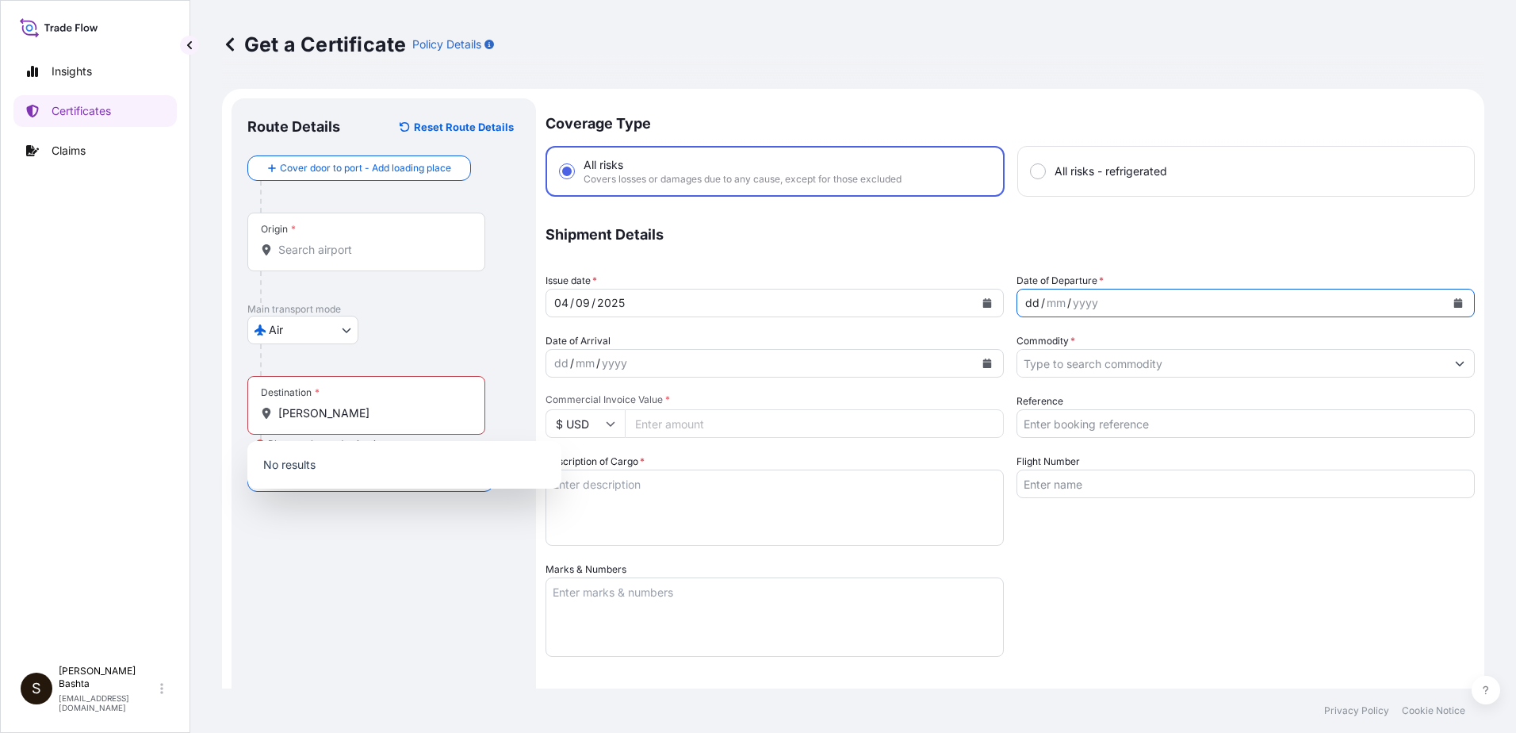
click at [1024, 304] on div "dd" at bounding box center [1032, 302] width 17 height 19
drag, startPoint x: 404, startPoint y: 414, endPoint x: 275, endPoint y: 415, distance: 129.3
click at [275, 415] on div "BHIWANDI TALUKA" at bounding box center [366, 413] width 211 height 16
click at [401, 412] on input "BHIWANDI TALUKA" at bounding box center [371, 413] width 187 height 16
click at [364, 408] on input "BHIWANDI TALUKA" at bounding box center [371, 413] width 187 height 16
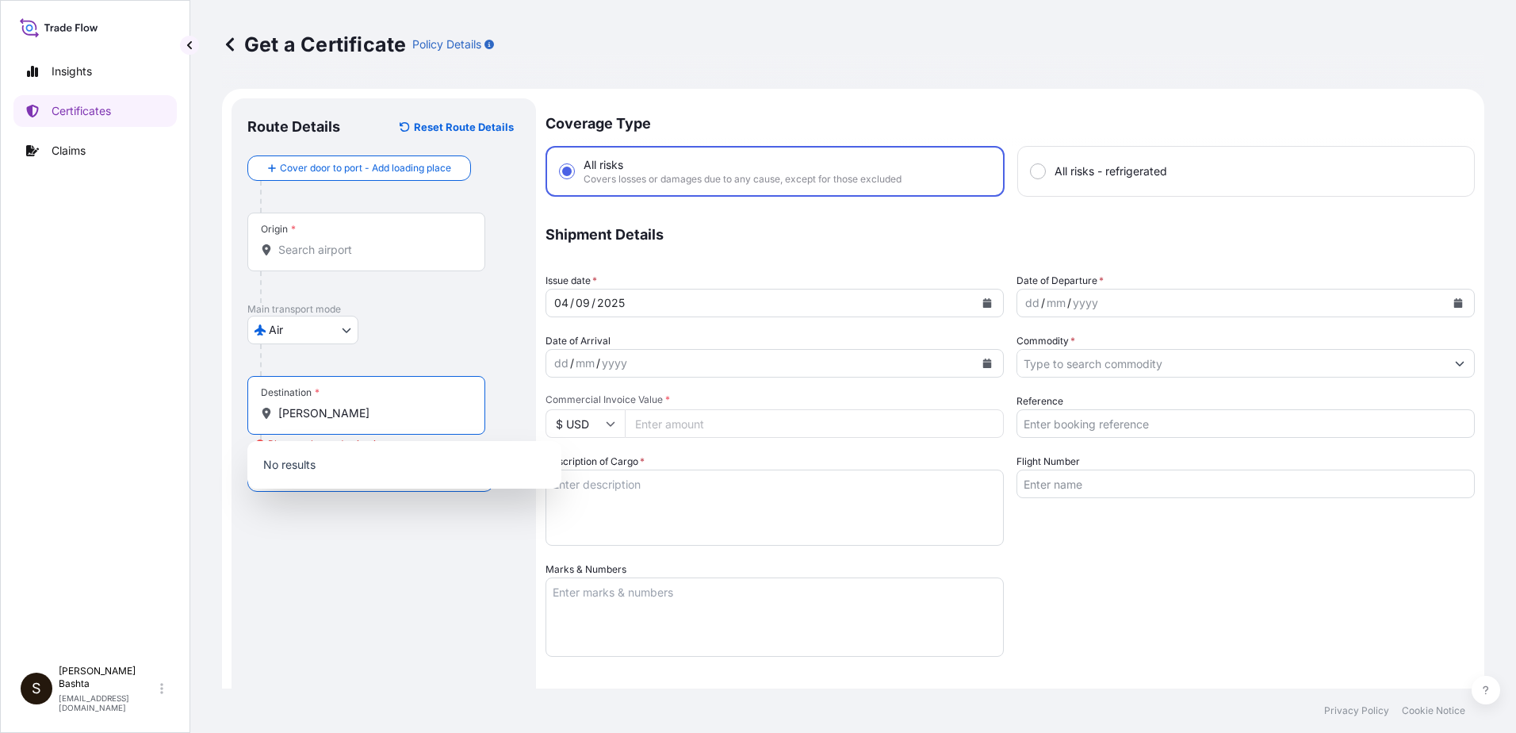
click at [441, 424] on div "Destination * BHIWANDI TALUKA" at bounding box center [366, 405] width 238 height 59
click at [441, 421] on input "BHIWANDI TALUKA" at bounding box center [371, 413] width 187 height 16
click at [349, 409] on input "BHIWANDI TALUKA" at bounding box center [371, 413] width 187 height 16
drag, startPoint x: 339, startPoint y: 412, endPoint x: 454, endPoint y: 422, distance: 115.4
click at [454, 422] on div "Destination * BHIWANDI TALUKA" at bounding box center [366, 405] width 238 height 59
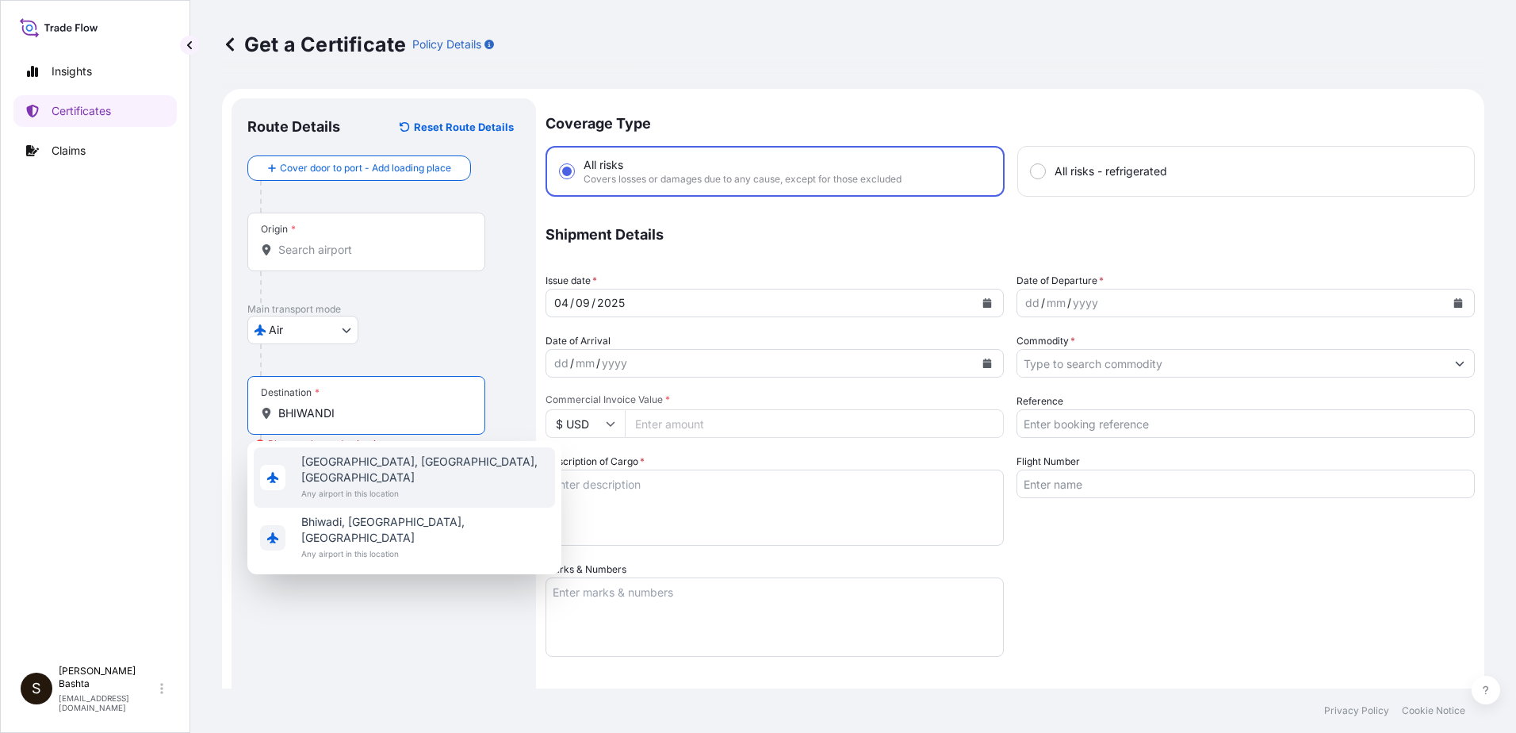
click at [393, 467] on span "Bhiwandi, Maharashtra, India" at bounding box center [424, 470] width 247 height 32
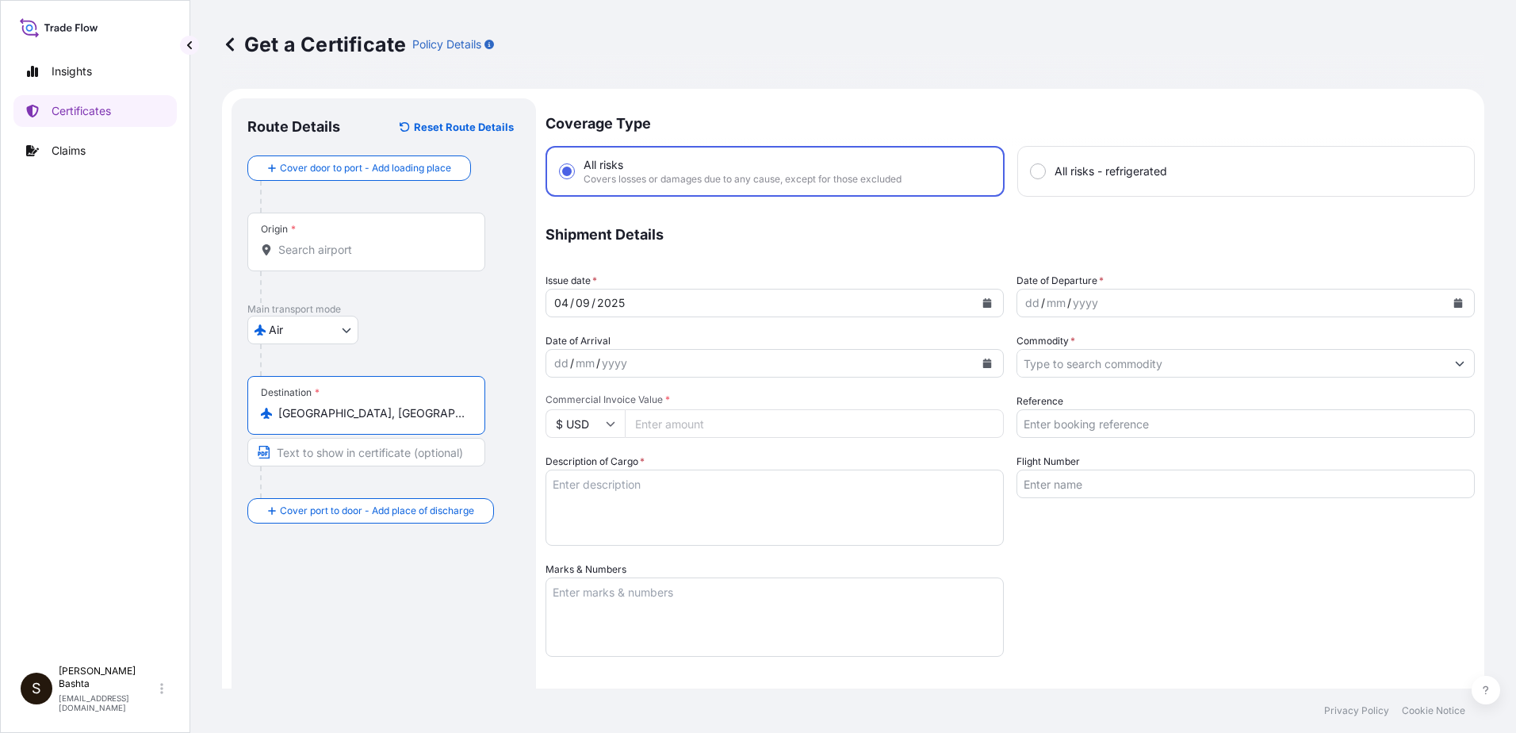
type input "Bhiwandi, Maharashtra, India"
click at [1028, 308] on div "dd" at bounding box center [1032, 302] width 17 height 19
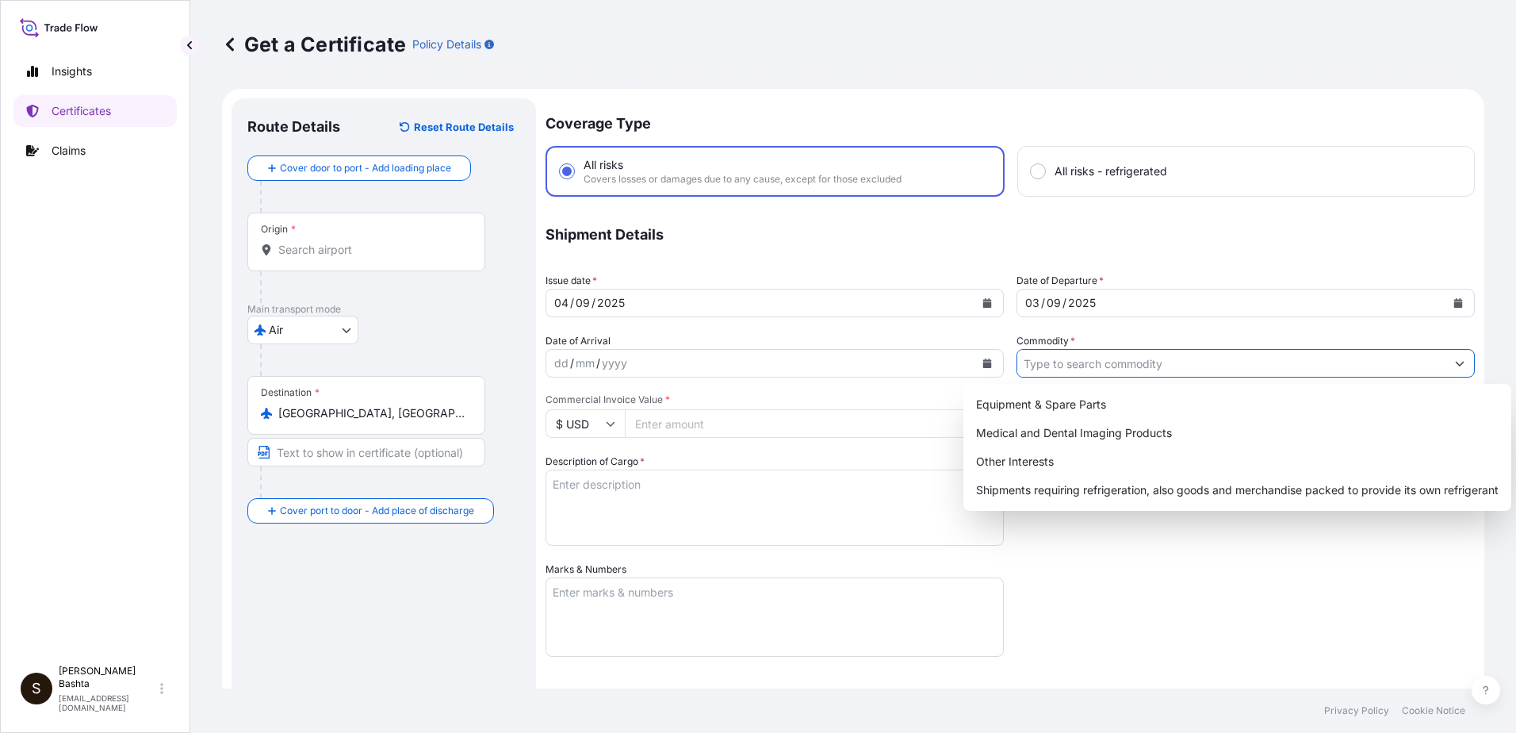
click at [1455, 362] on icon "Show suggestions" at bounding box center [1460, 363] width 10 height 10
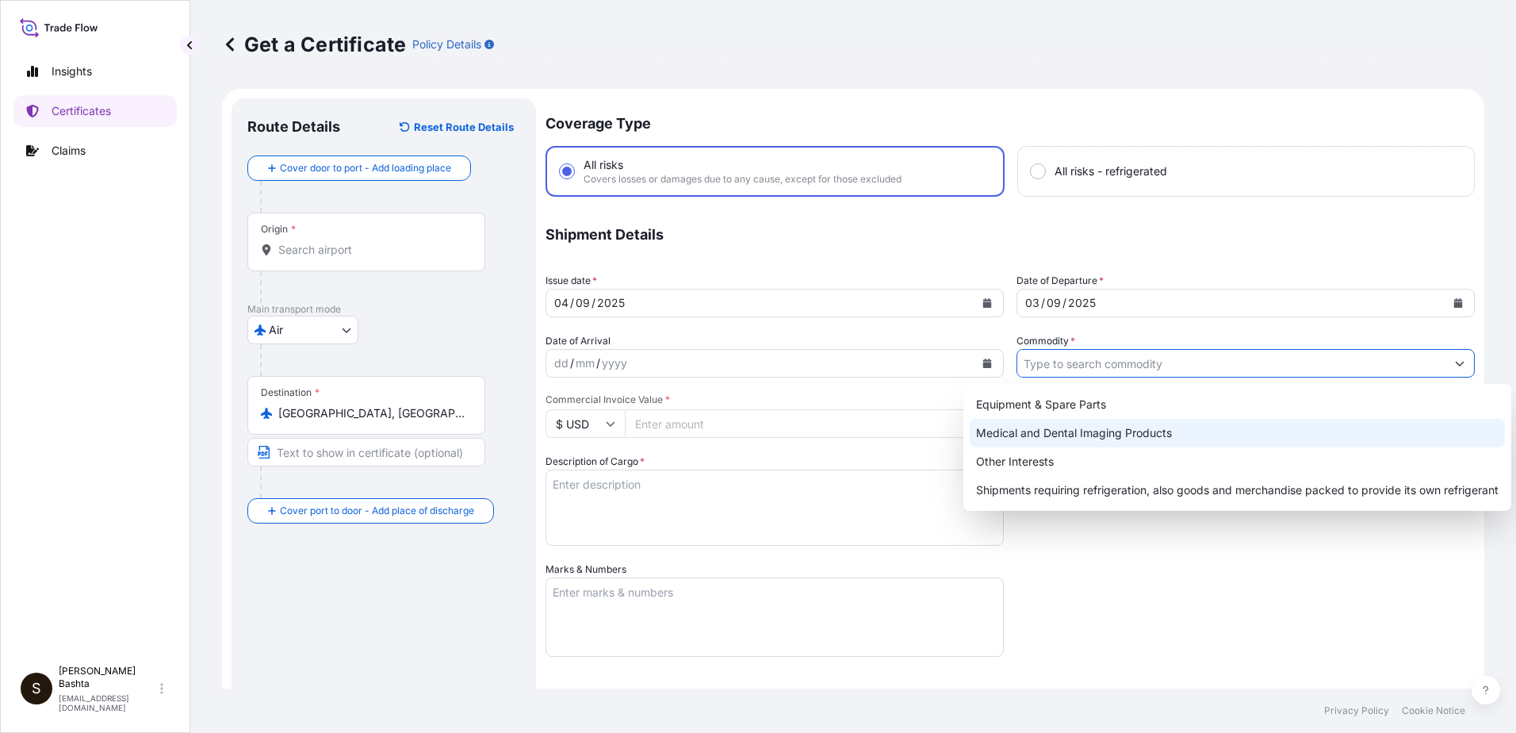
click at [1132, 434] on div "Medical and Dental Imaging Products" at bounding box center [1237, 433] width 535 height 29
type input "Medical and Dental Imaging Products"
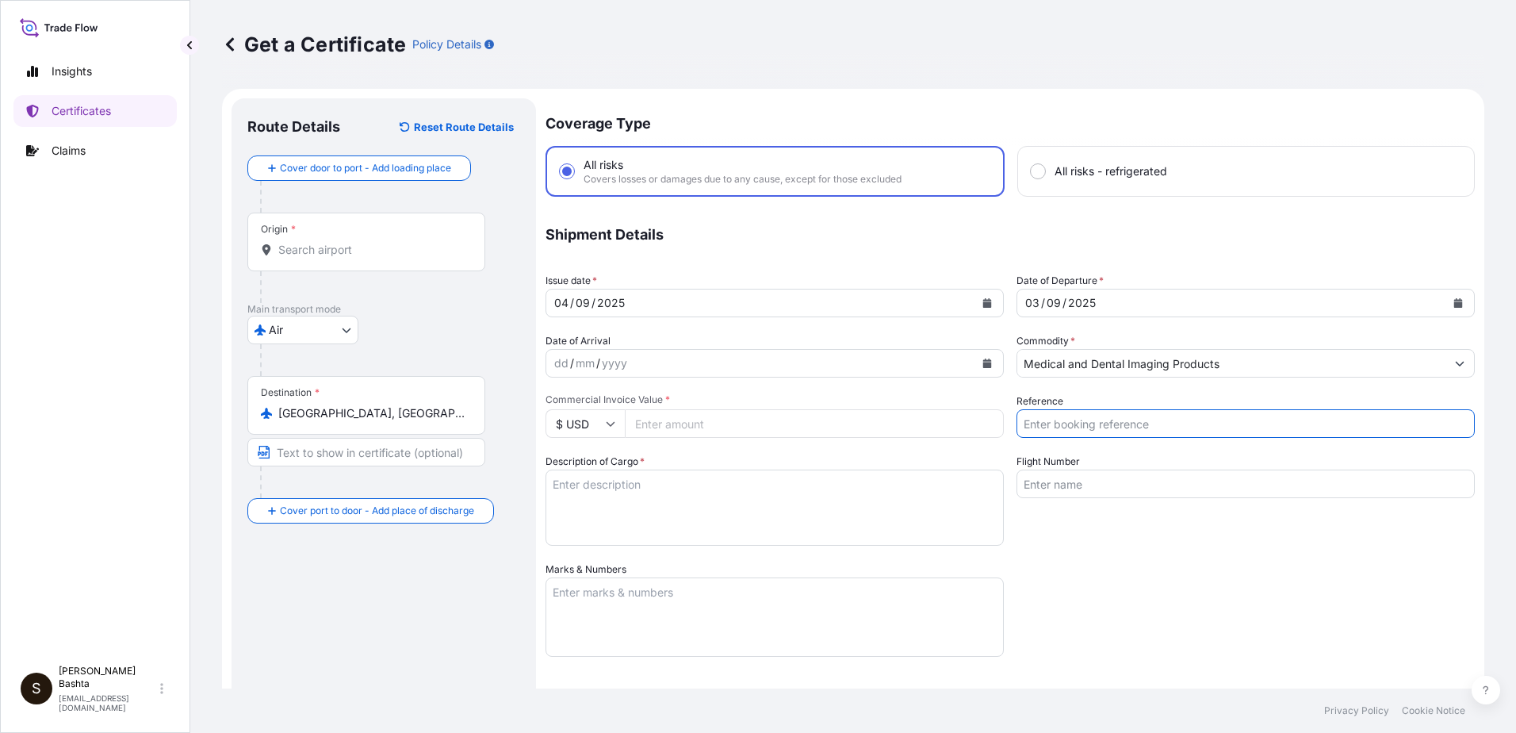
click at [1093, 427] on input "Reference" at bounding box center [1245, 423] width 458 height 29
type input "21244164"
click at [674, 419] on input "Commercial Invoice Value *" at bounding box center [814, 423] width 379 height 29
type input "1048.83"
click at [582, 492] on textarea "Description of Cargo *" at bounding box center [775, 507] width 458 height 76
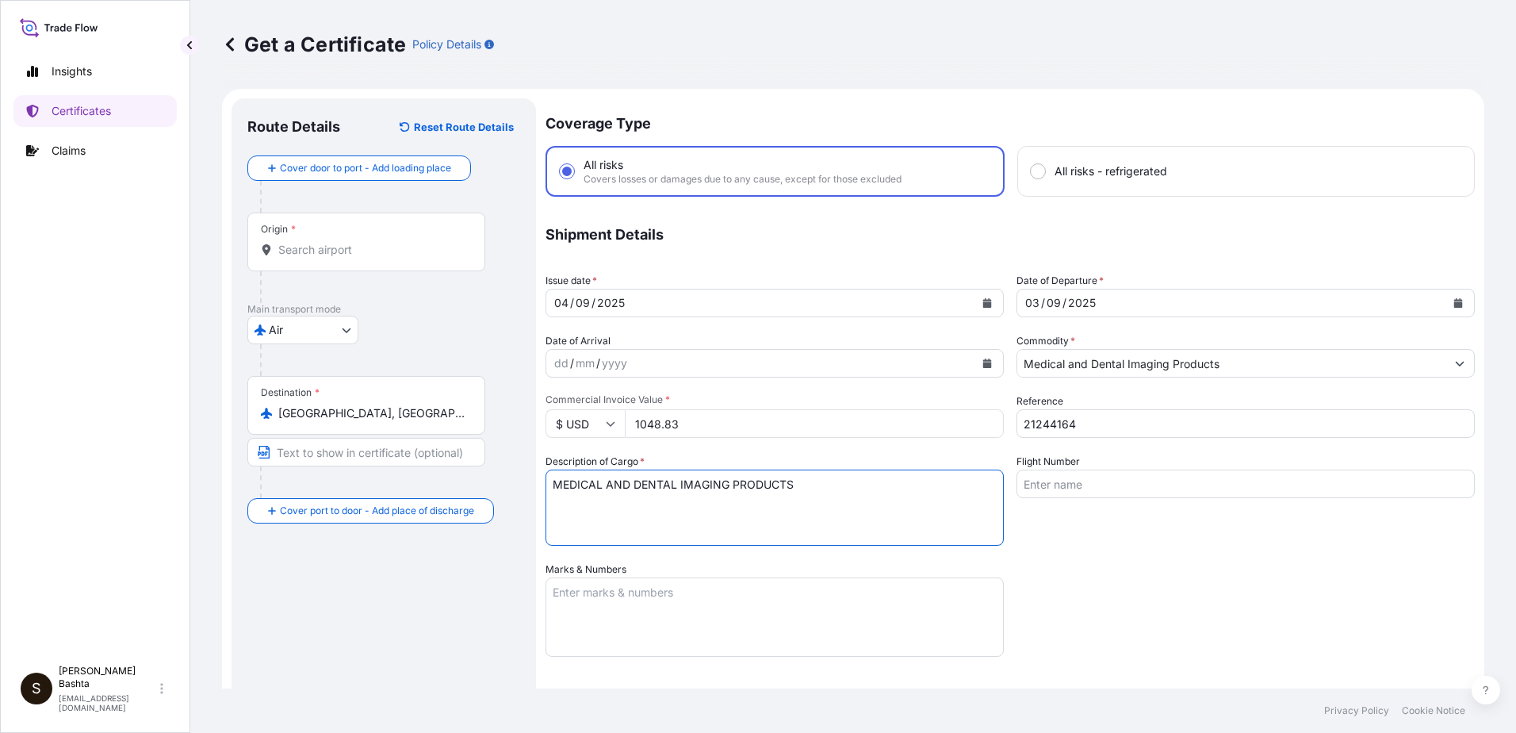
type textarea "MEDICAL AND DENTAL IMAGING PRODUCTS"
click at [650, 591] on textarea "Marks & Numbers" at bounding box center [775, 616] width 458 height 79
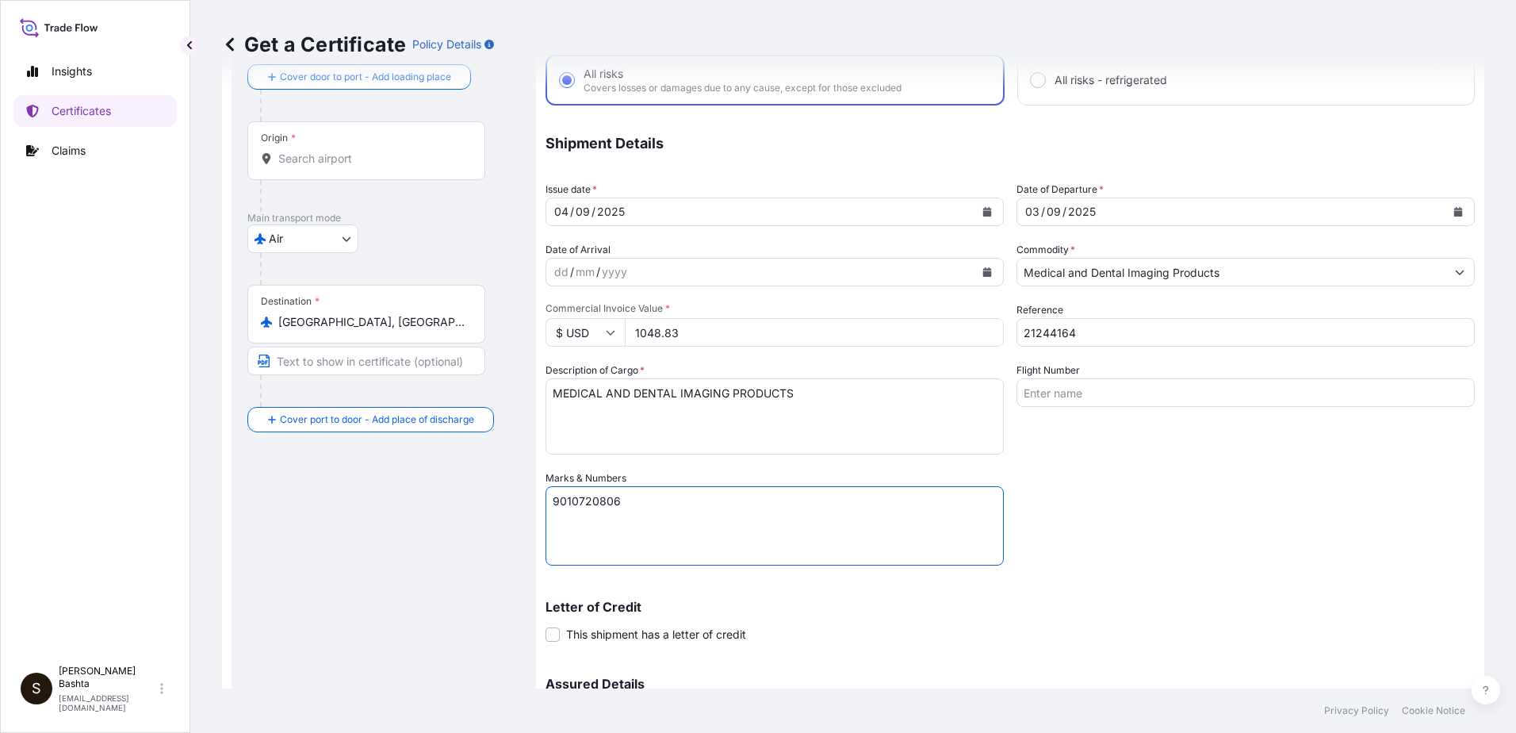
scroll to position [274, 0]
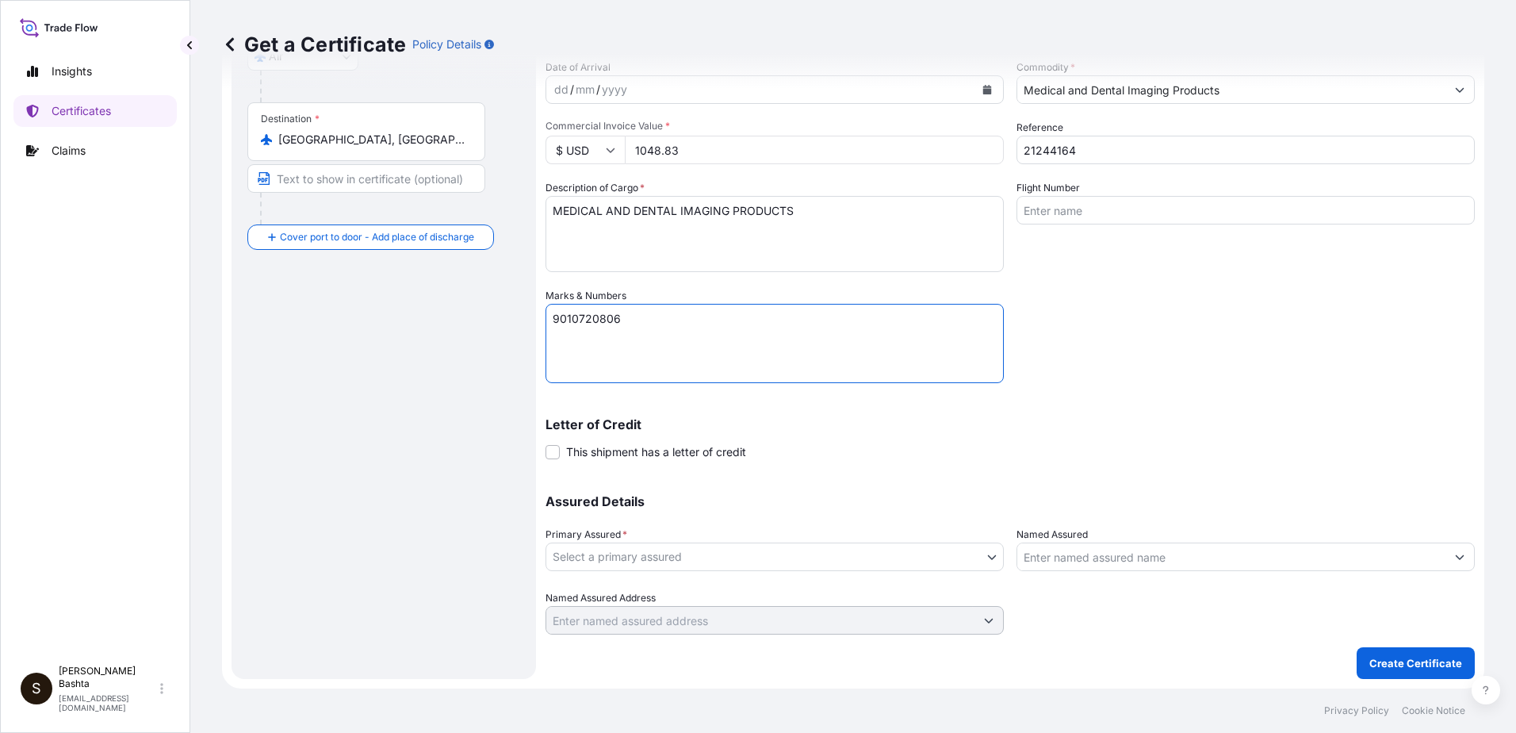
type textarea "9010720806"
click at [982, 561] on body "Insights Certificates Claims S Stella Bashta stella.bashta@carestream.com Get a…" at bounding box center [758, 366] width 1516 height 733
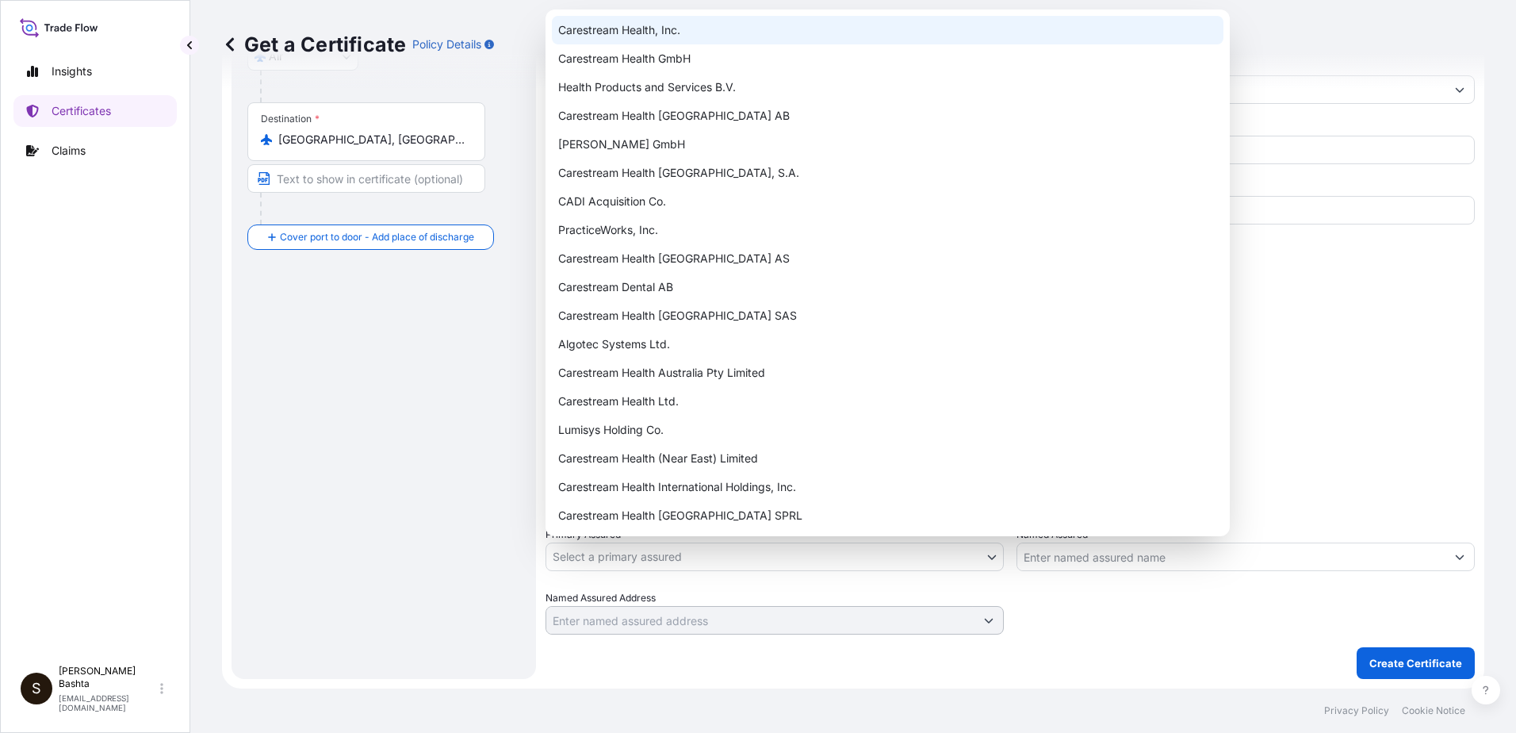
click at [678, 27] on div "Carestream Health, Inc." at bounding box center [888, 30] width 672 height 29
select select "32008"
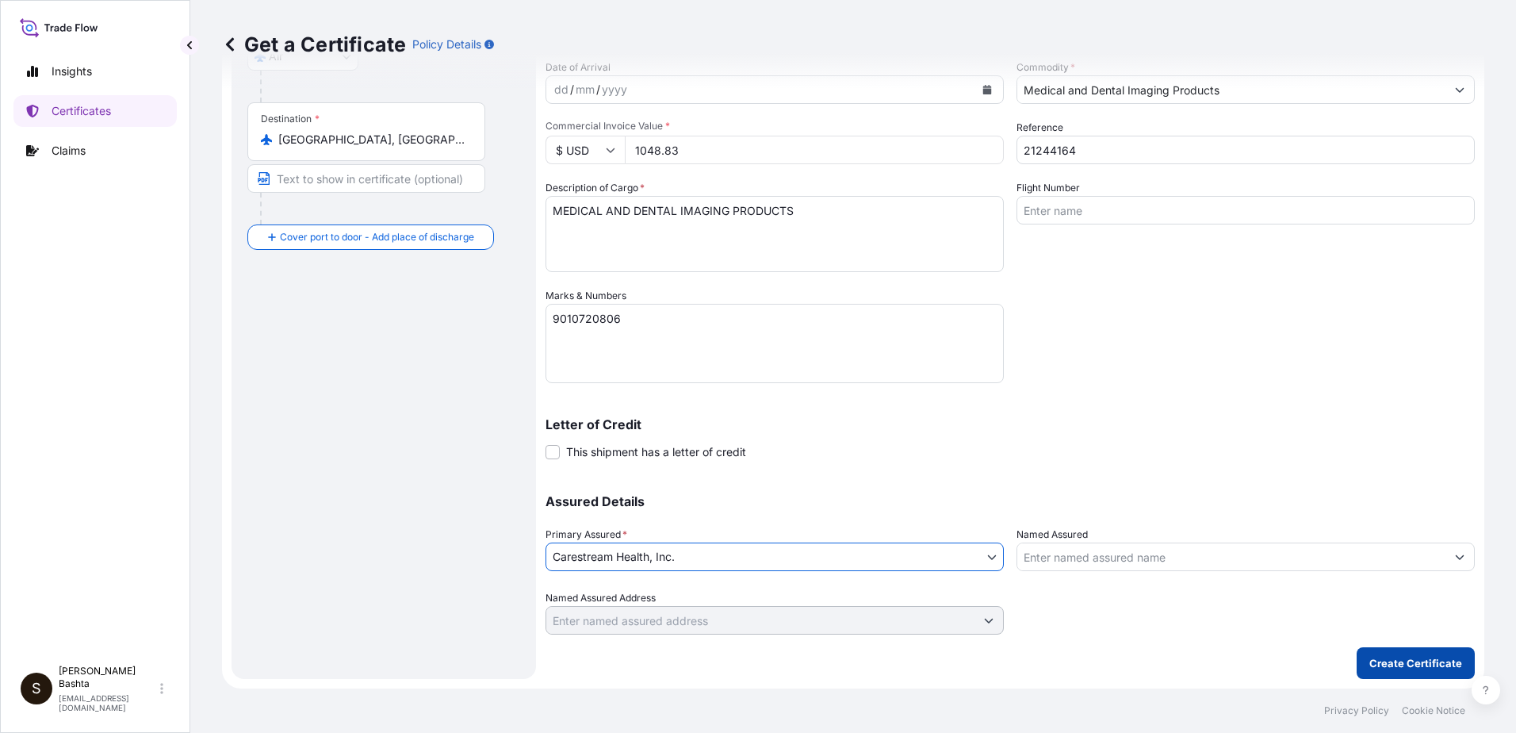
click at [1447, 669] on p "Create Certificate" at bounding box center [1415, 663] width 93 height 16
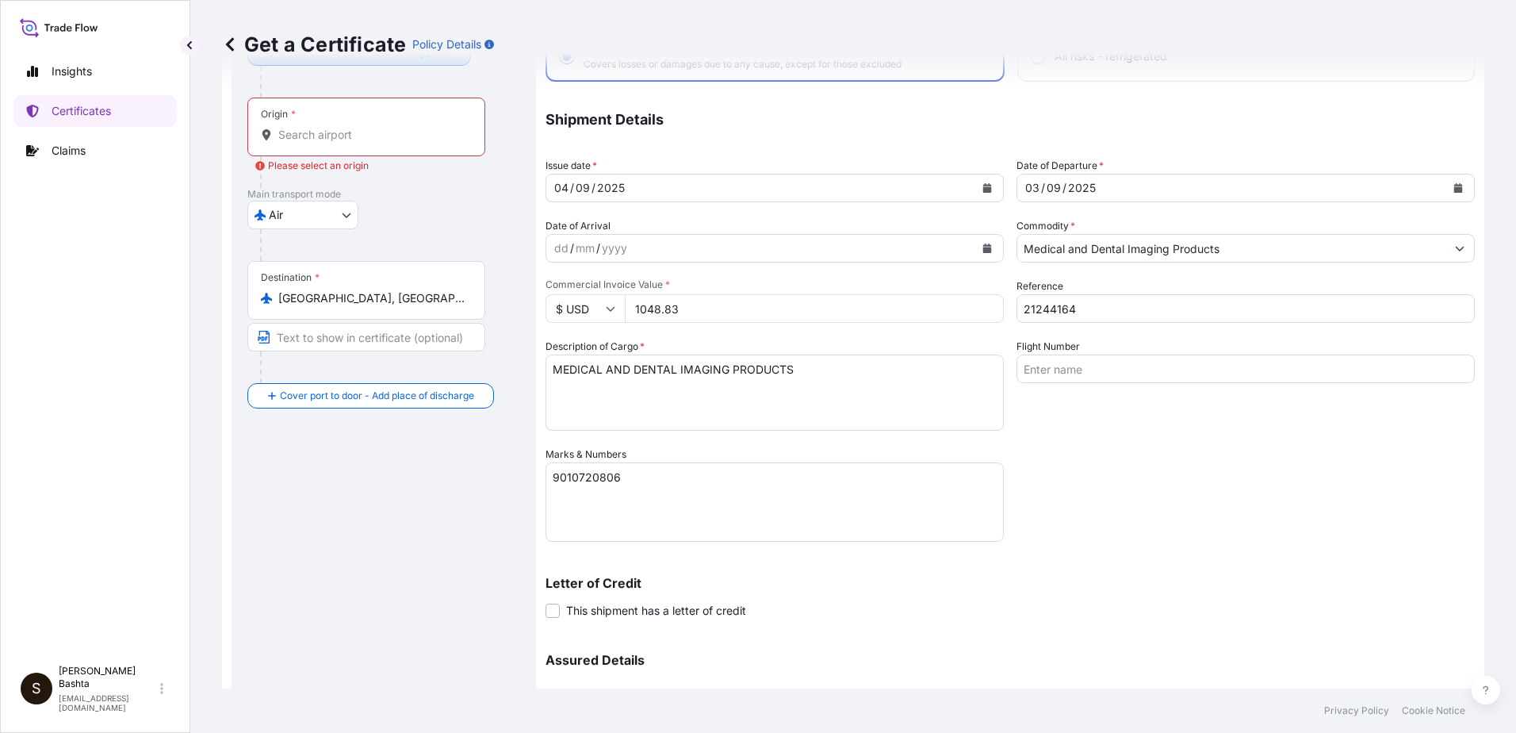
scroll to position [0, 0]
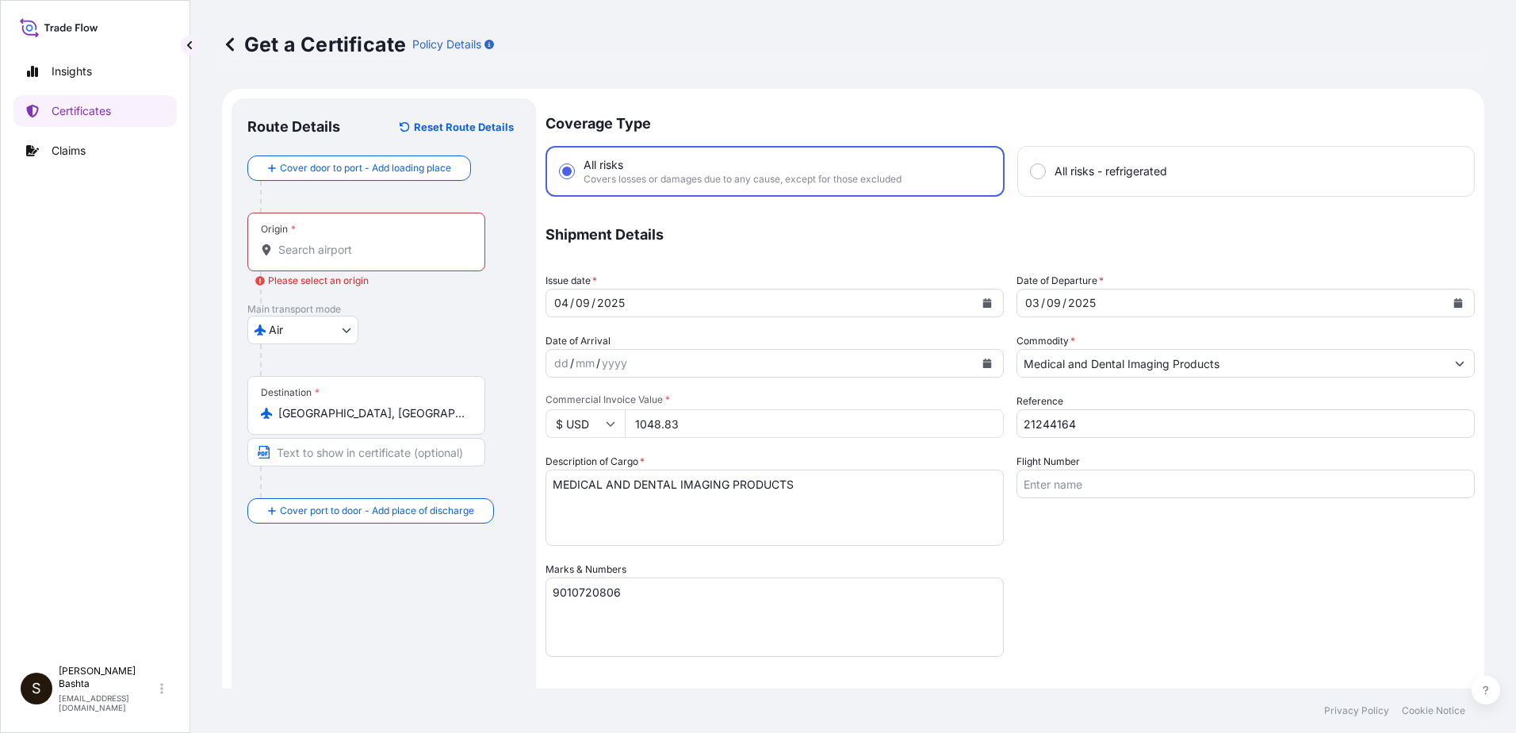
click at [302, 256] on input "Origin * Please select an origin" at bounding box center [371, 250] width 187 height 16
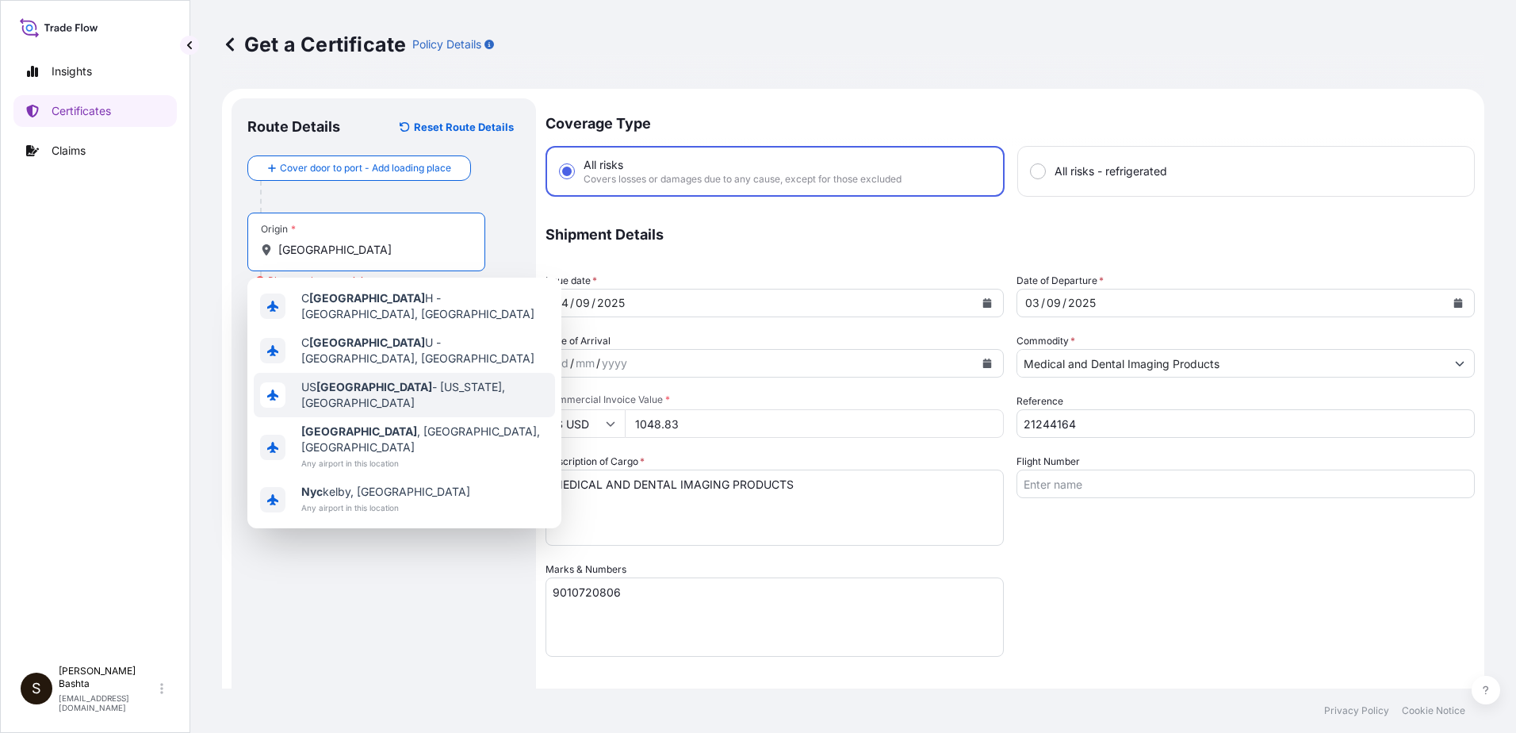
click at [392, 381] on span "US NYC - New York, United States" at bounding box center [424, 395] width 247 height 32
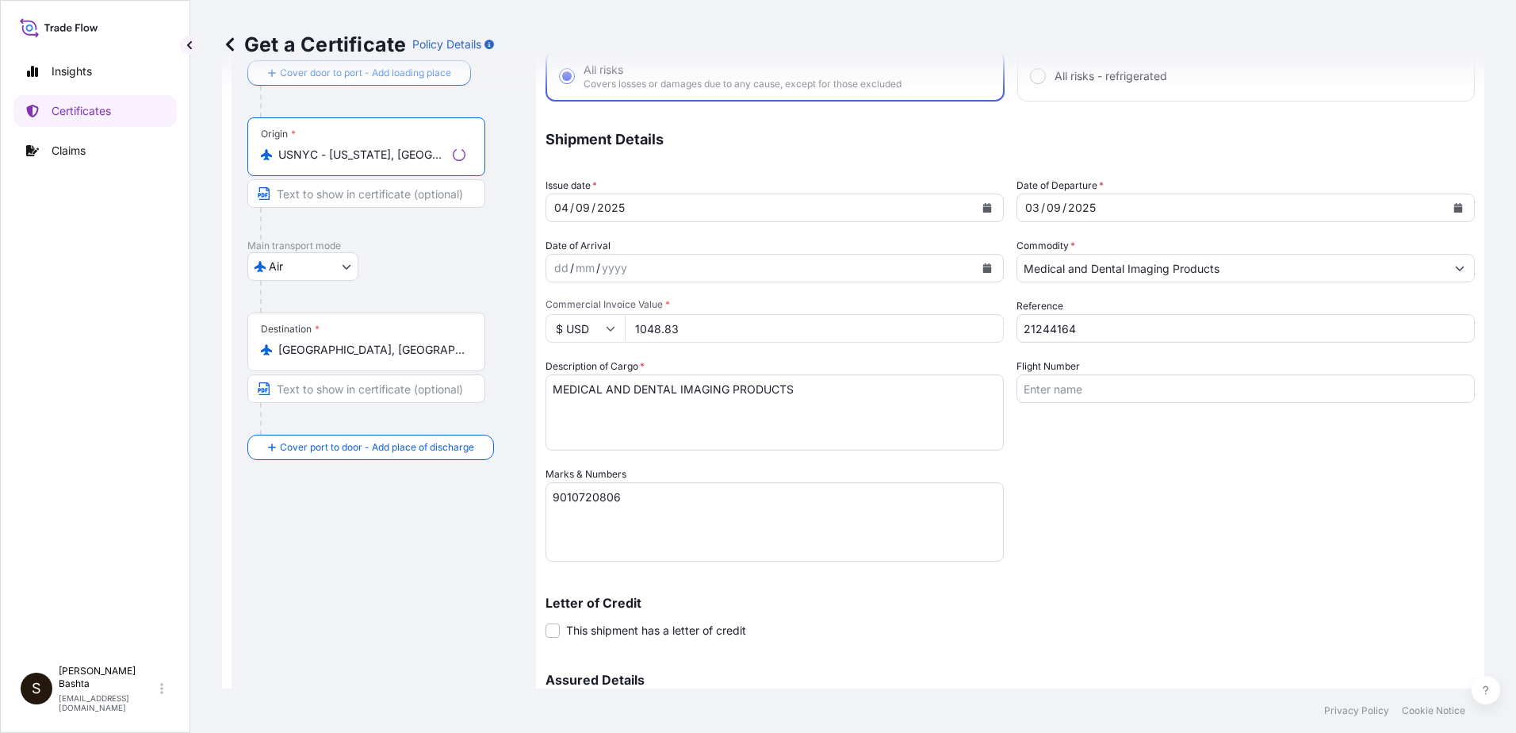
scroll to position [274, 0]
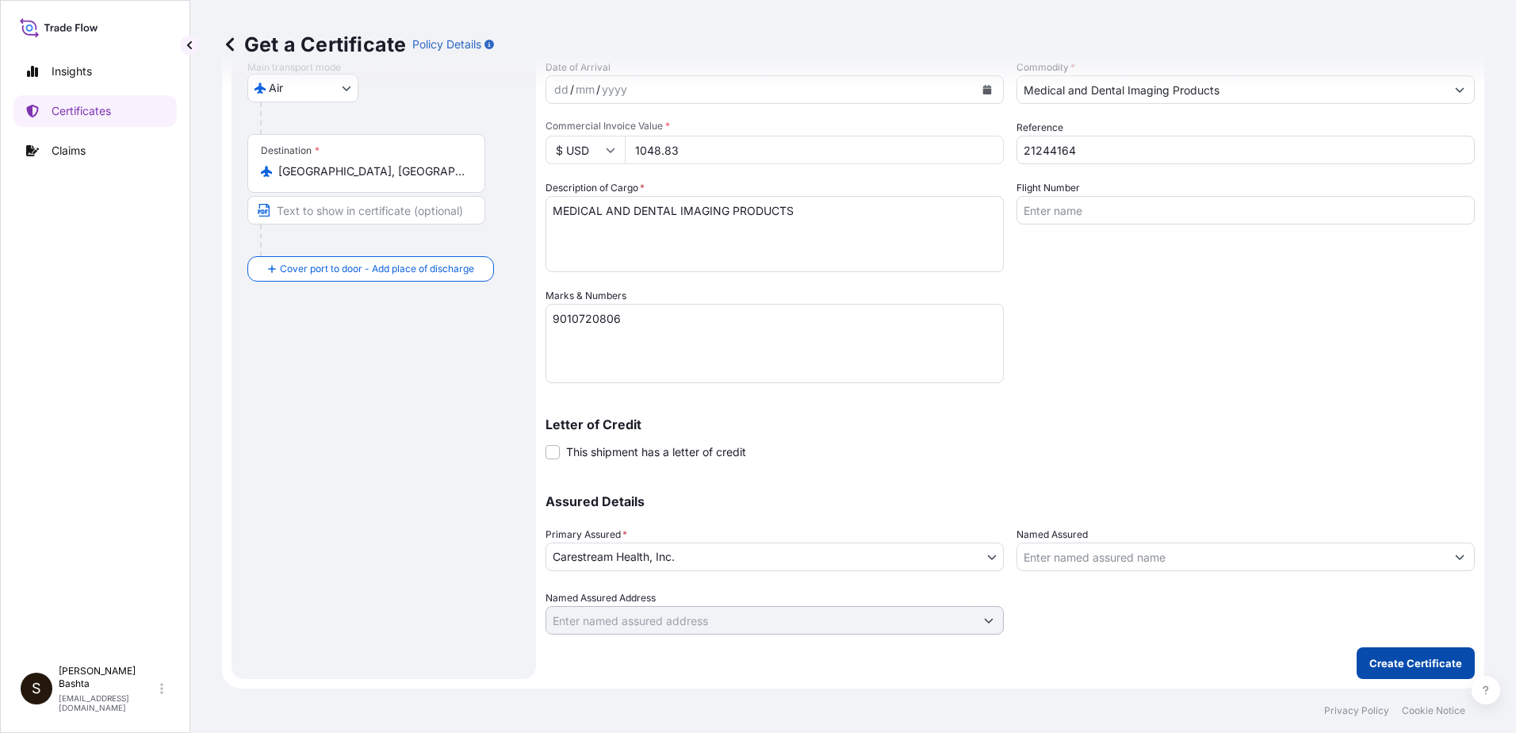
type input "USNYC - New York, United States"
click at [1413, 668] on p "Create Certificate" at bounding box center [1415, 663] width 93 height 16
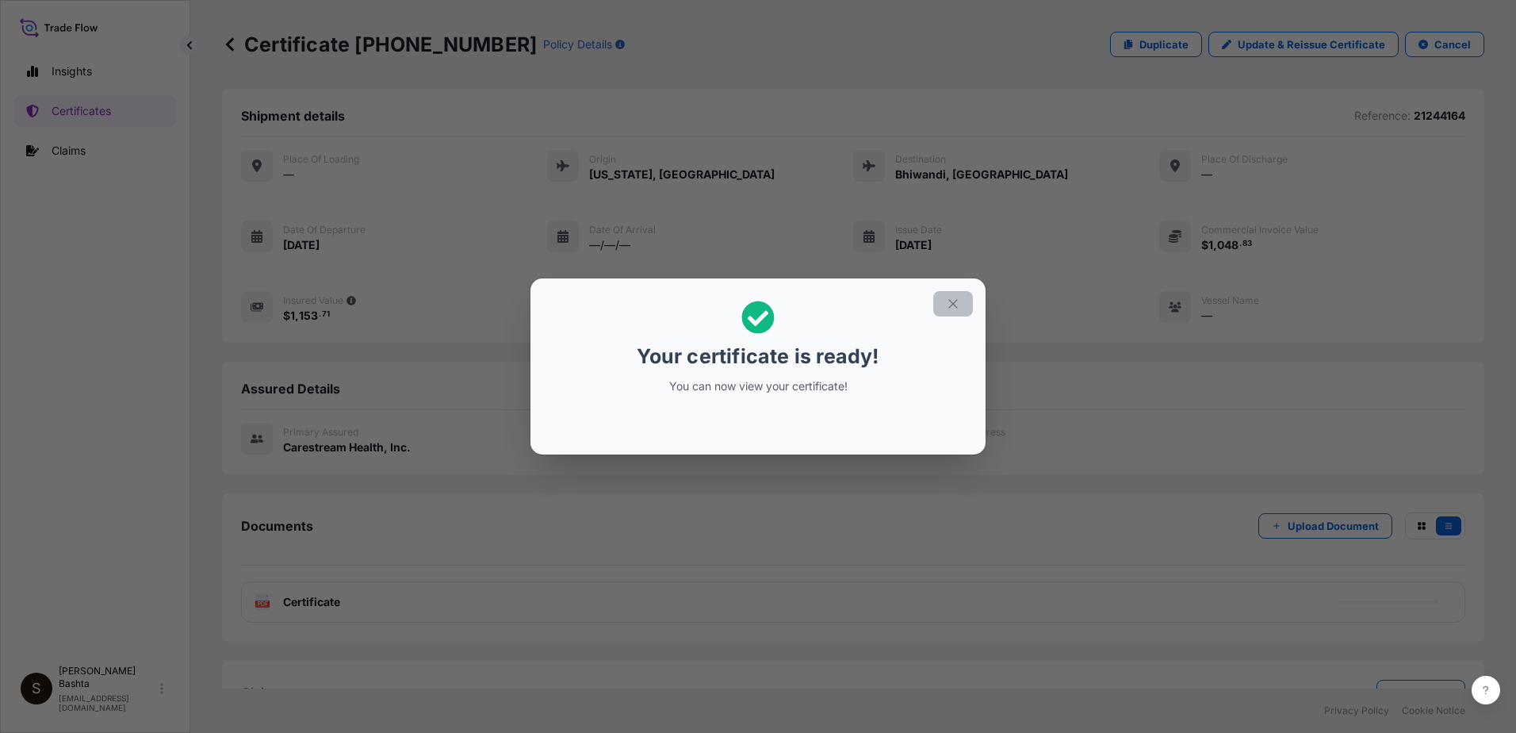
click at [955, 304] on icon "button" at bounding box center [953, 304] width 14 height 14
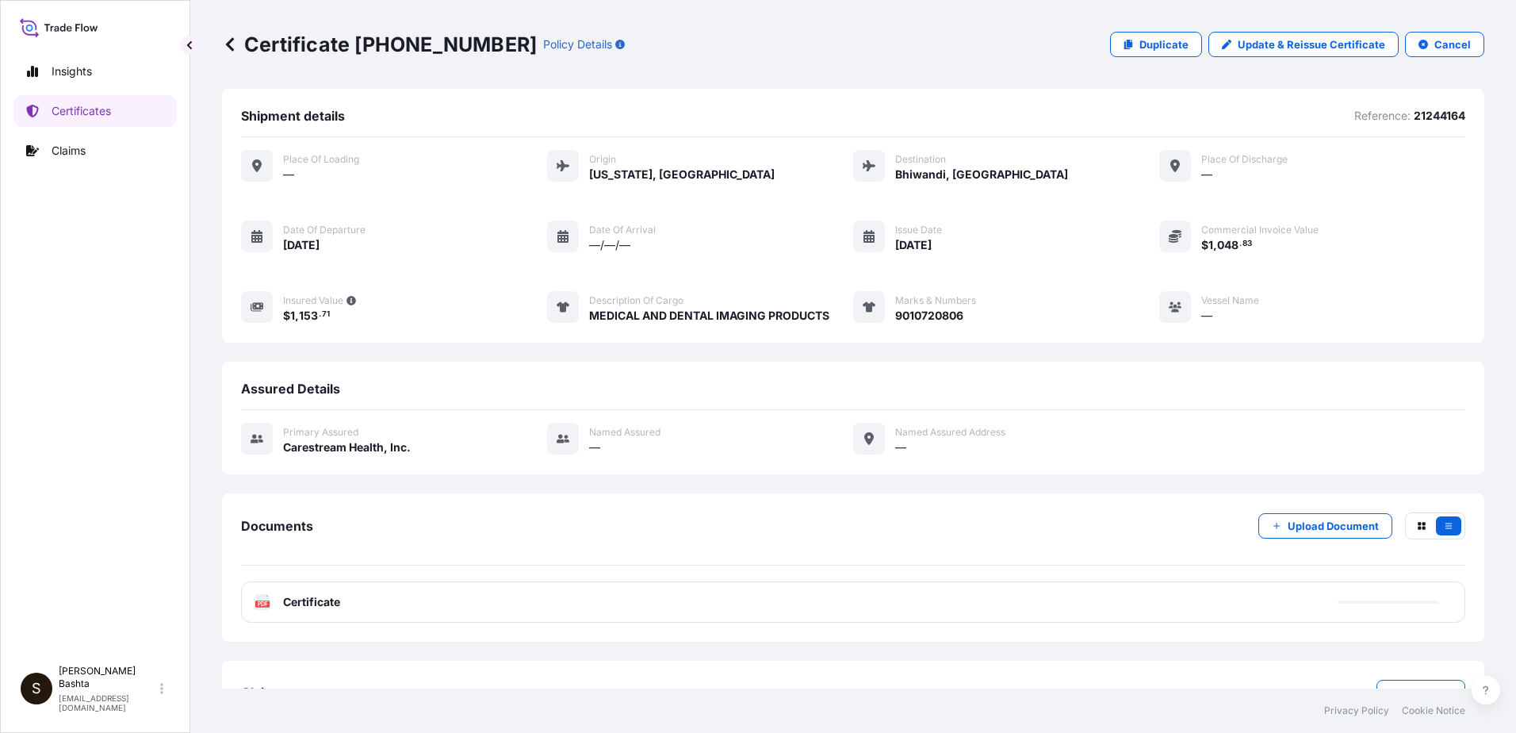
click at [263, 603] on text "PDF" at bounding box center [263, 604] width 10 height 6
click at [264, 602] on text "PDF" at bounding box center [263, 604] width 10 height 6
click at [265, 602] on text "PDF" at bounding box center [263, 604] width 10 height 6
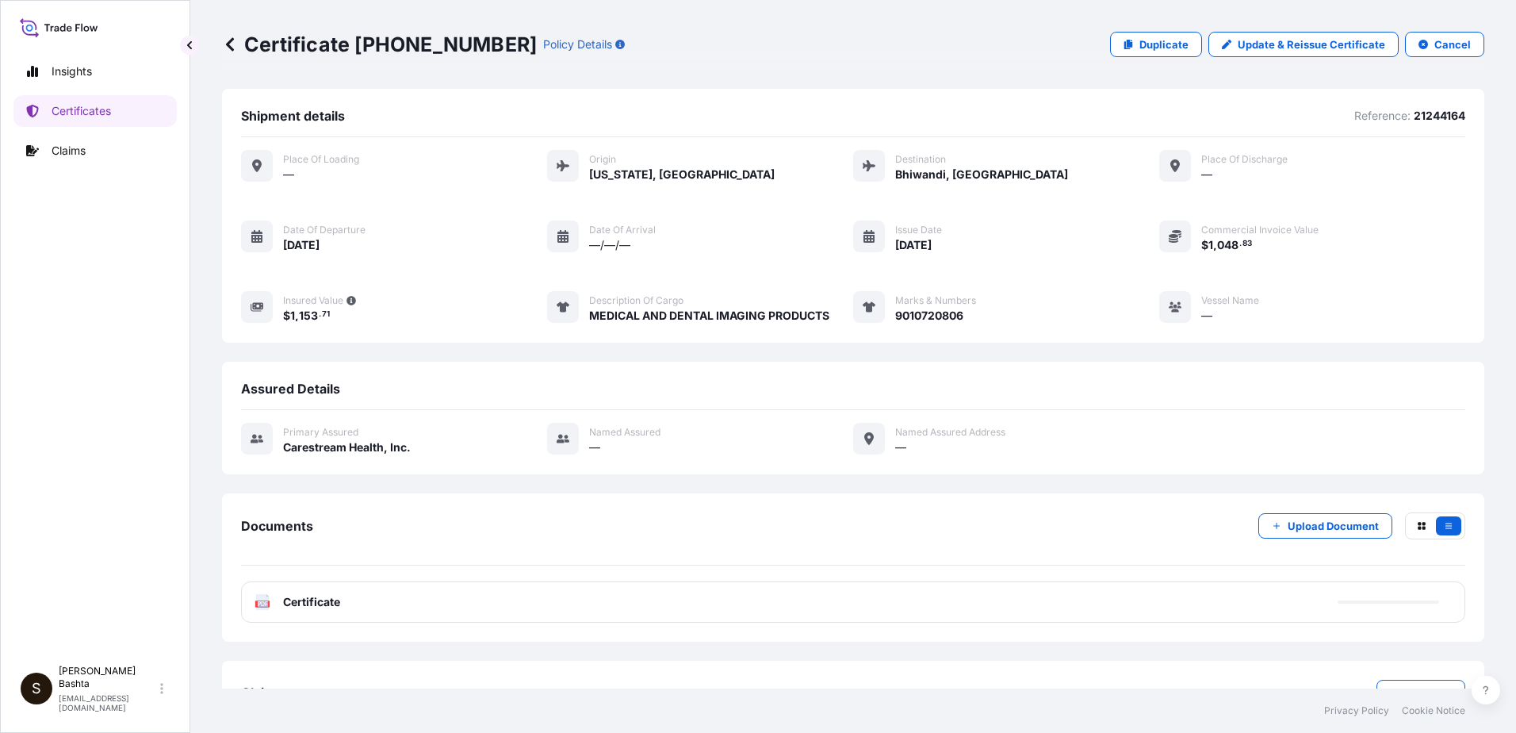
click at [265, 601] on text "PDF" at bounding box center [263, 604] width 10 height 6
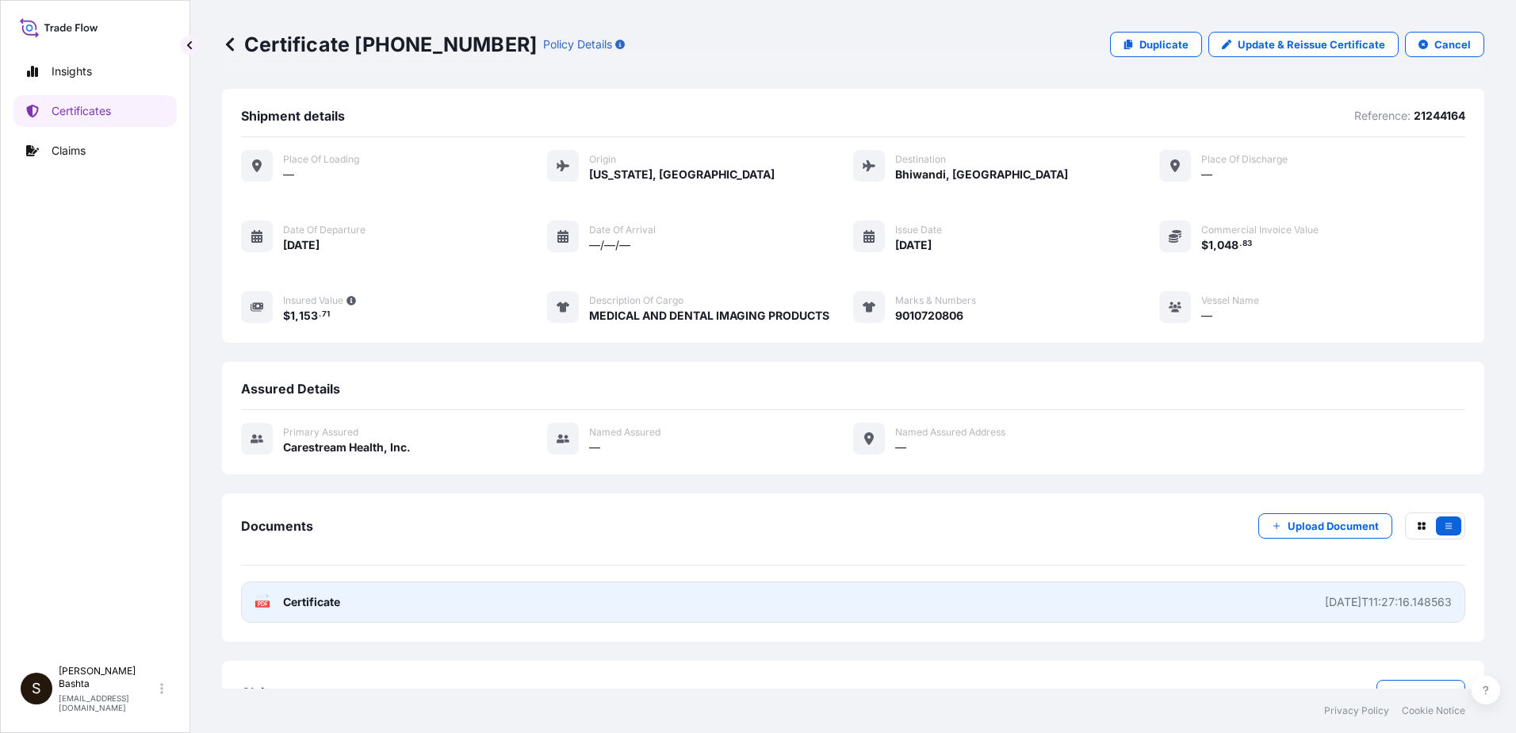
click at [265, 601] on text "PDF" at bounding box center [263, 604] width 10 height 6
